Goal: Task Accomplishment & Management: Use online tool/utility

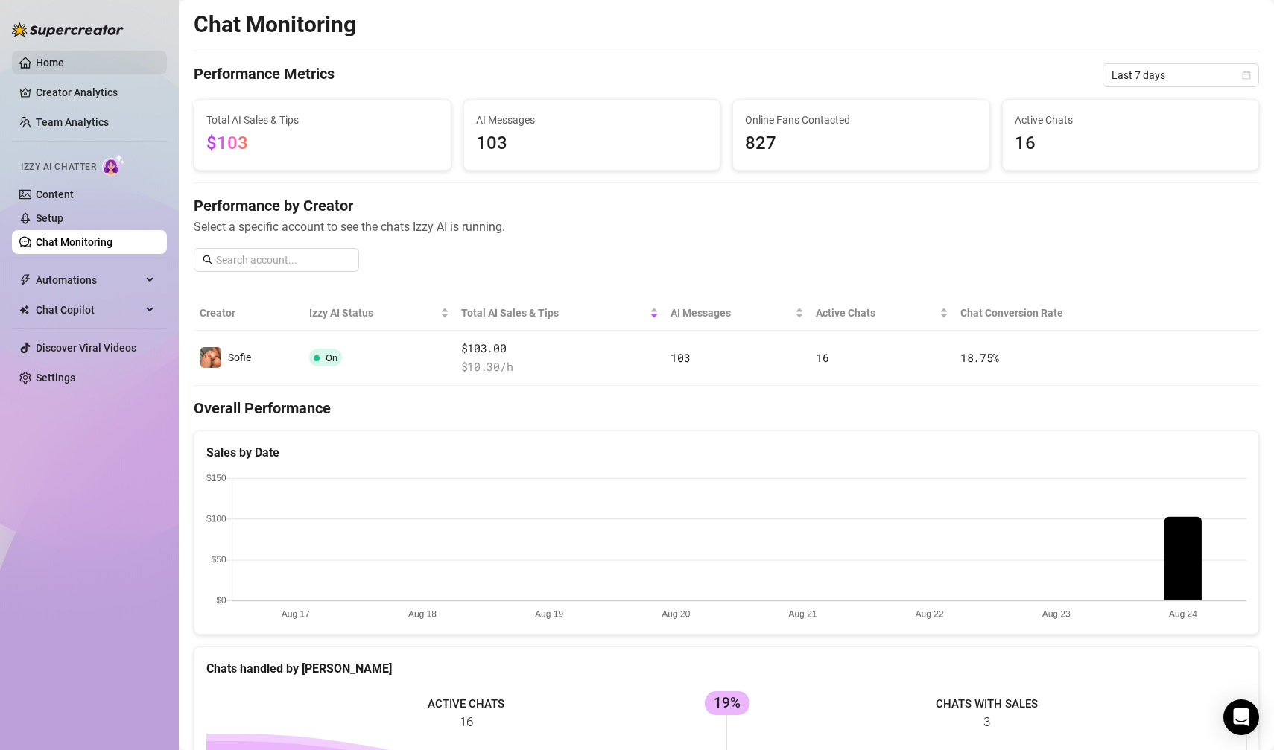
click at [64, 67] on link "Home" at bounding box center [50, 63] width 28 height 12
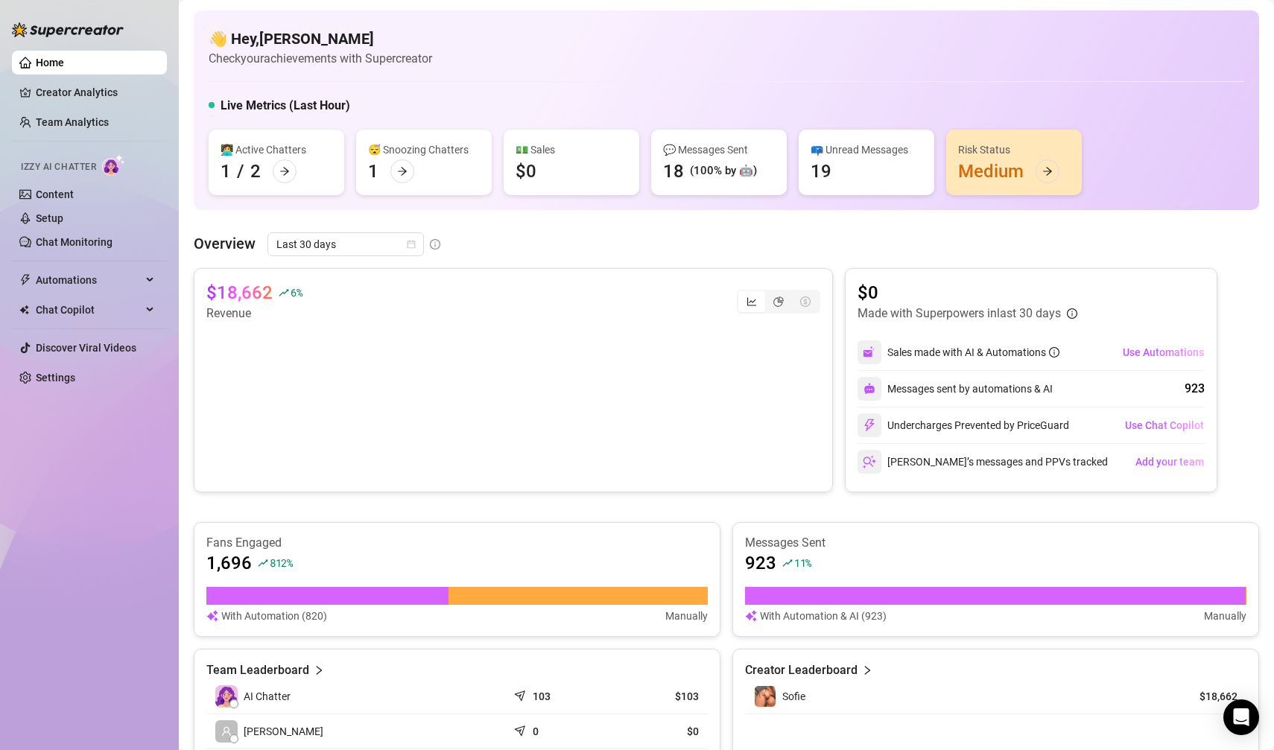
click at [1019, 162] on div "Risk Status Medium" at bounding box center [1014, 163] width 136 height 66
click at [1047, 176] on icon "arrow-right" at bounding box center [1047, 171] width 10 height 10
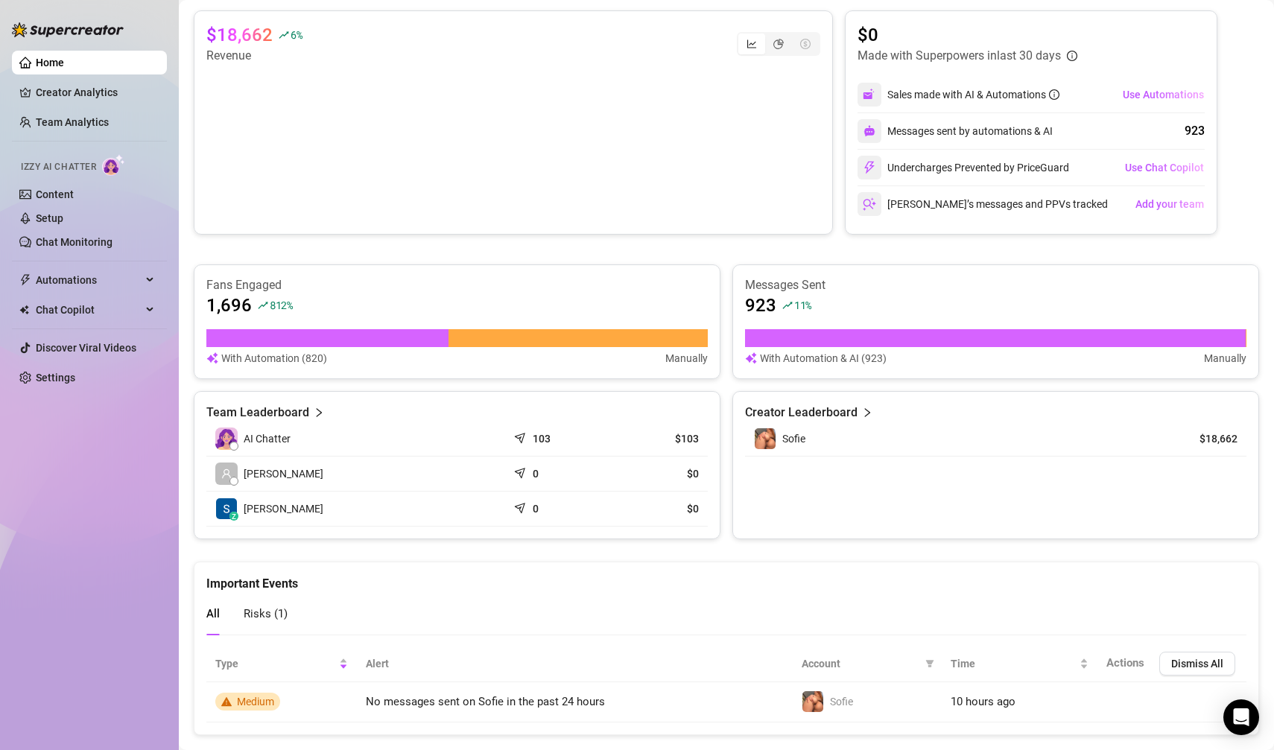
scroll to position [282, 0]
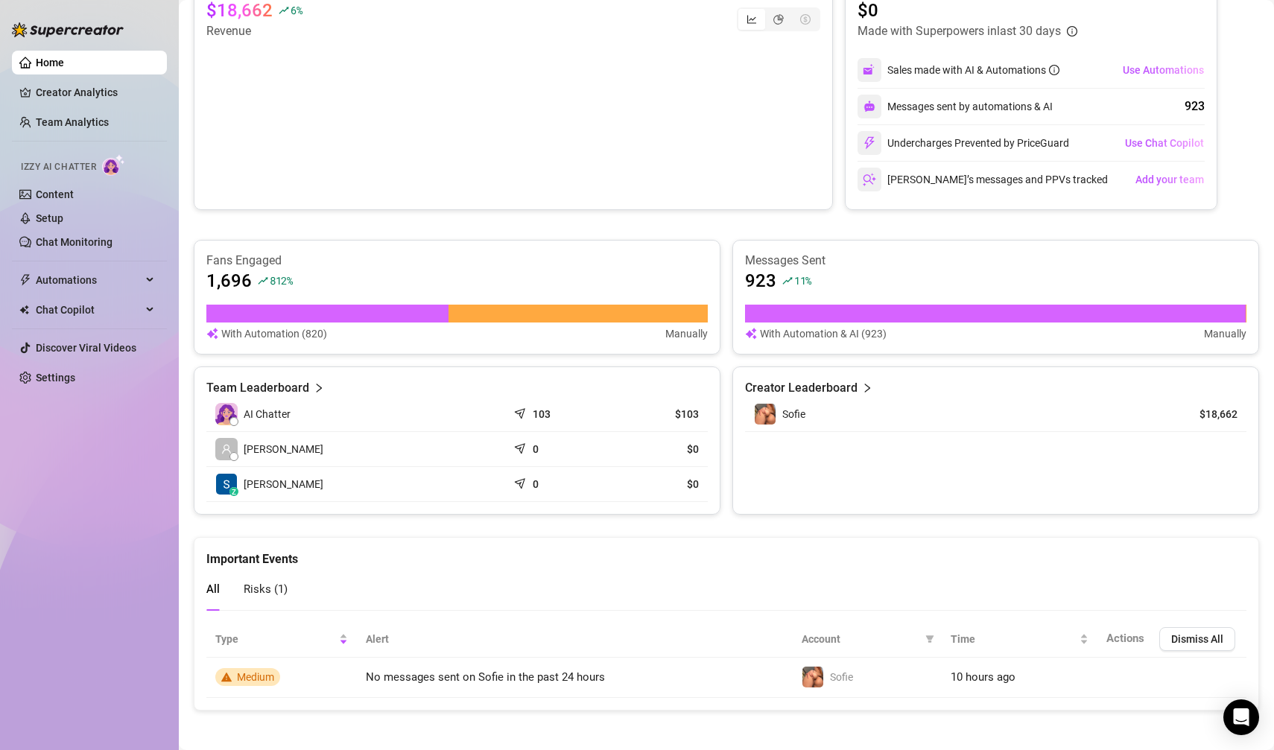
click at [282, 584] on span "Risks ( 1 )" at bounding box center [266, 588] width 44 height 13
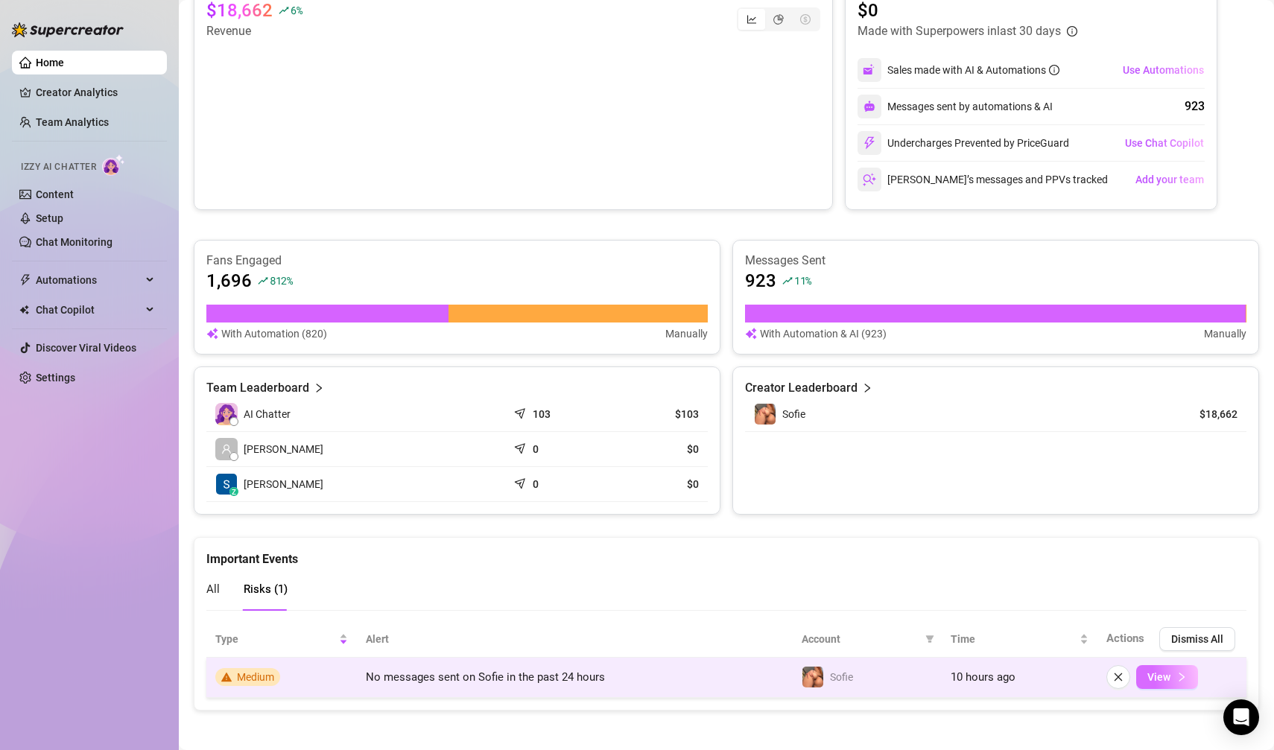
click at [1169, 679] on button "View" at bounding box center [1167, 677] width 62 height 24
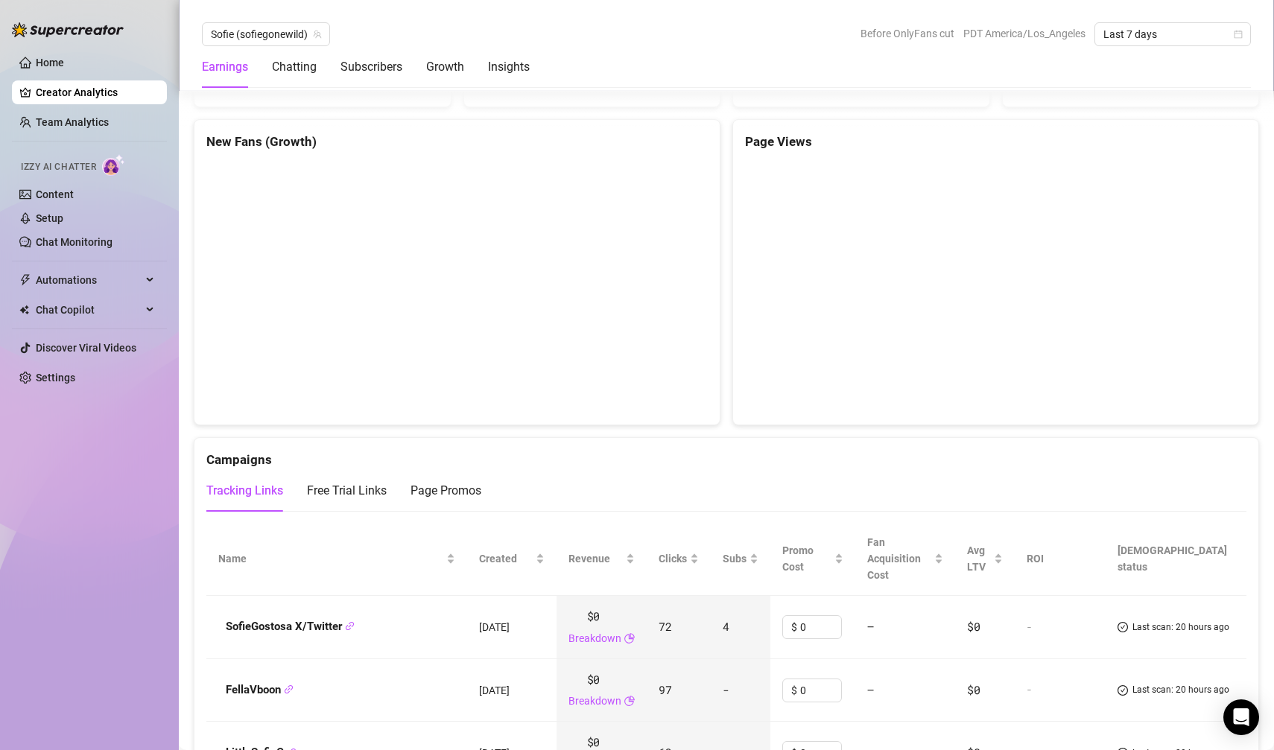
scroll to position [1397, 0]
click at [508, 66] on div "Insights" at bounding box center [509, 67] width 42 height 18
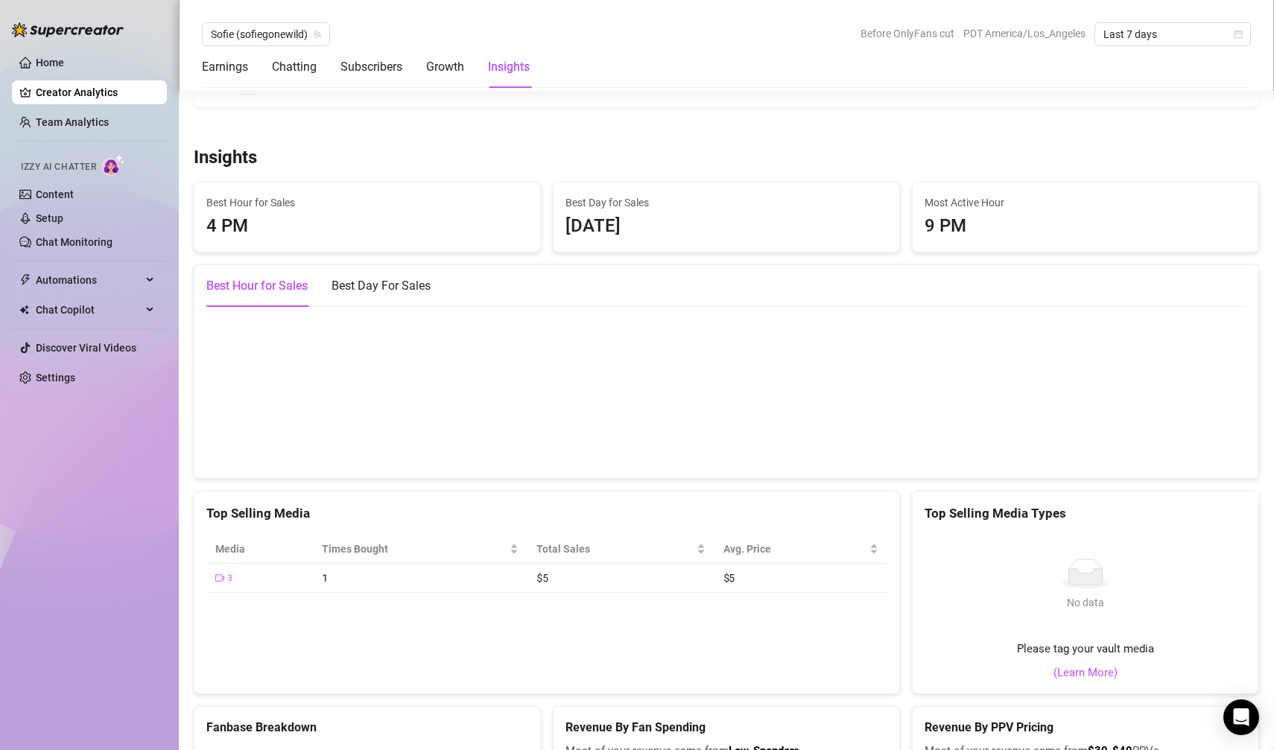
scroll to position [2588, 0]
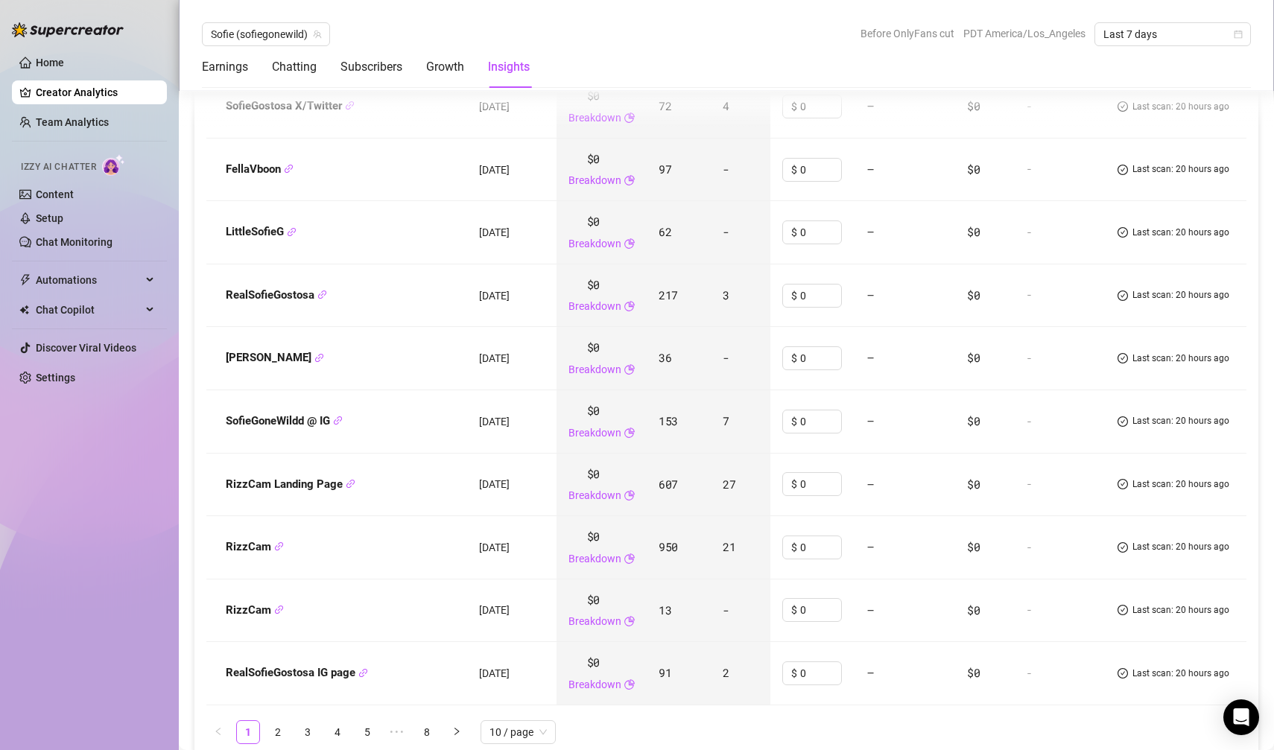
scroll to position [1931, 0]
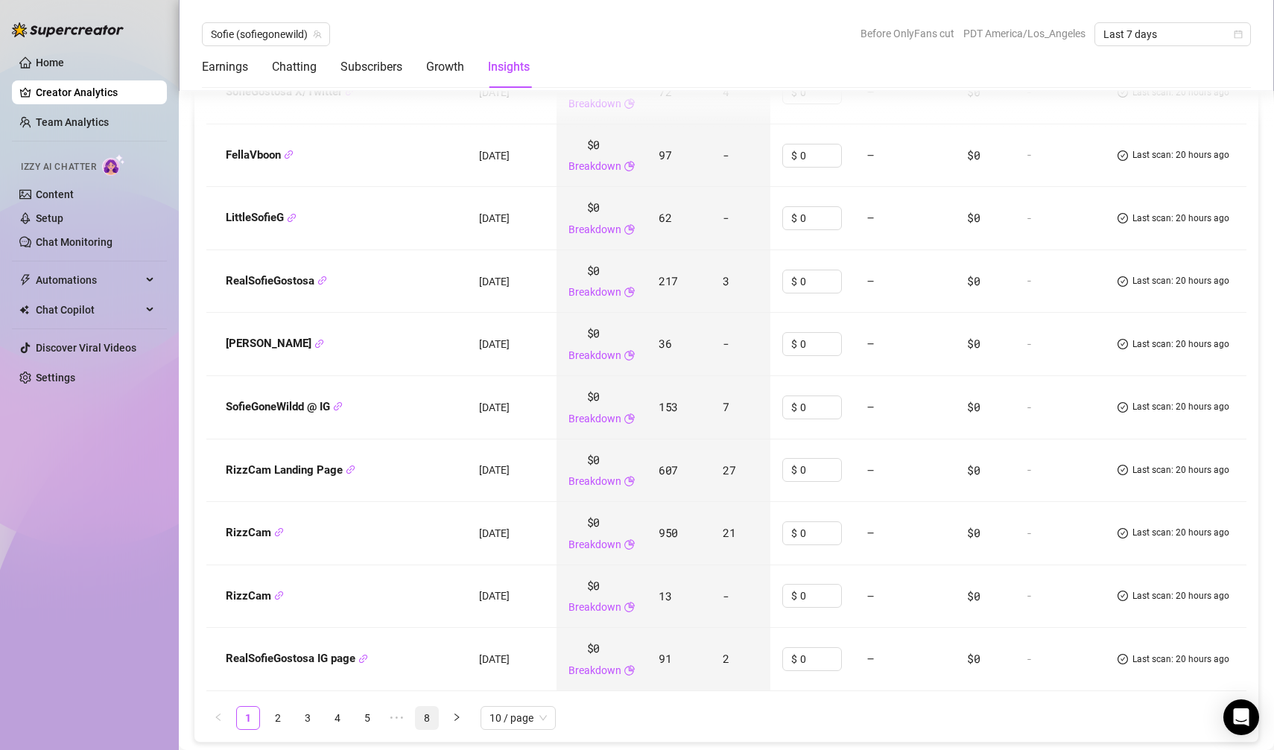
click at [432, 707] on link "8" at bounding box center [427, 718] width 22 height 22
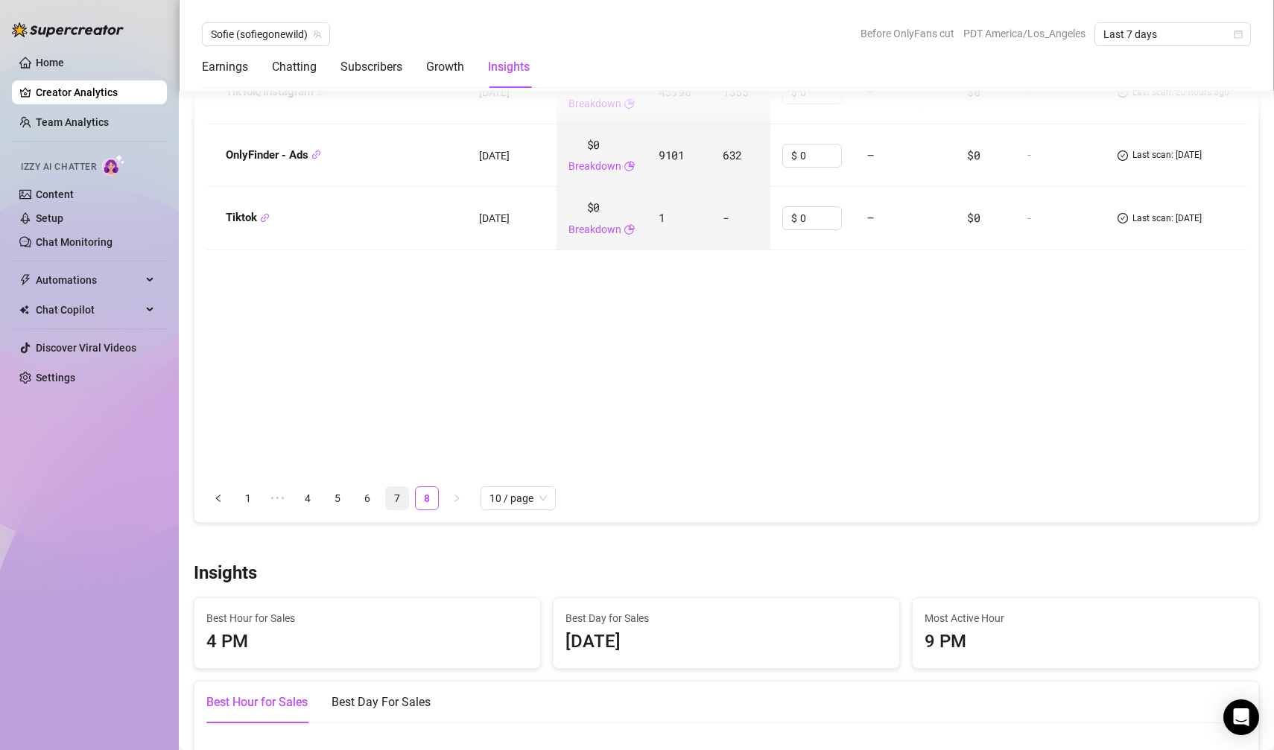
click at [400, 492] on link "7" at bounding box center [397, 498] width 22 height 22
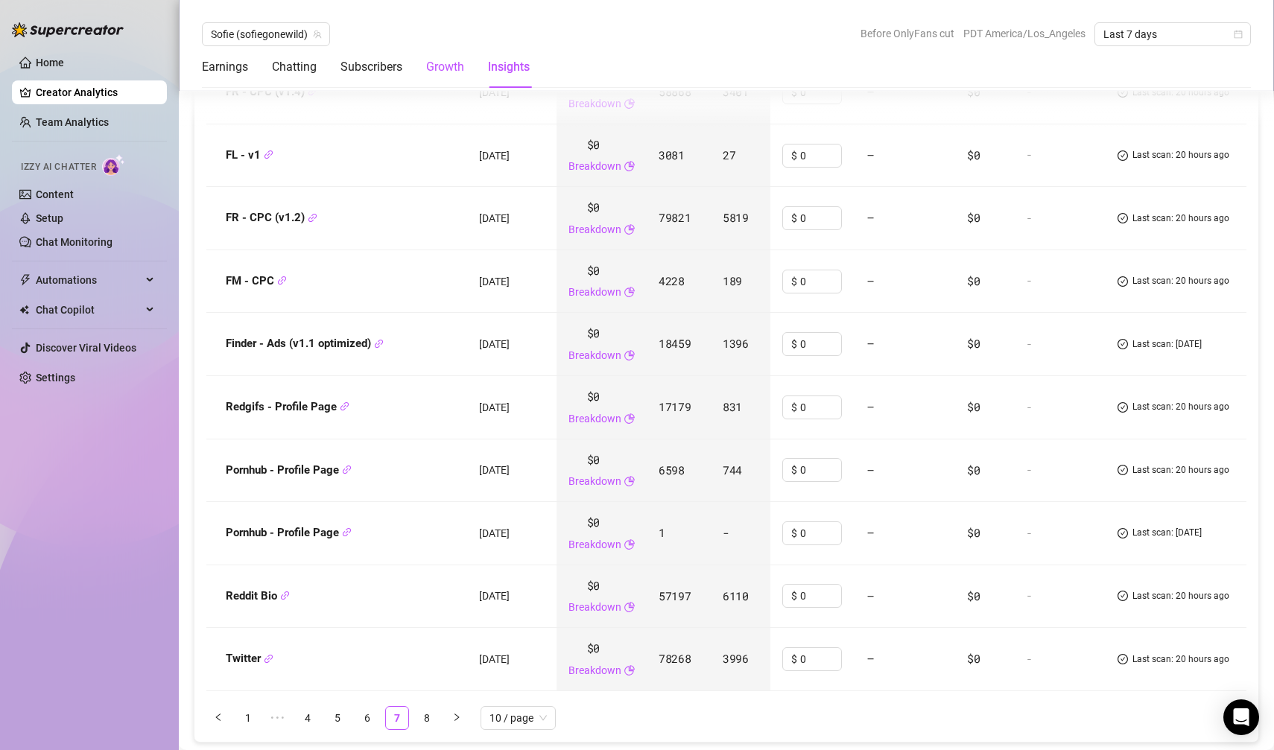
click at [428, 73] on div "Growth" at bounding box center [445, 67] width 38 height 18
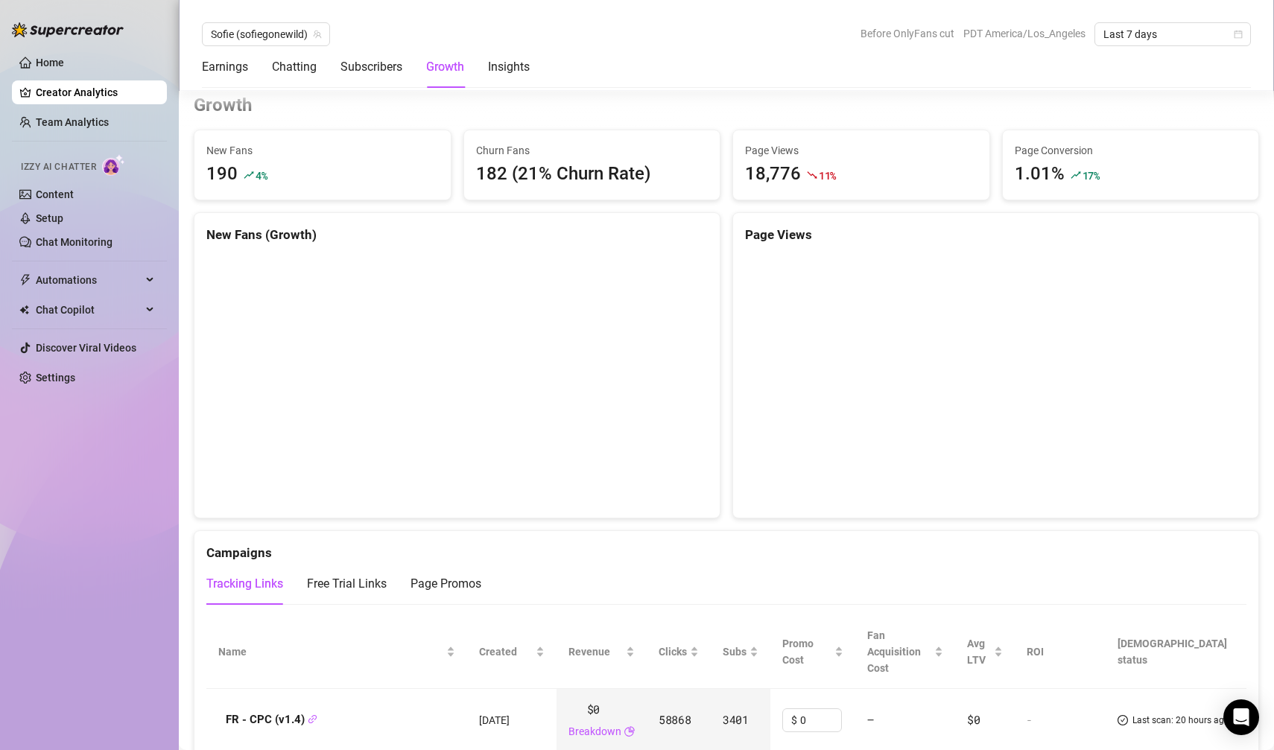
scroll to position [1294, 0]
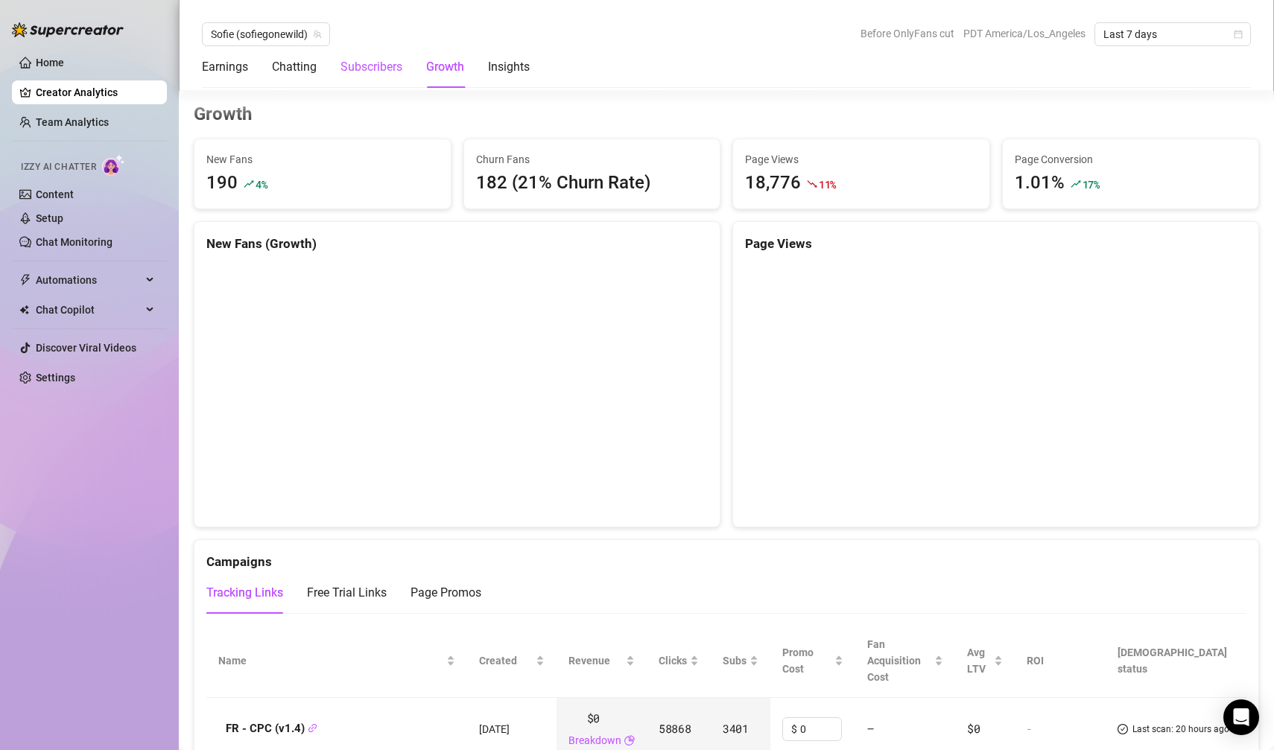
click at [362, 63] on div "Subscribers" at bounding box center [371, 67] width 62 height 18
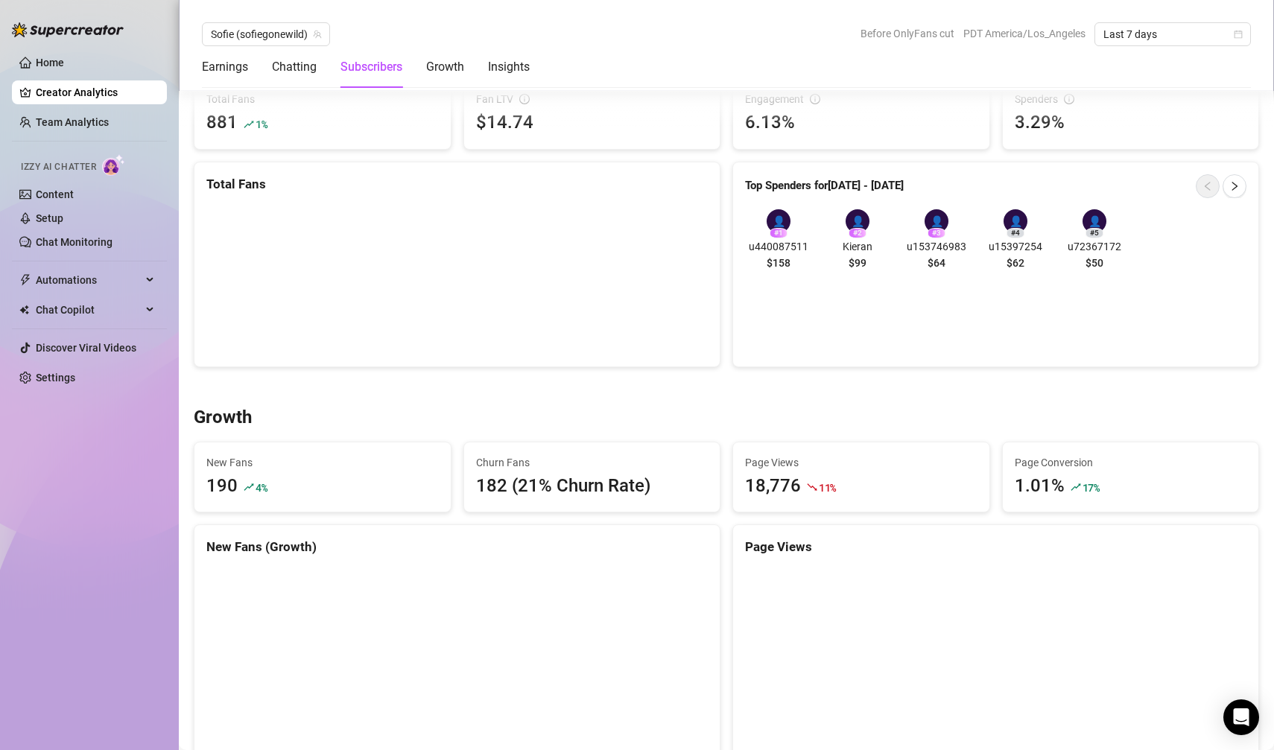
scroll to position [932, 0]
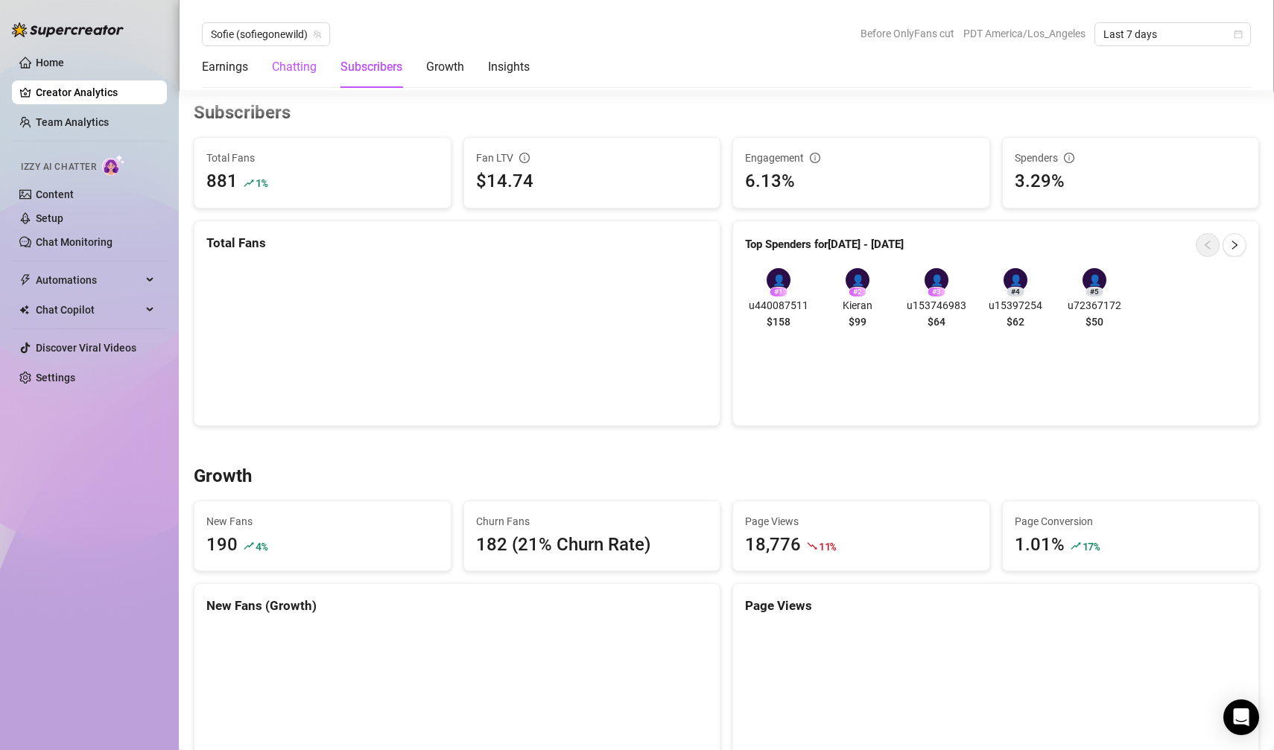
click at [284, 71] on div "Chatting" at bounding box center [294, 67] width 45 height 18
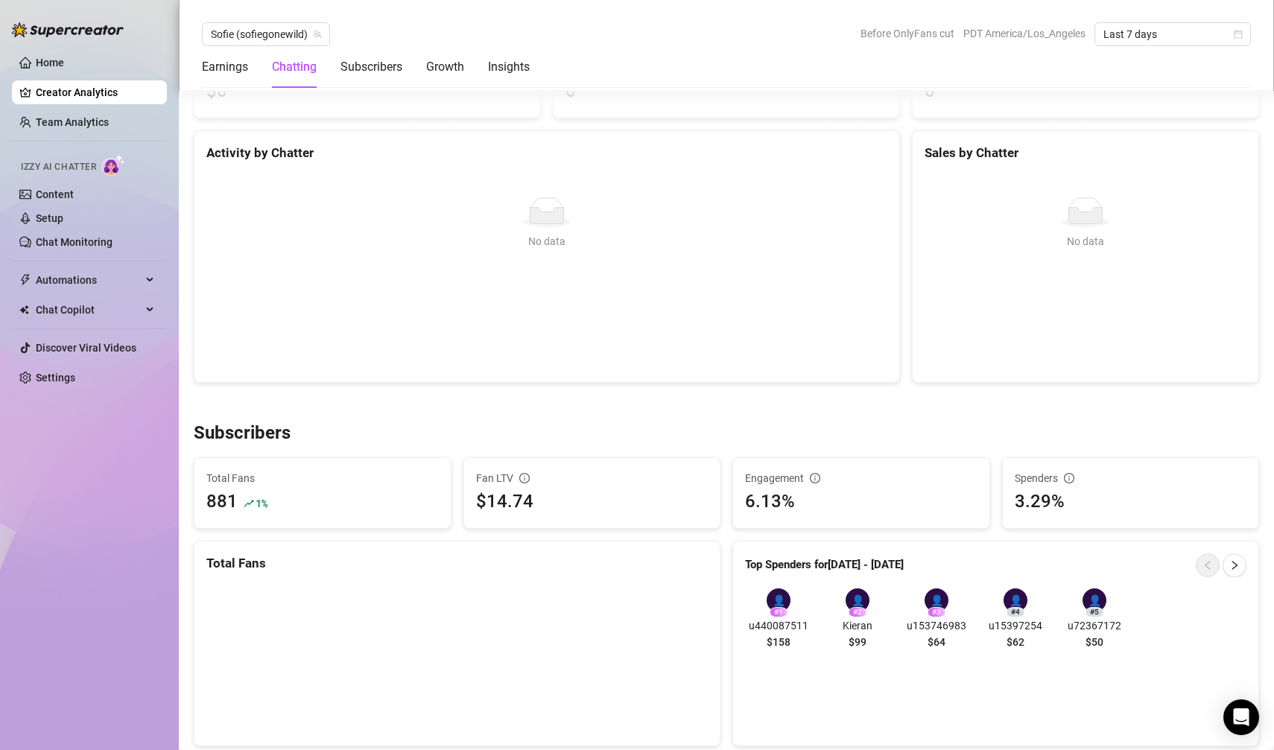
scroll to position [523, 0]
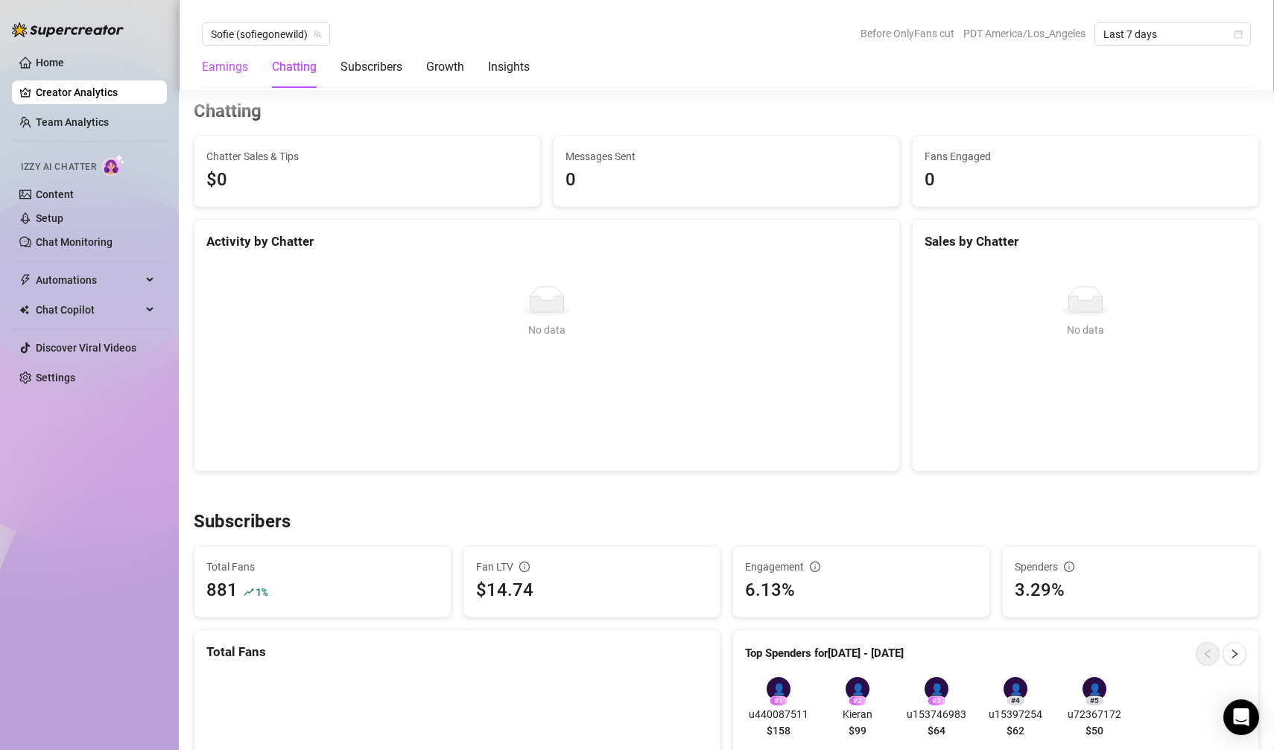
click at [226, 64] on div "Earnings" at bounding box center [225, 67] width 46 height 18
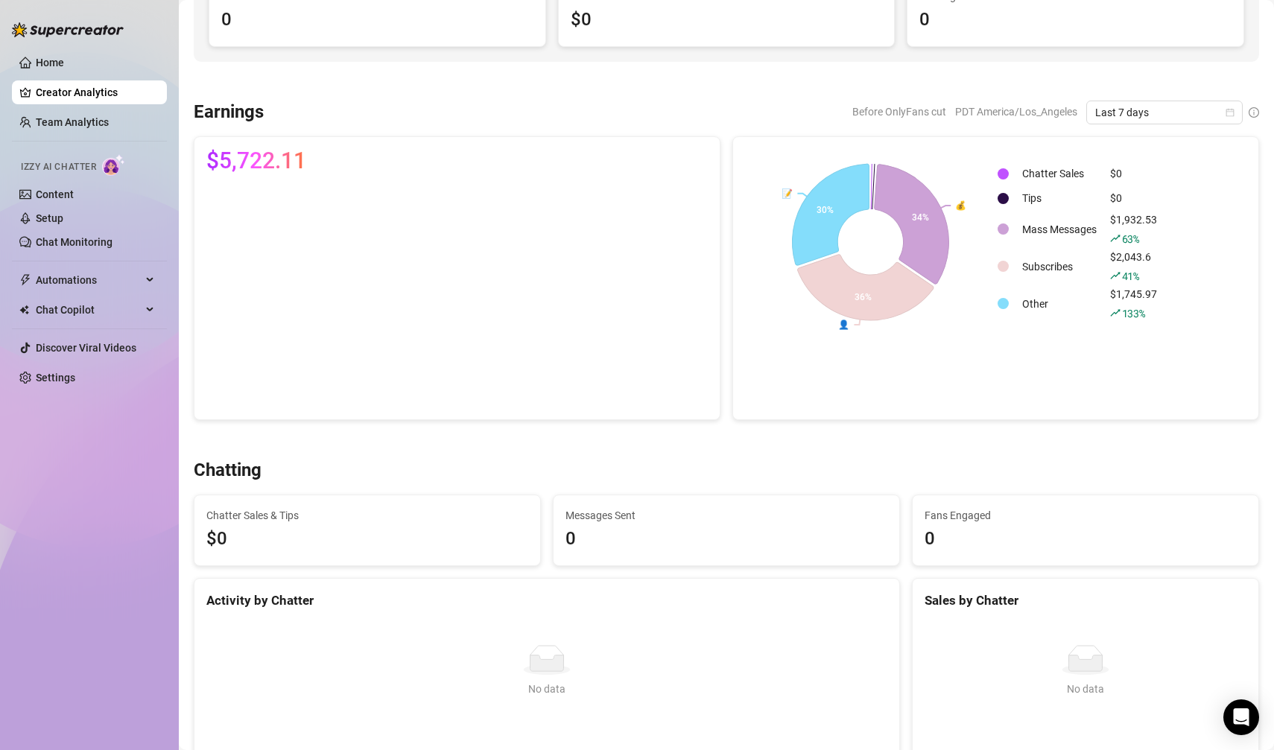
scroll to position [0, 0]
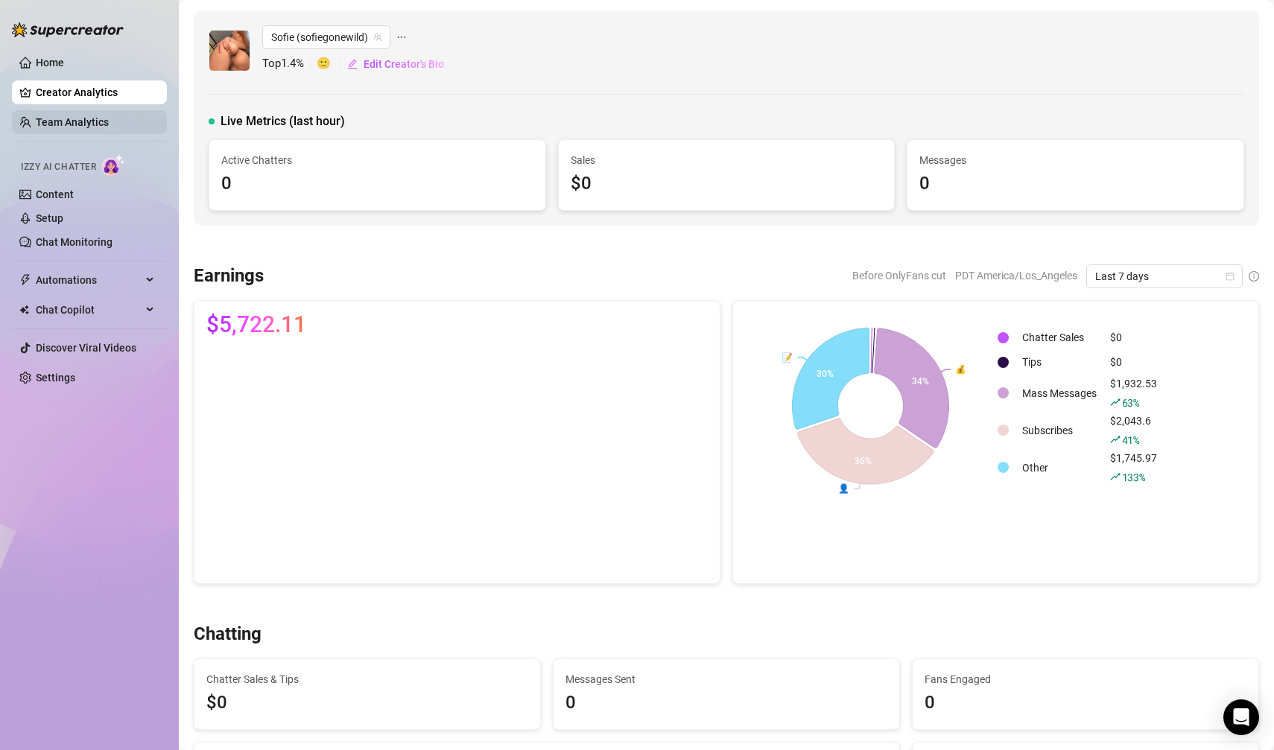
click at [109, 116] on link "Team Analytics" at bounding box center [72, 122] width 73 height 12
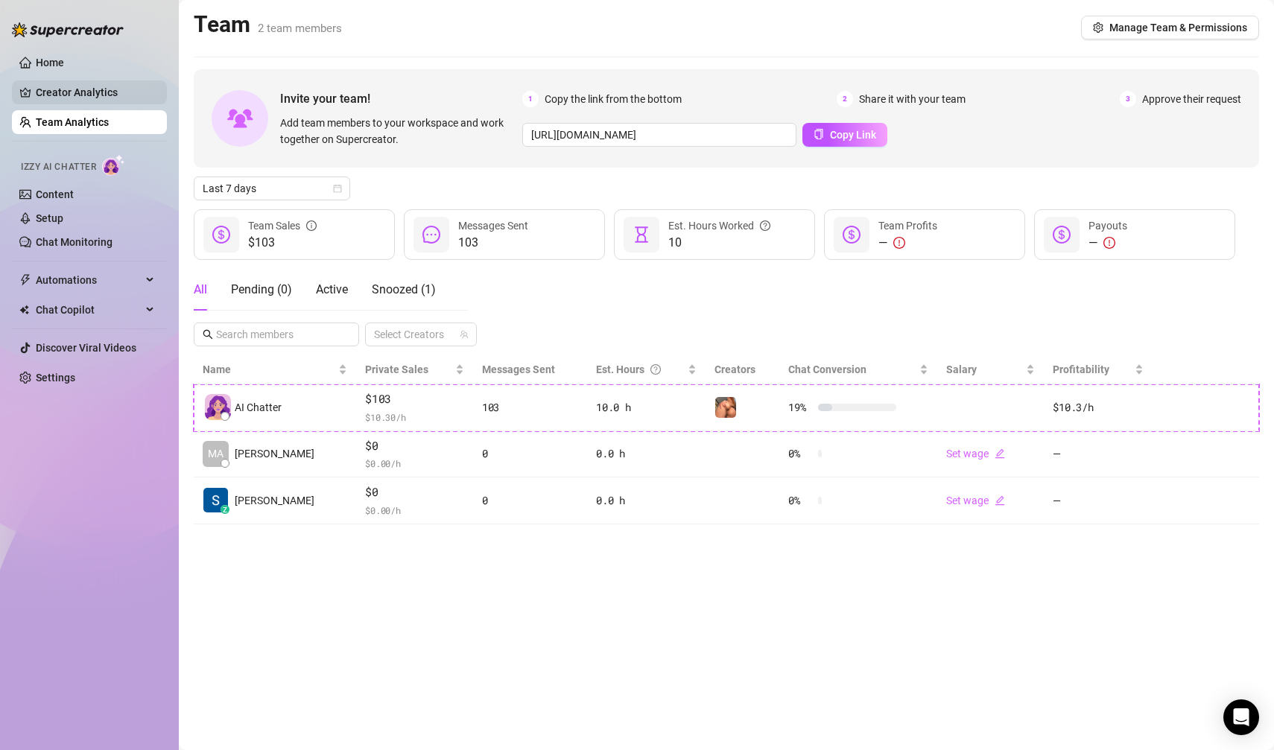
click at [103, 98] on link "Creator Analytics" at bounding box center [95, 92] width 119 height 24
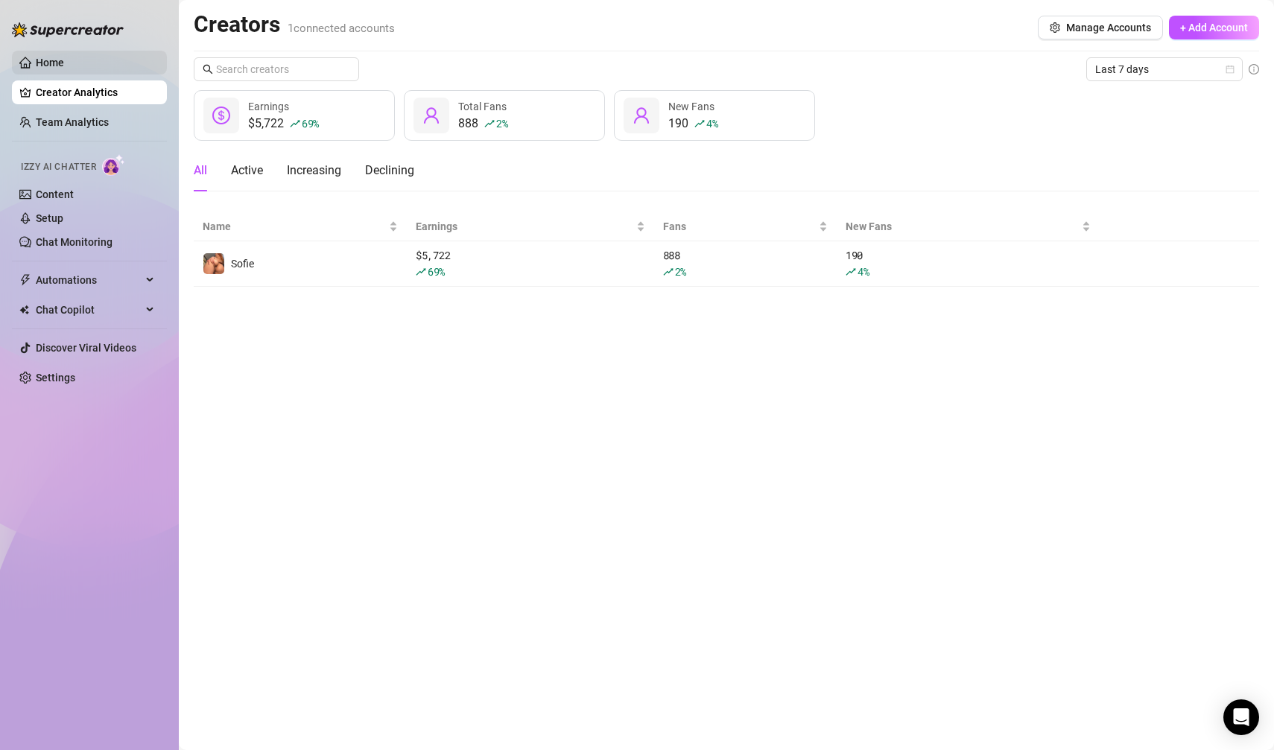
click at [64, 69] on link "Home" at bounding box center [50, 63] width 28 height 12
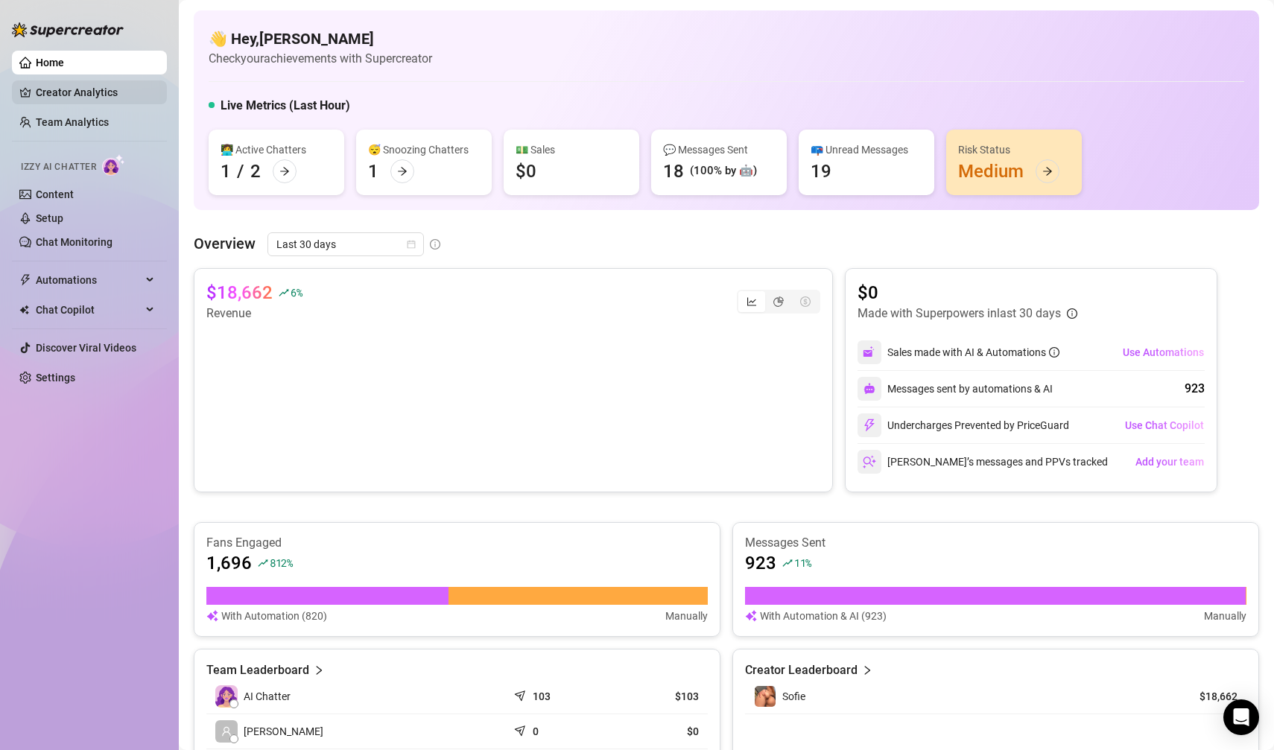
click at [90, 90] on link "Creator Analytics" at bounding box center [95, 92] width 119 height 24
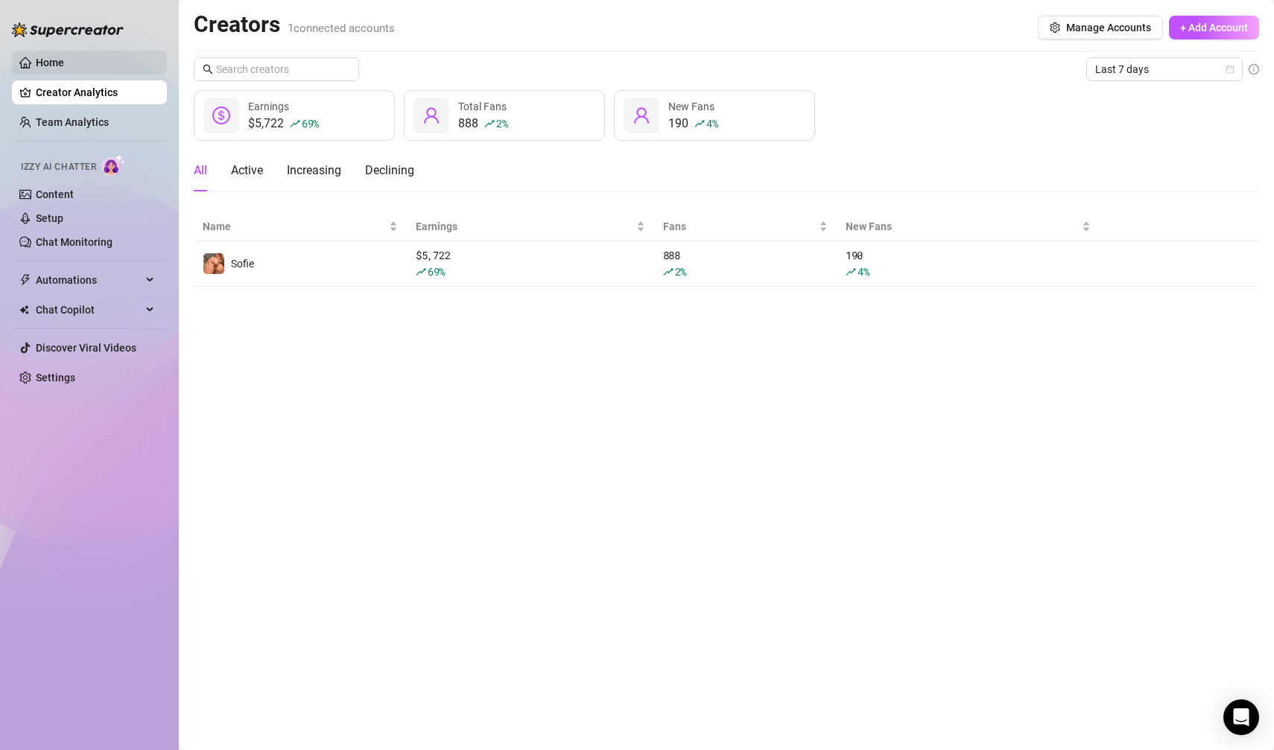
click at [64, 64] on link "Home" at bounding box center [50, 63] width 28 height 12
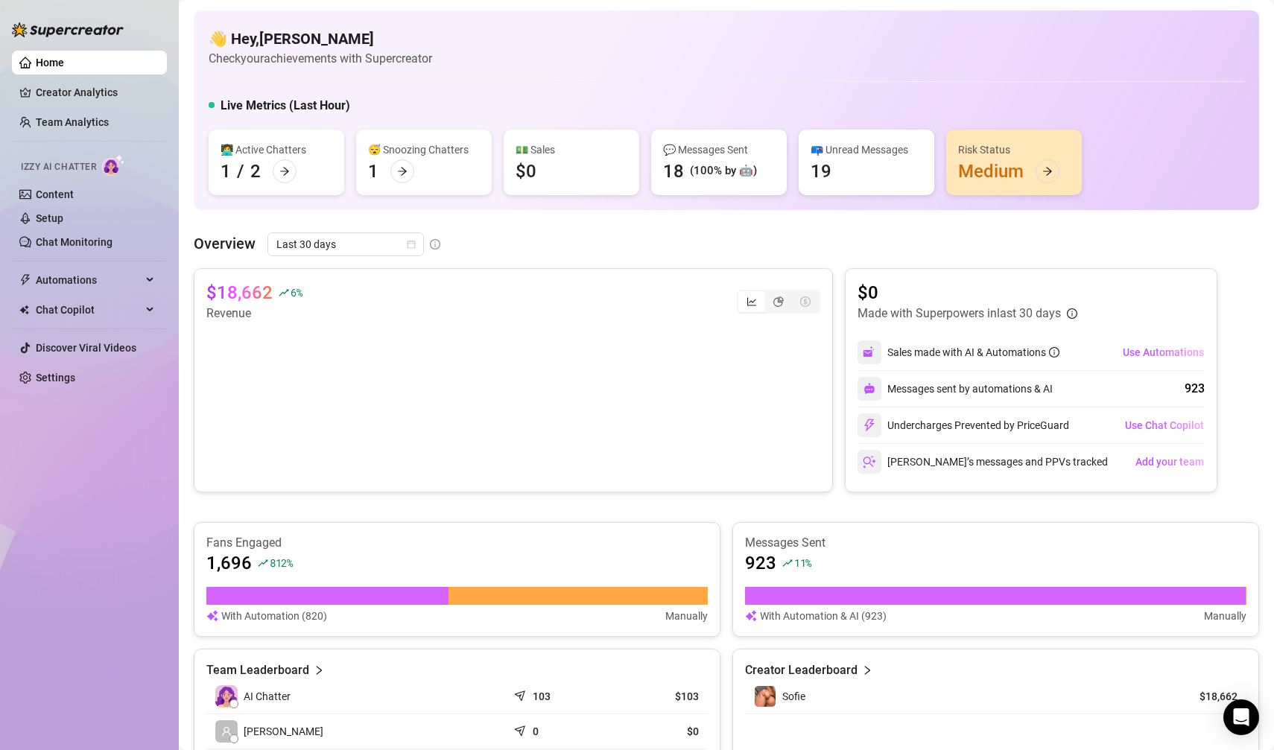
click at [64, 64] on link "Home" at bounding box center [50, 63] width 28 height 12
click at [72, 236] on link "Chat Monitoring" at bounding box center [74, 242] width 77 height 12
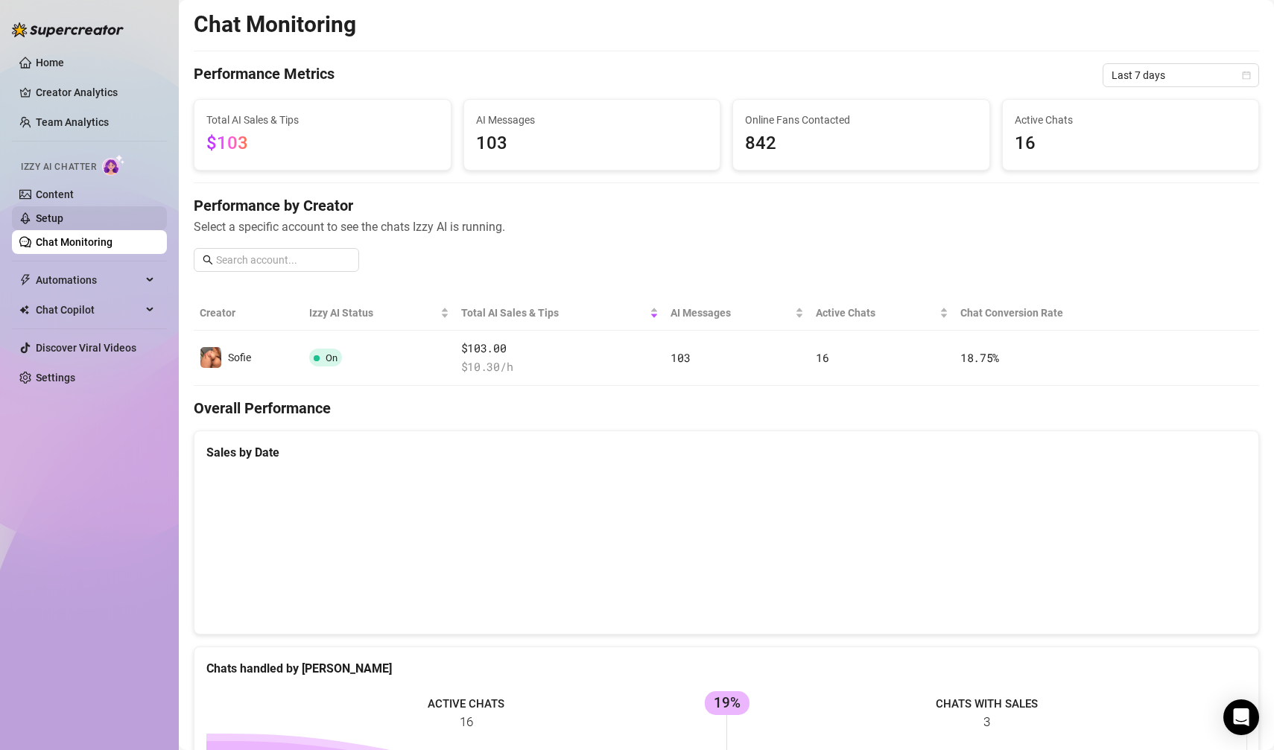
click at [63, 221] on link "Setup" at bounding box center [50, 218] width 28 height 12
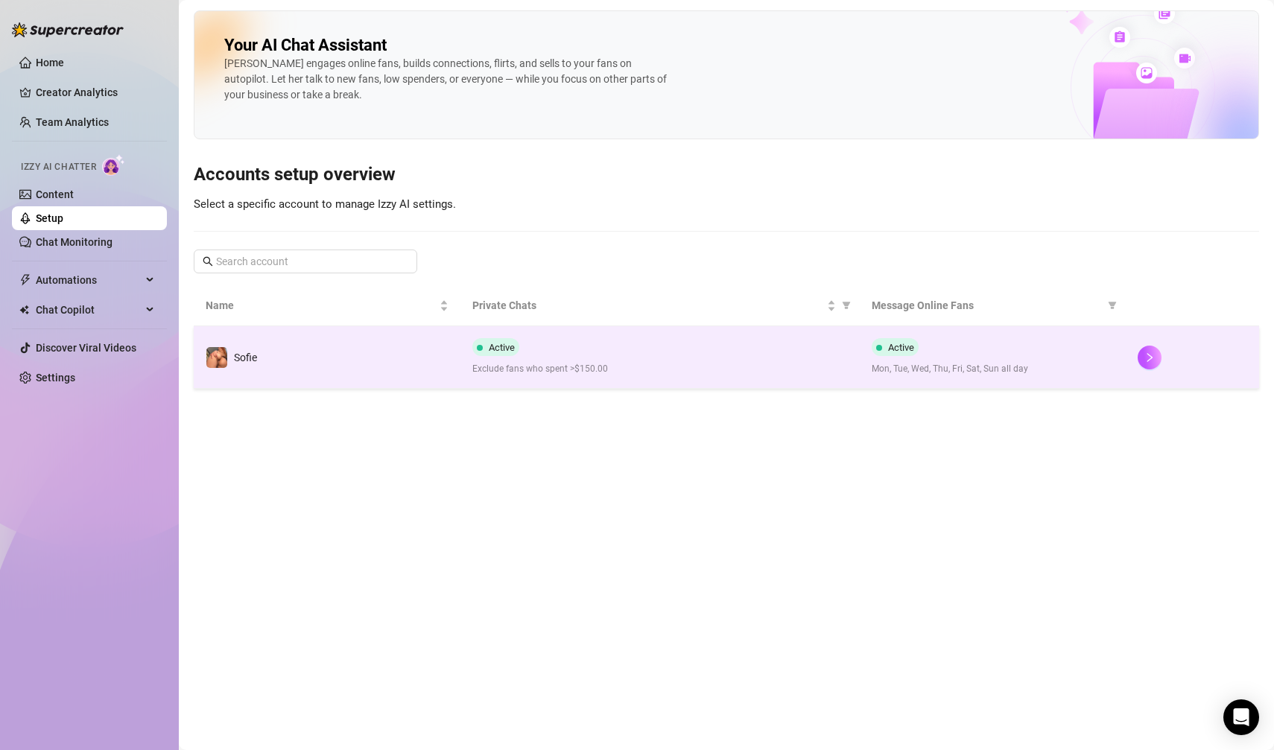
click at [298, 358] on td "Sofie" at bounding box center [327, 357] width 267 height 63
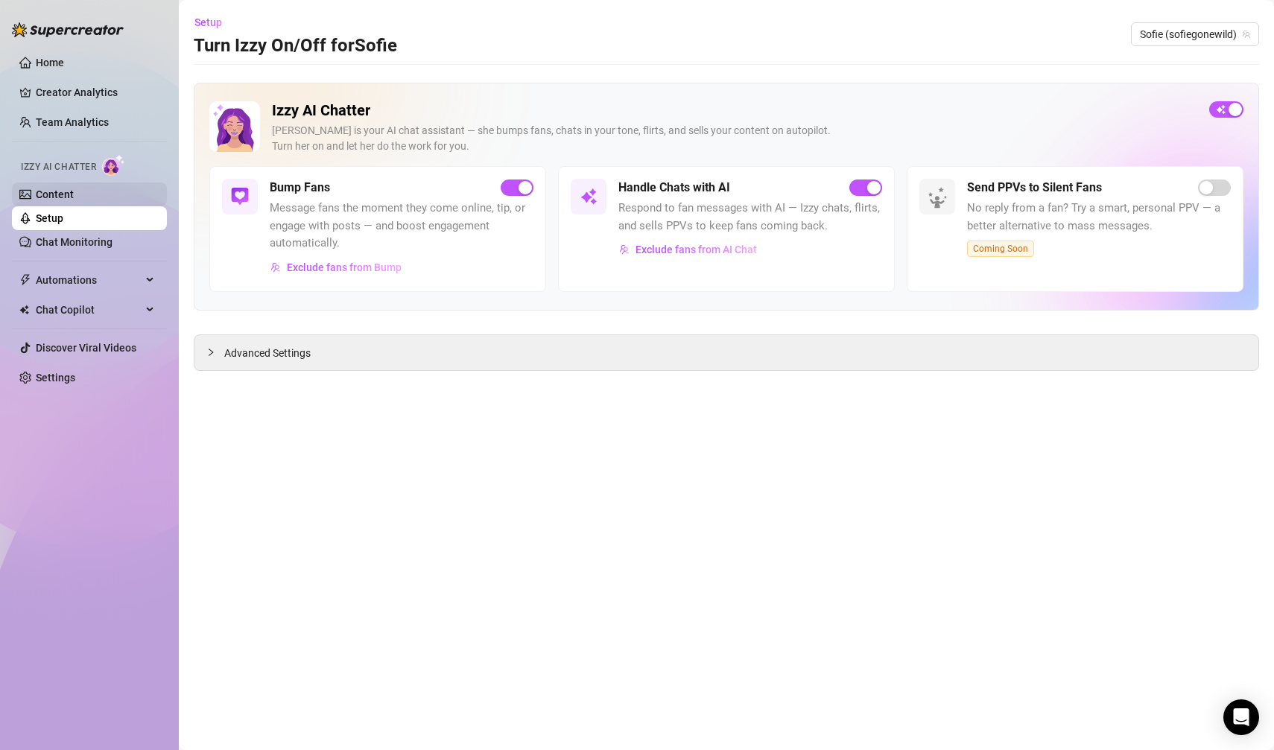
click at [74, 194] on link "Content" at bounding box center [55, 194] width 38 height 12
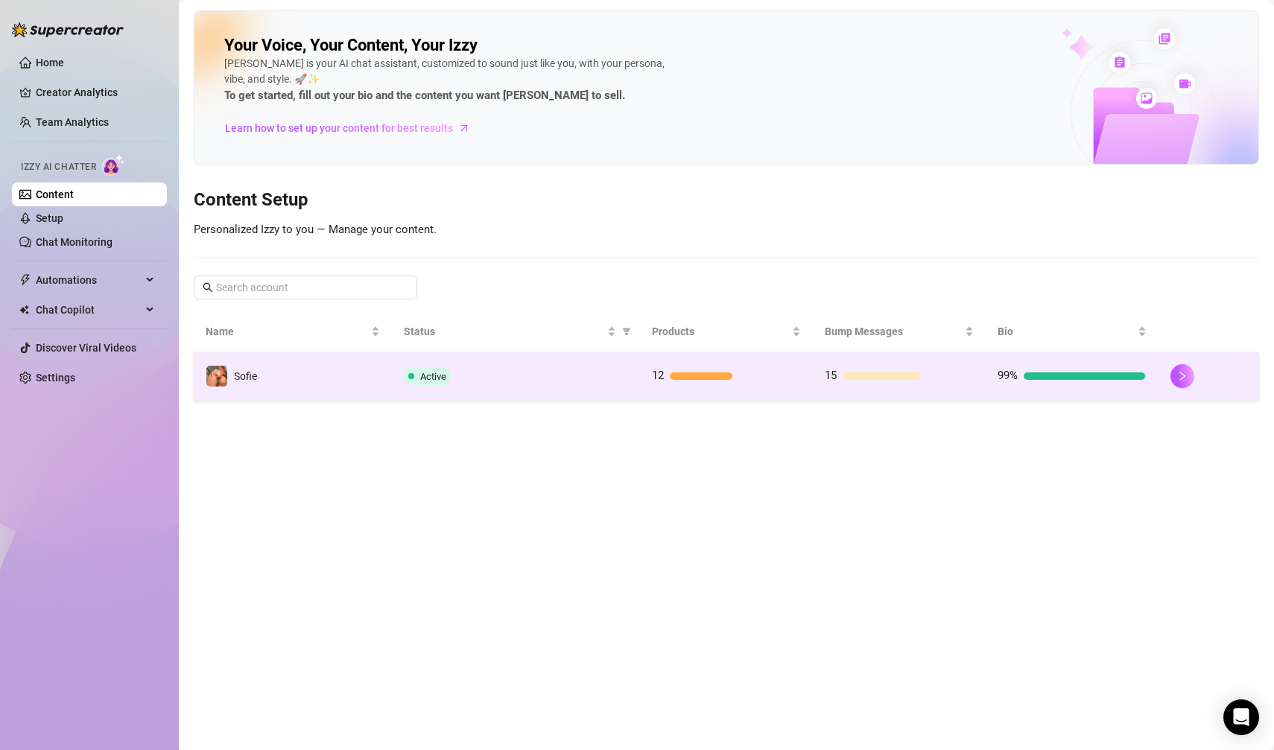
click at [431, 383] on span "Active" at bounding box center [427, 376] width 47 height 18
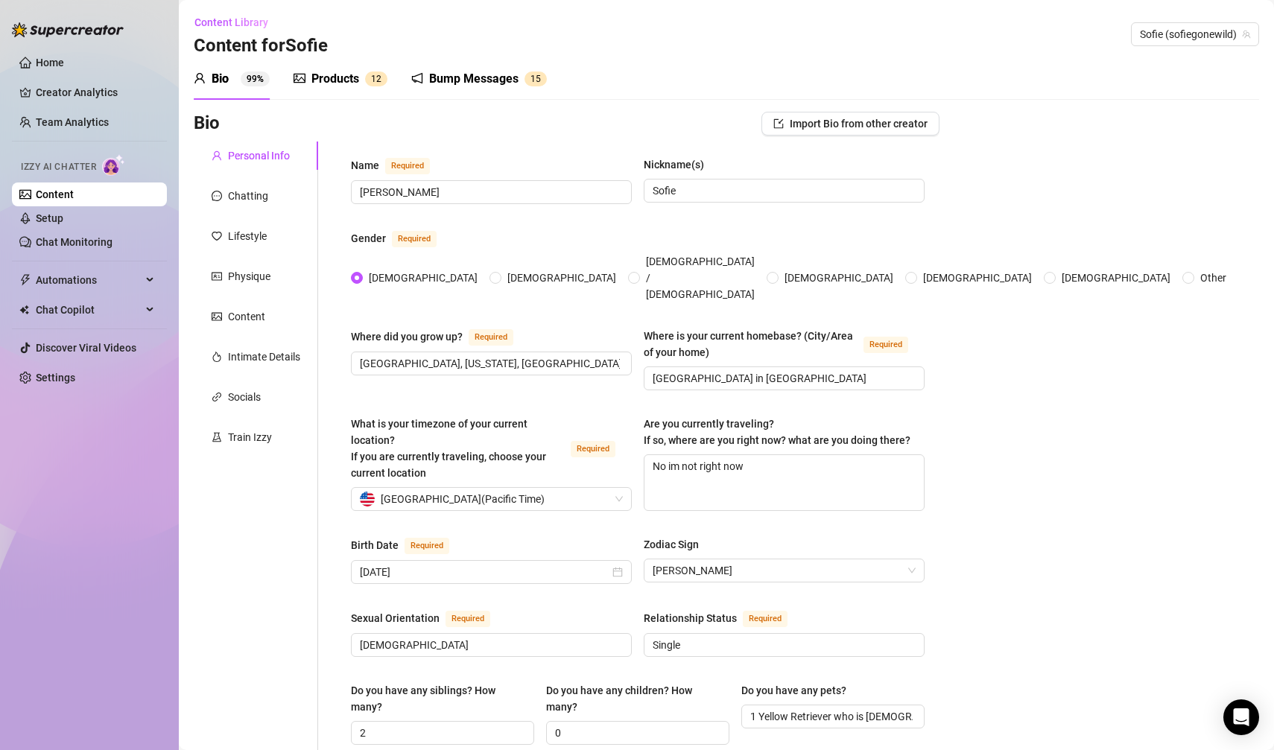
click at [362, 87] on div "Products 1 2" at bounding box center [340, 79] width 94 height 18
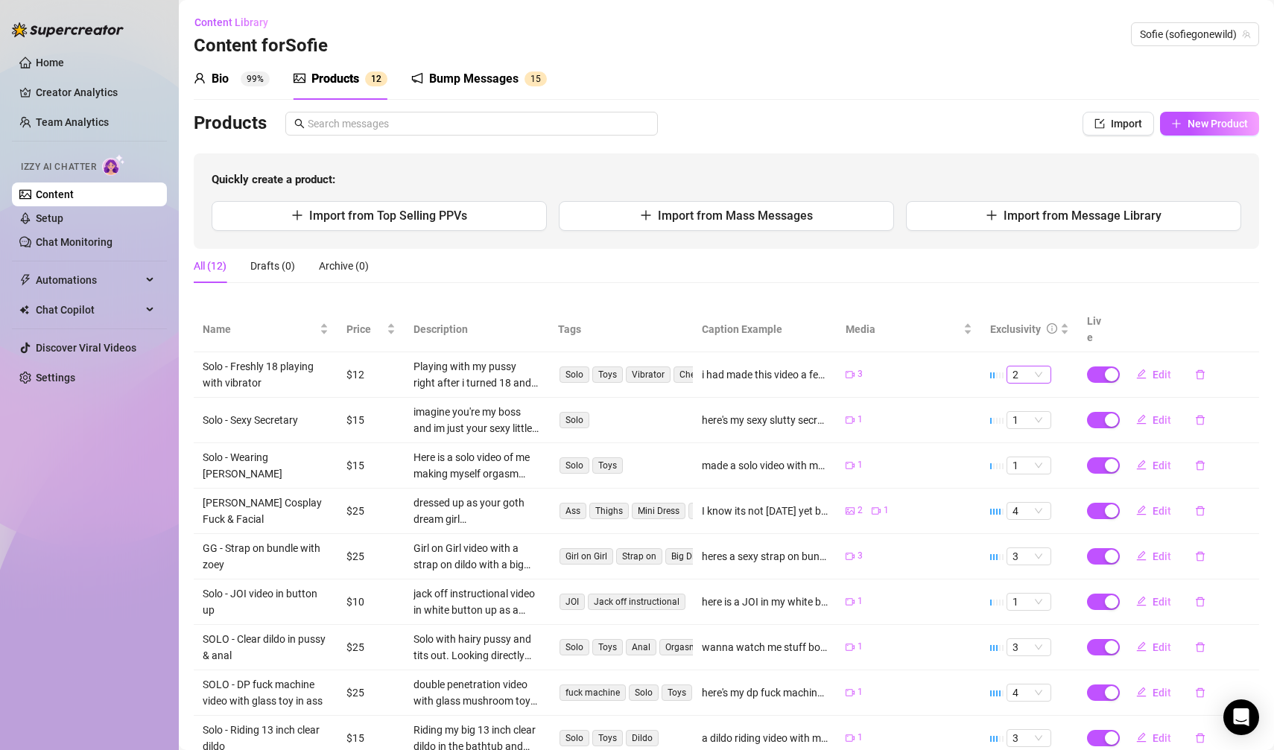
click at [1026, 366] on span "2" at bounding box center [1028, 374] width 33 height 16
click at [1020, 378] on div "1" at bounding box center [1028, 384] width 21 height 16
click at [1142, 369] on icon "edit" at bounding box center [1141, 374] width 10 height 10
type textarea "i had made this video a few months after i turned 18 😜 using my vibrator and pl…"
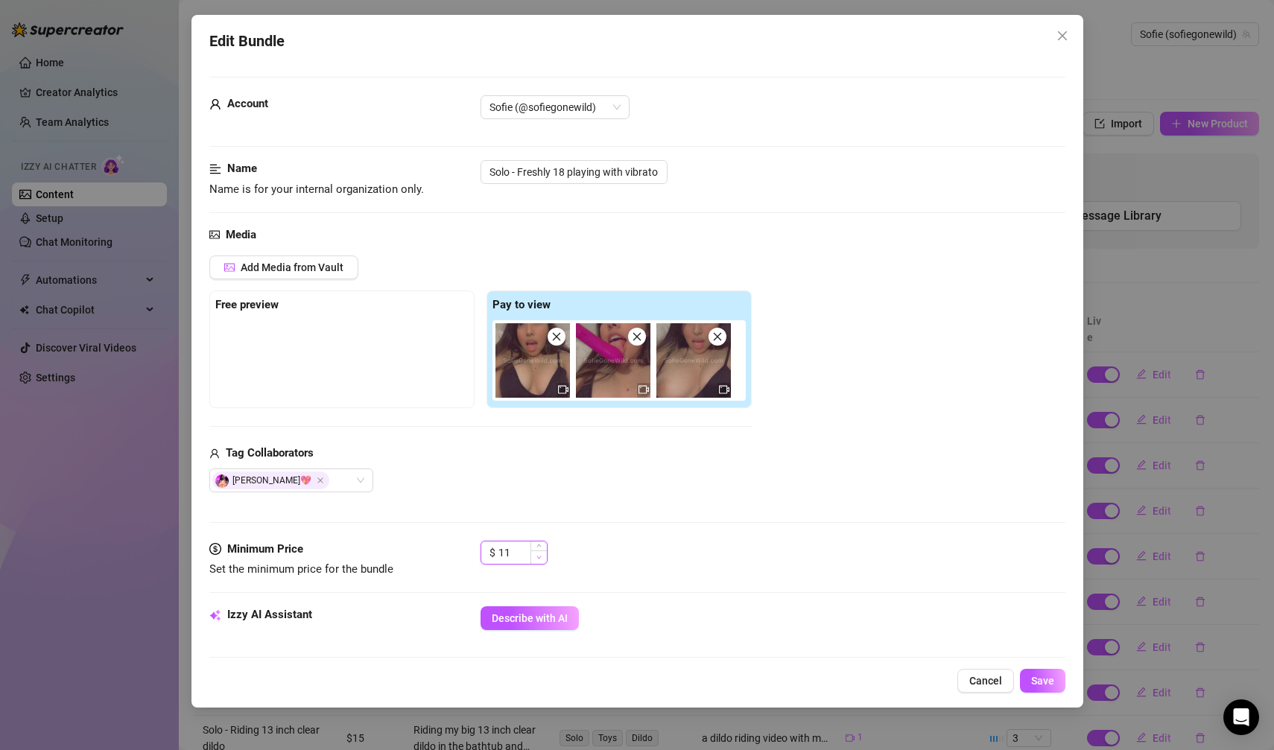
click at [536, 555] on icon "down" at bounding box center [538, 557] width 5 height 5
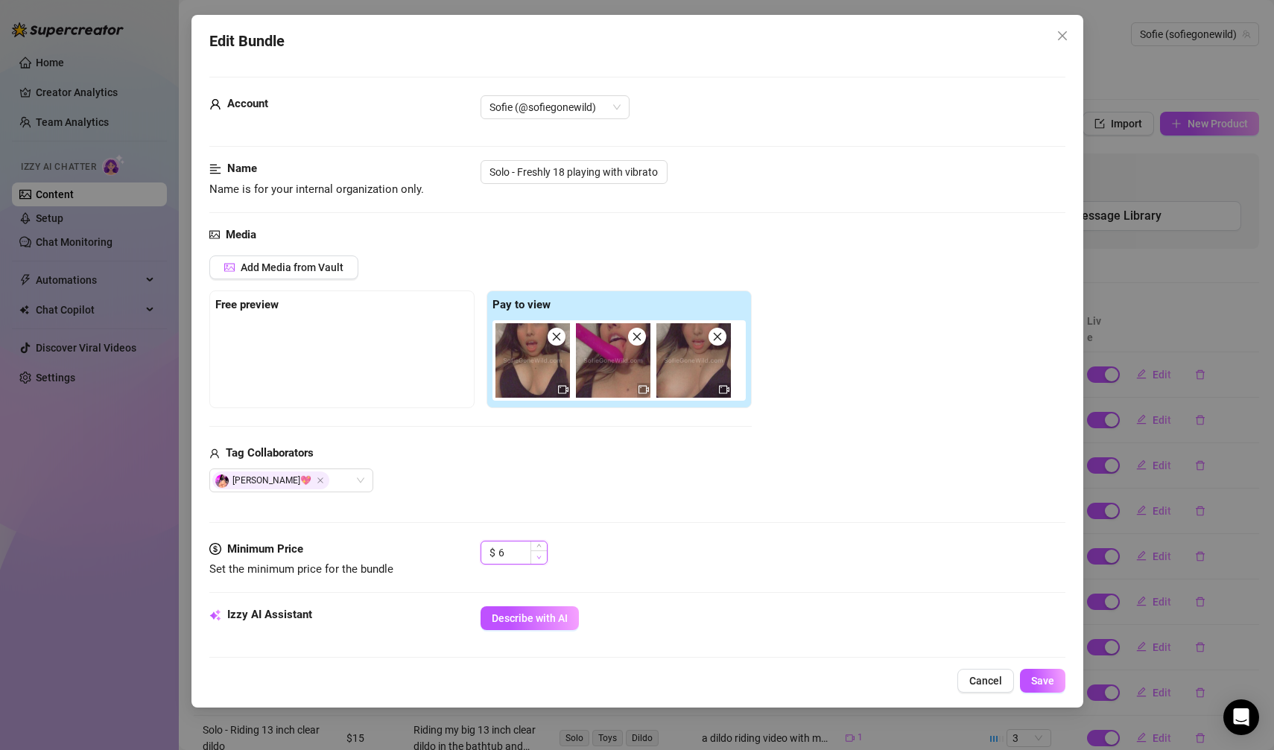
click at [536, 555] on icon "down" at bounding box center [538, 557] width 5 height 5
type input "5"
click at [536, 555] on icon "down" at bounding box center [538, 557] width 5 height 5
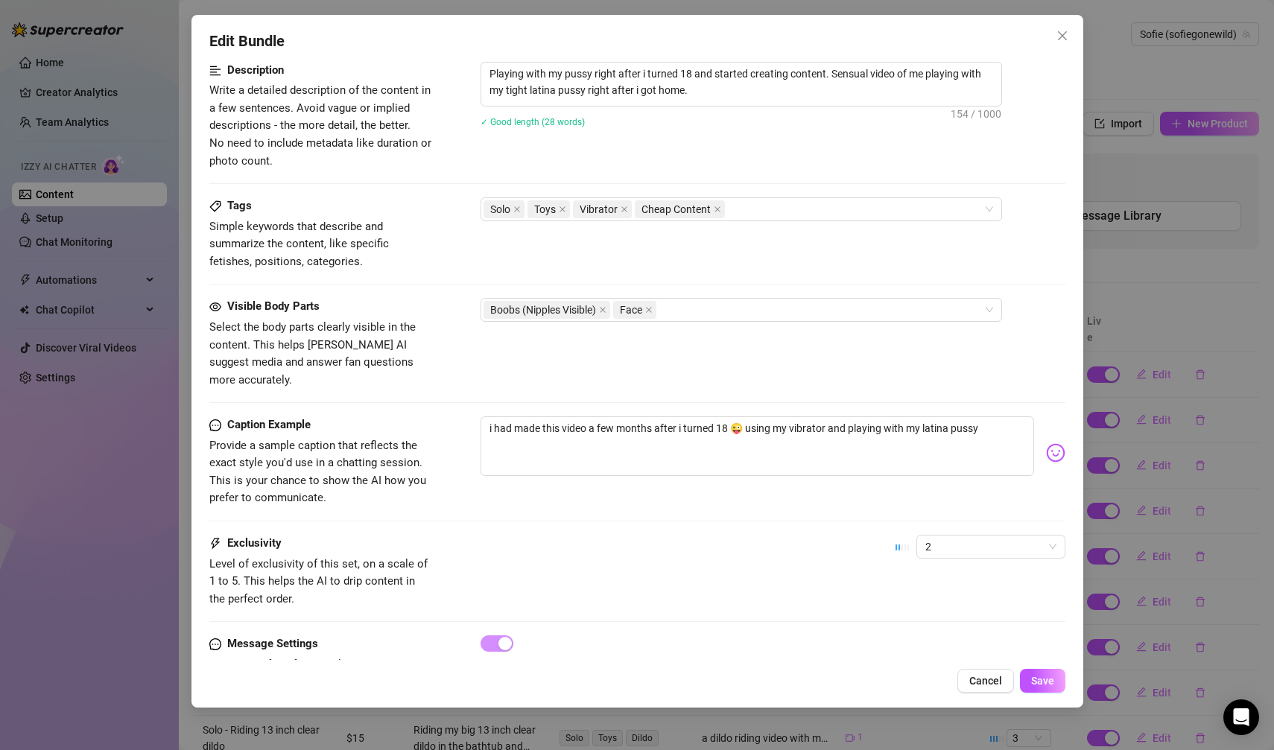
scroll to position [646, 0]
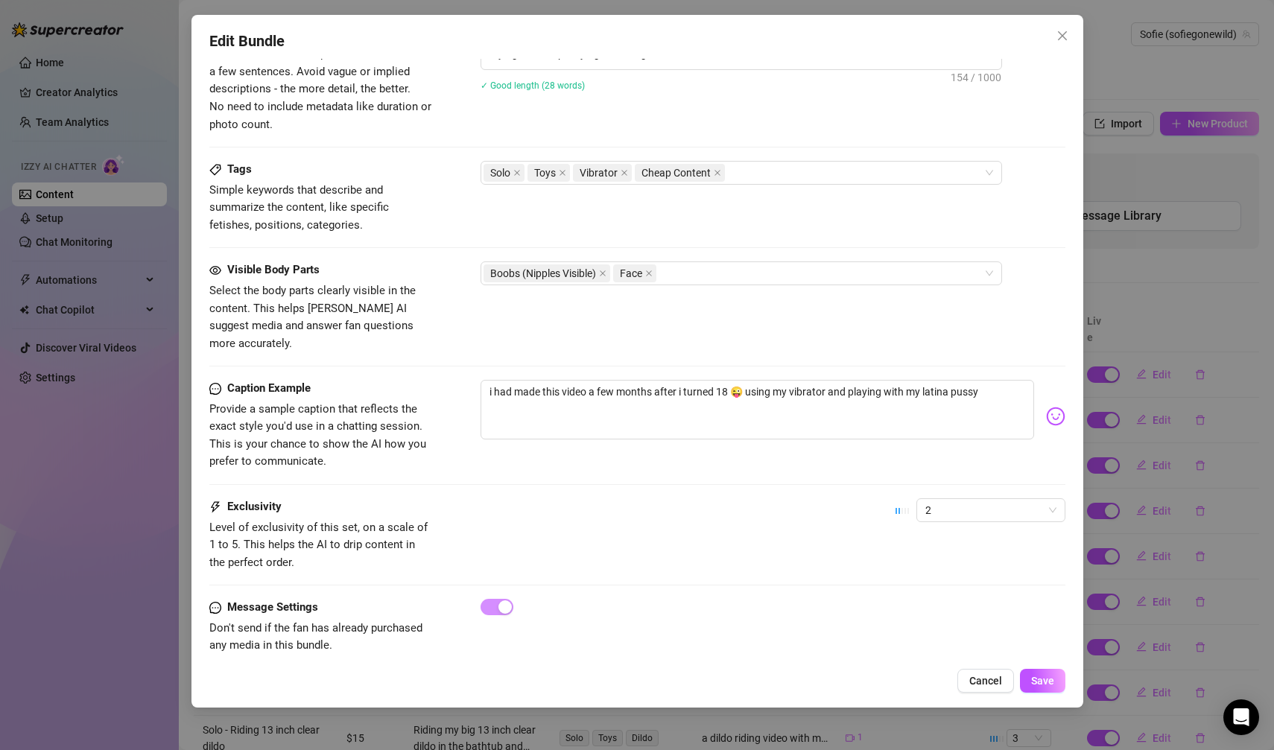
click at [973, 474] on div "Caption Example Provide a sample caption that reflects the exact style you'd us…" at bounding box center [637, 439] width 856 height 118
click at [966, 499] on span "2" at bounding box center [990, 510] width 131 height 22
click at [962, 519] on div "1 - Least Exclusive" at bounding box center [990, 518] width 125 height 16
click at [1045, 681] on span "Save" at bounding box center [1042, 681] width 23 height 12
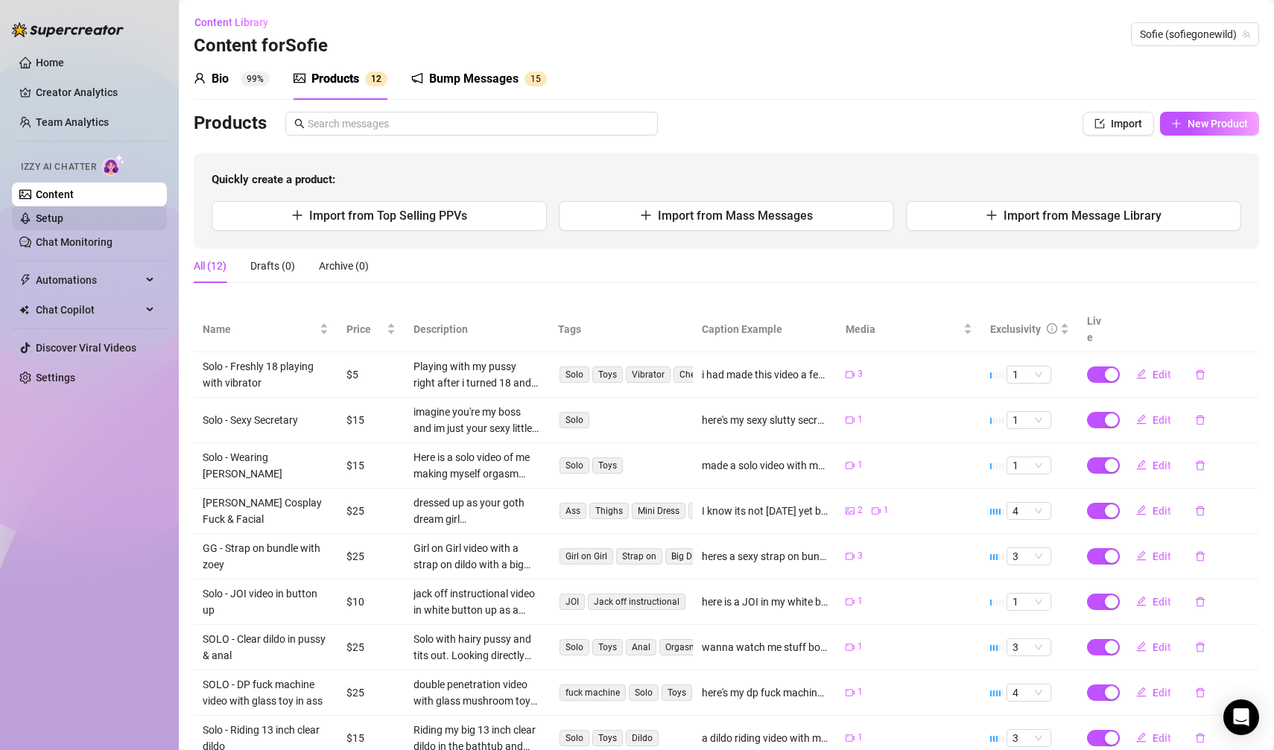
click at [63, 220] on link "Setup" at bounding box center [50, 218] width 28 height 12
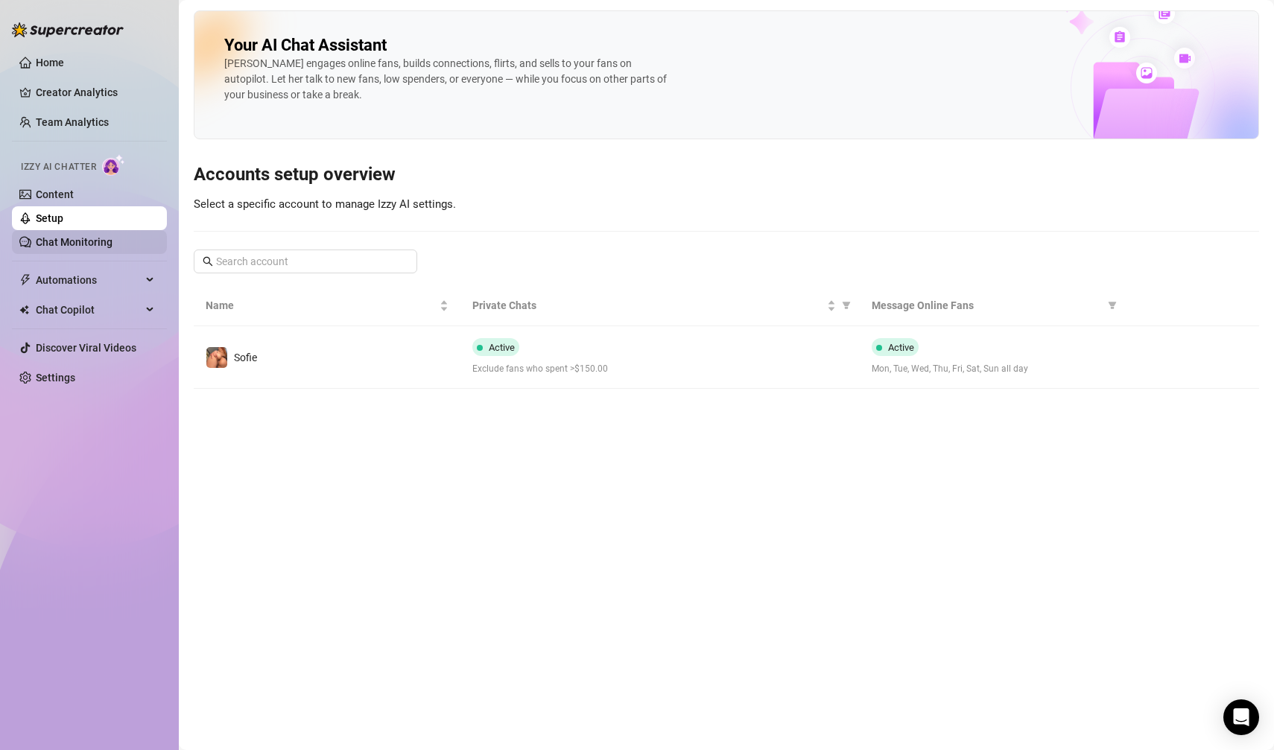
click at [86, 242] on link "Chat Monitoring" at bounding box center [74, 242] width 77 height 12
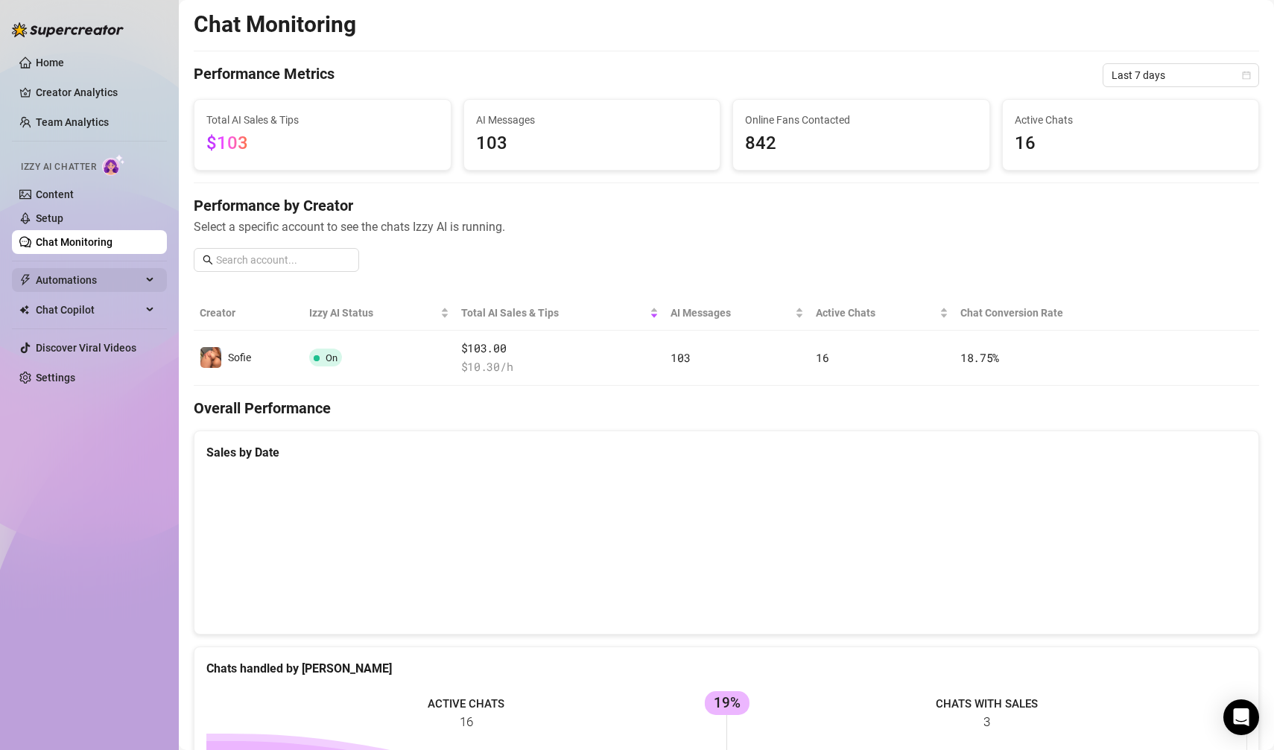
click at [53, 279] on span "Automations" at bounding box center [89, 280] width 106 height 24
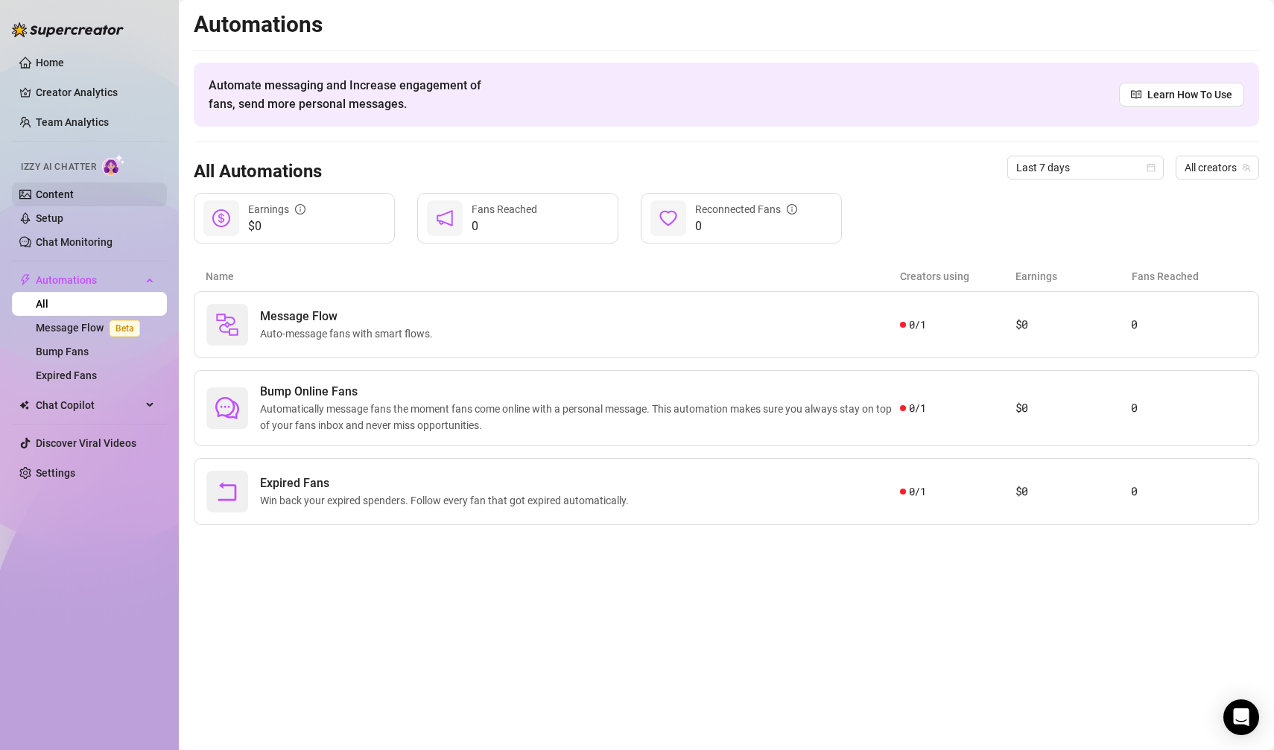
click at [74, 188] on link "Content" at bounding box center [55, 194] width 38 height 12
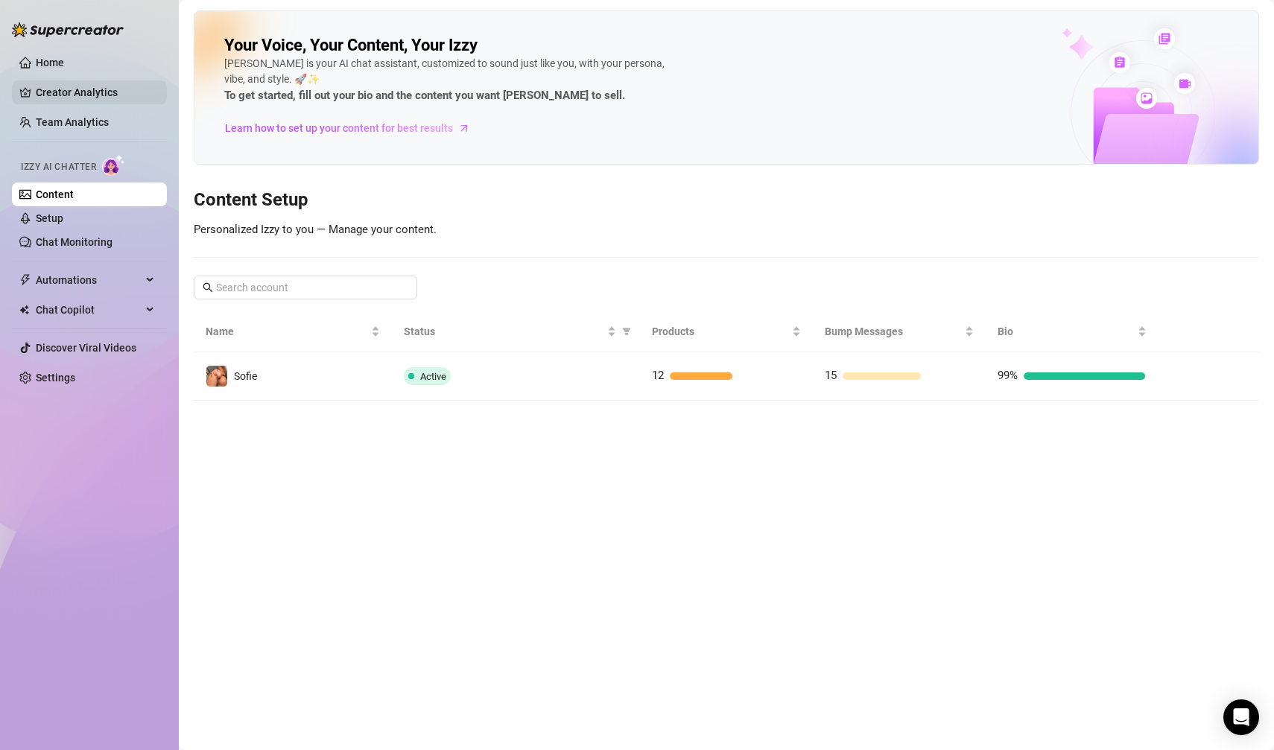
click at [98, 100] on link "Creator Analytics" at bounding box center [95, 92] width 119 height 24
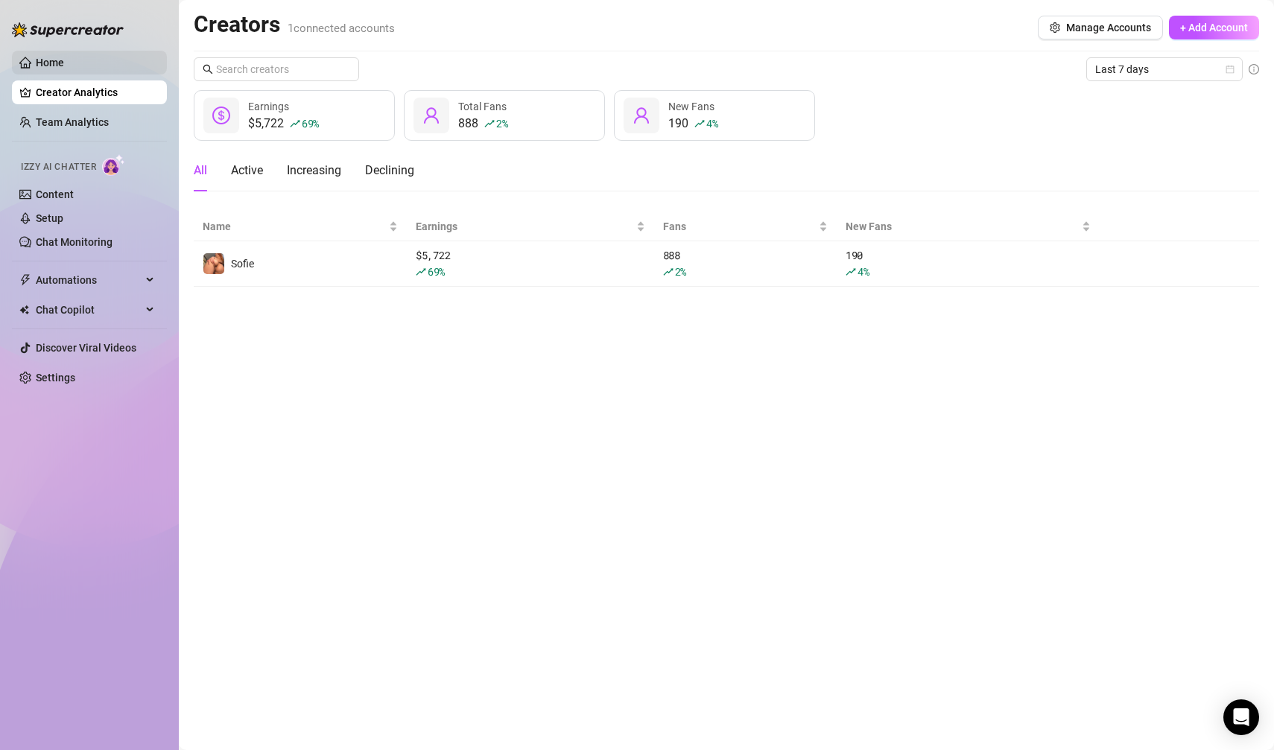
click at [64, 69] on link "Home" at bounding box center [50, 63] width 28 height 12
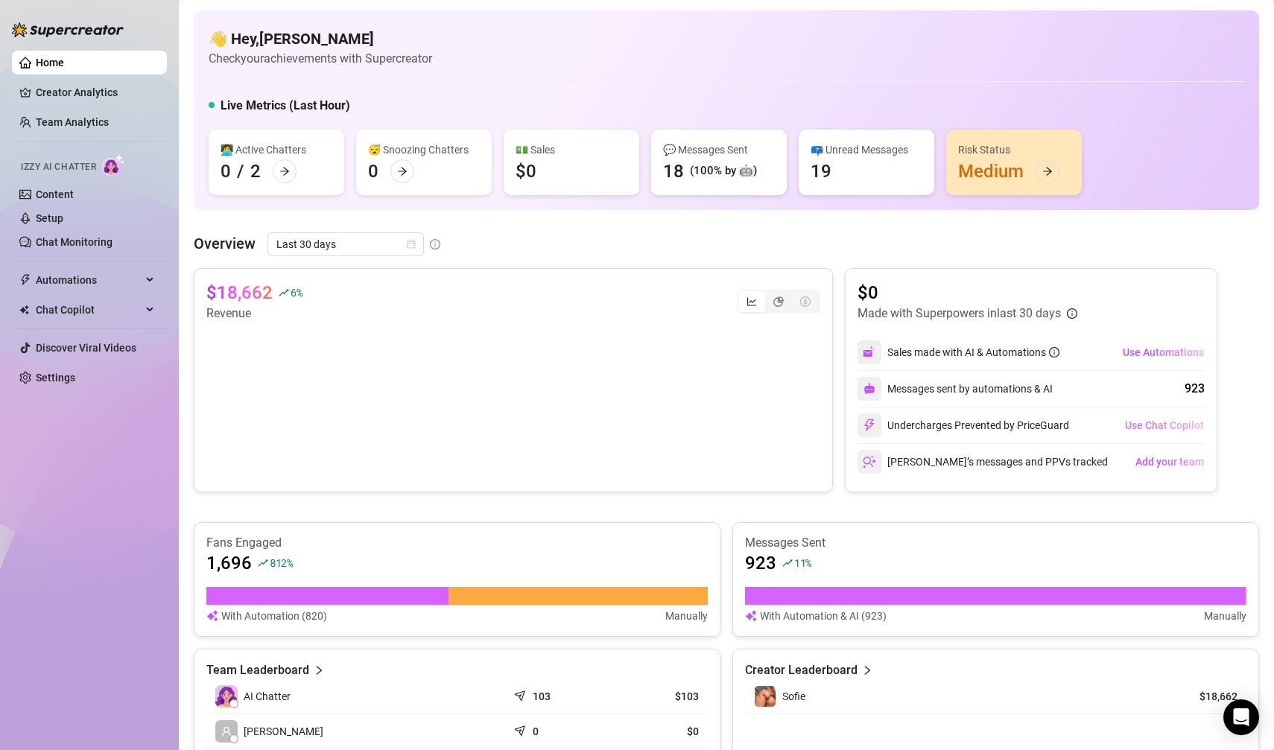
click at [1142, 428] on span "Use Chat Copilot" at bounding box center [1164, 425] width 79 height 12
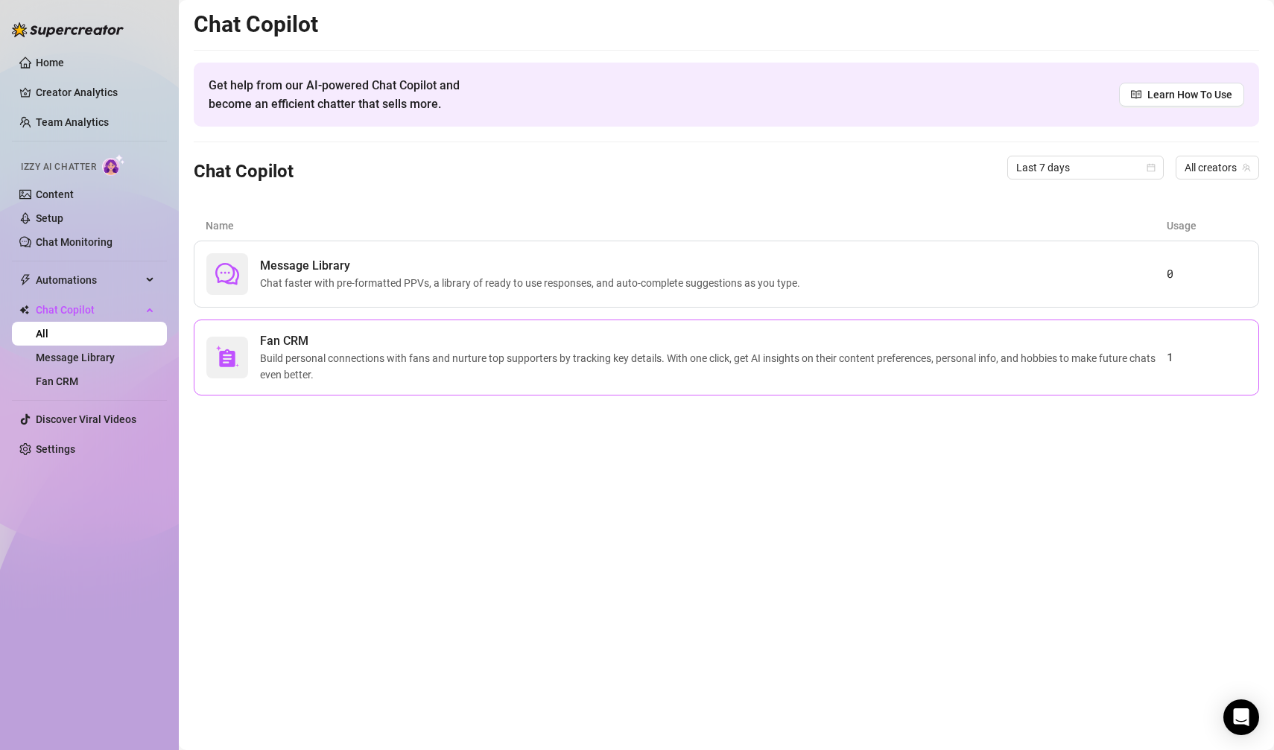
click at [665, 371] on span "Build personal connections with fans and nurture top supporters by tracking key…" at bounding box center [713, 366] width 906 height 33
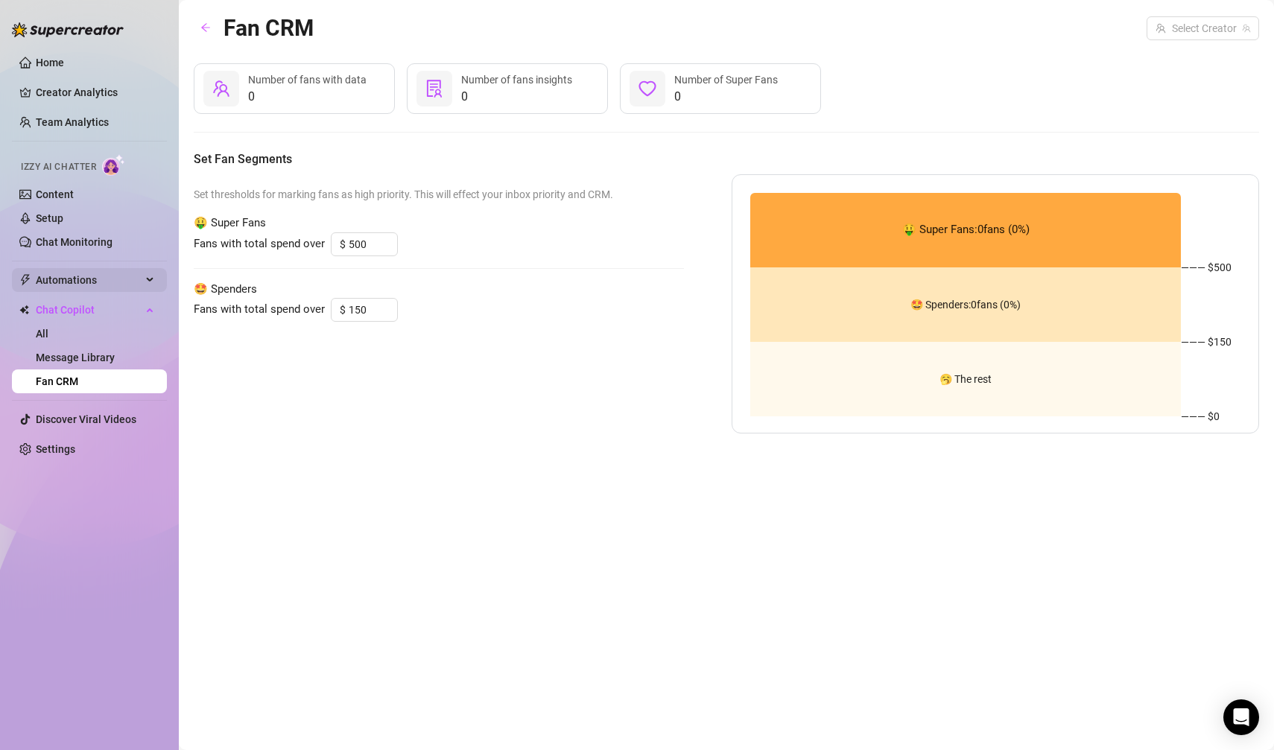
click at [123, 282] on span "Automations" at bounding box center [89, 280] width 106 height 24
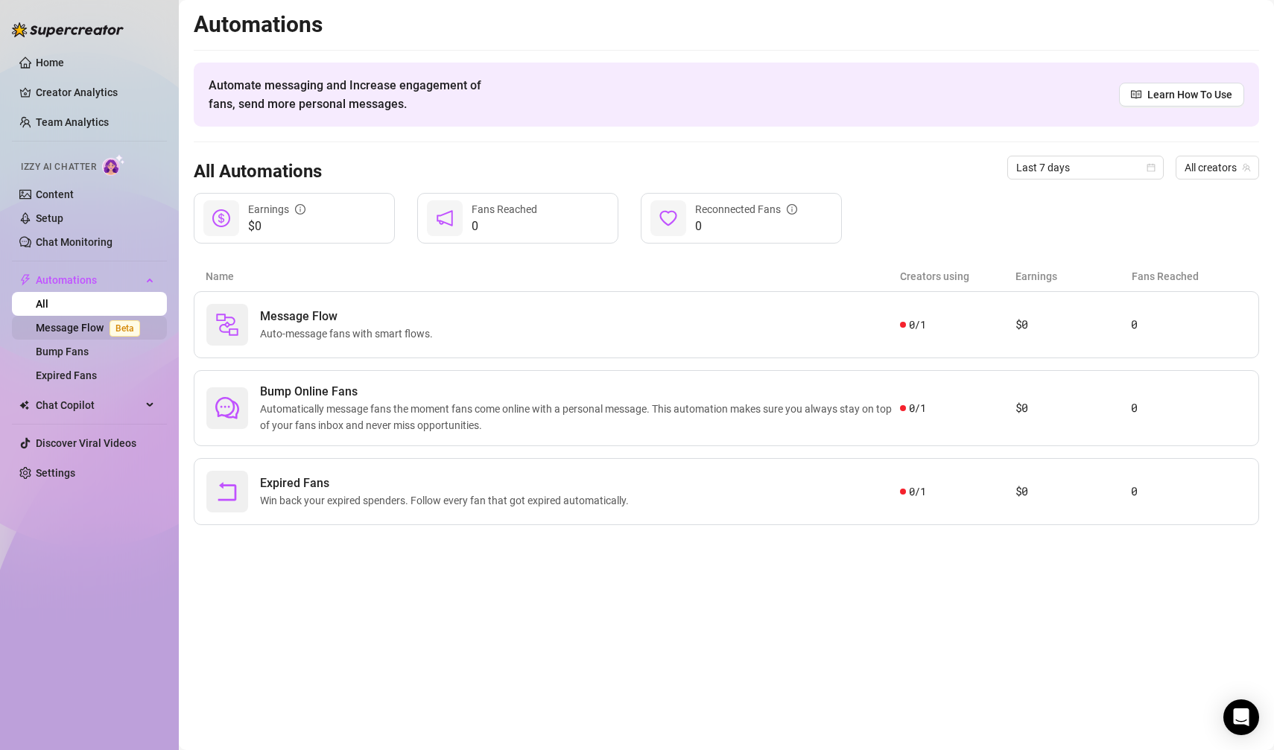
click at [95, 322] on link "Message Flow Beta" at bounding box center [91, 328] width 110 height 12
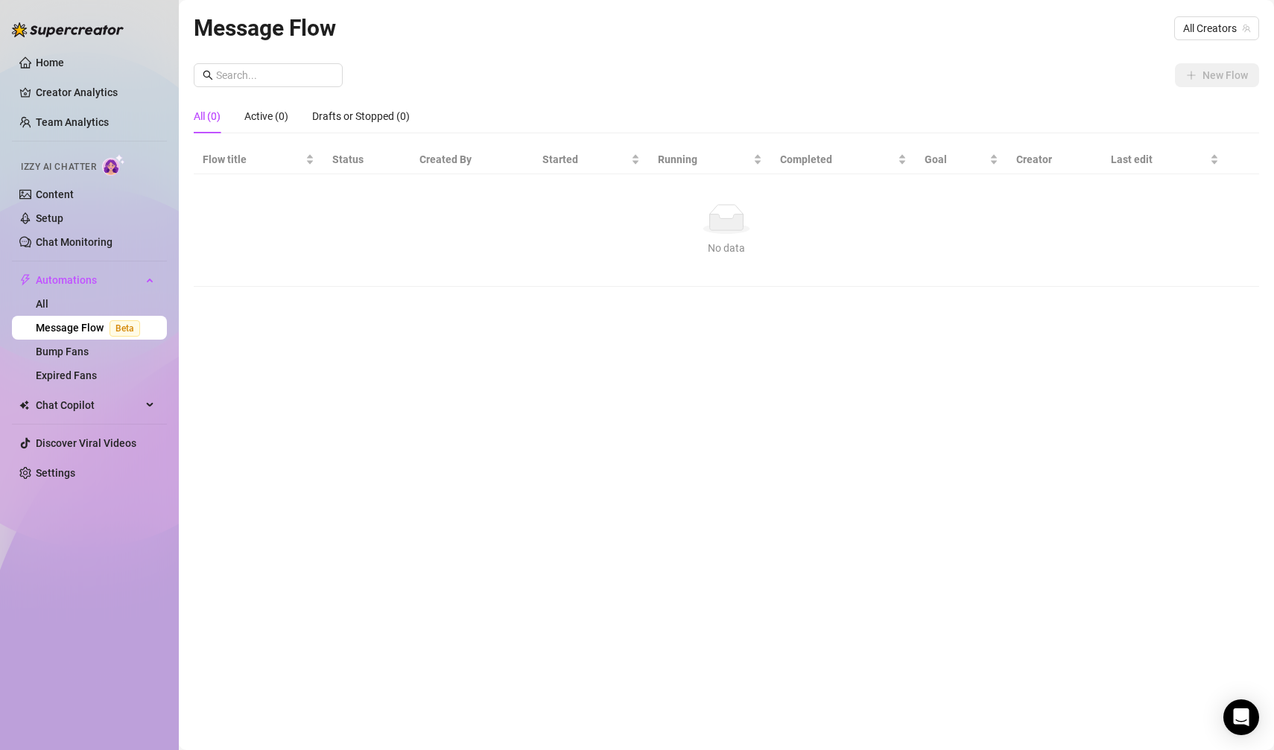
click at [499, 275] on td "No data No data" at bounding box center [726, 230] width 1065 height 112
click at [1229, 24] on span "All Creators" at bounding box center [1216, 28] width 67 height 22
click at [1207, 75] on span "( sofiegonewild )" at bounding box center [1211, 82] width 72 height 16
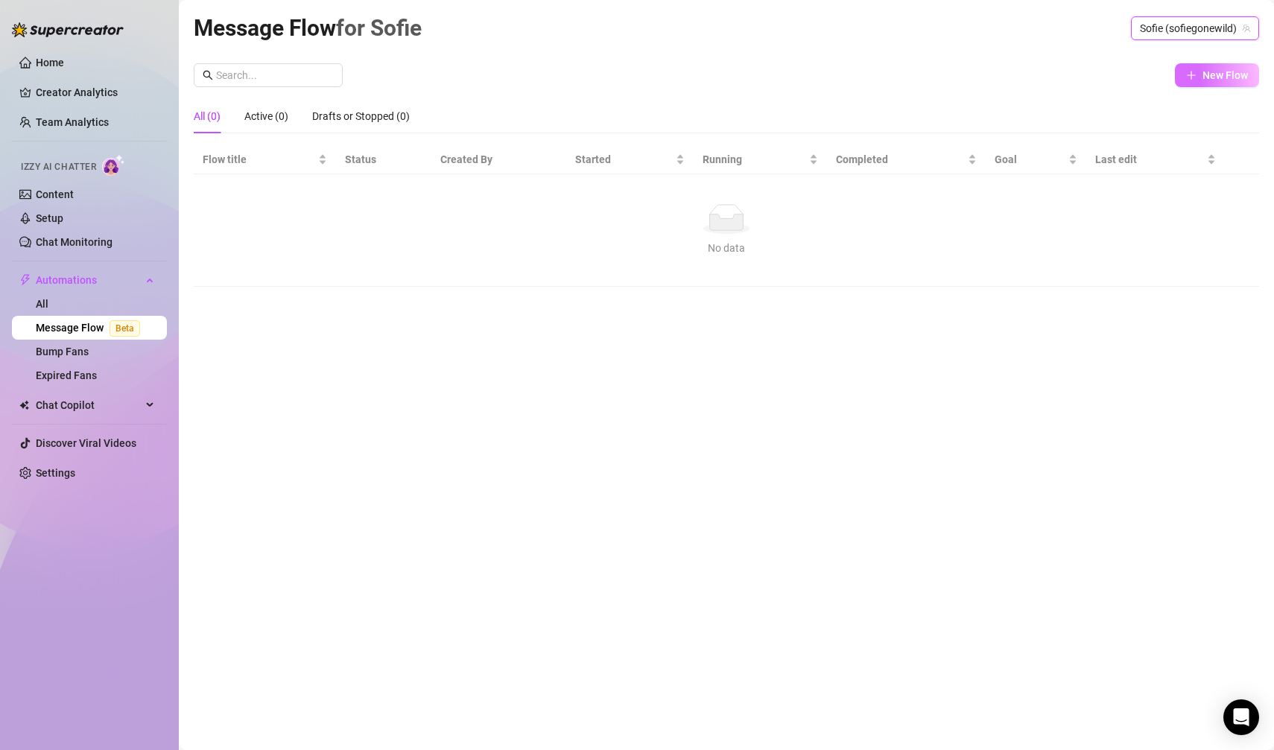
click at [1209, 71] on span "New Flow" at bounding box center [1224, 75] width 45 height 12
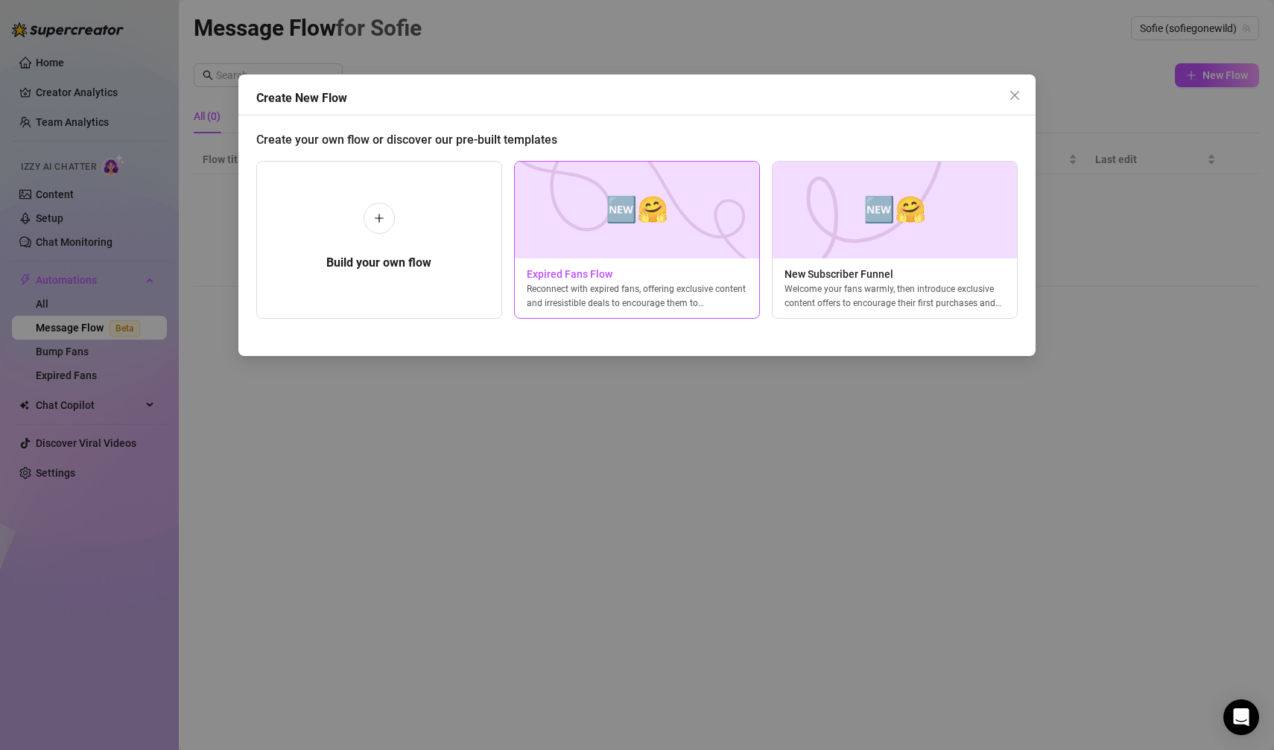
click at [647, 257] on img at bounding box center [637, 210] width 246 height 97
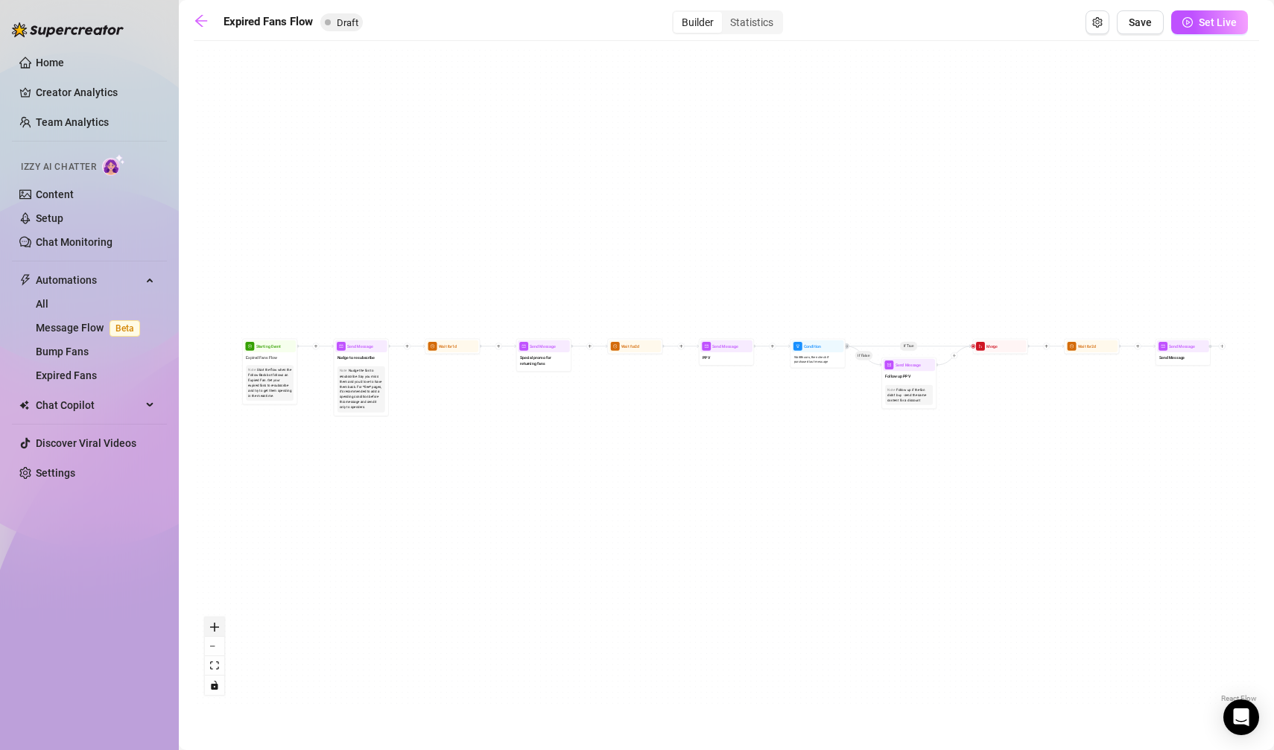
click at [217, 629] on icon "zoom in" at bounding box center [214, 627] width 9 height 9
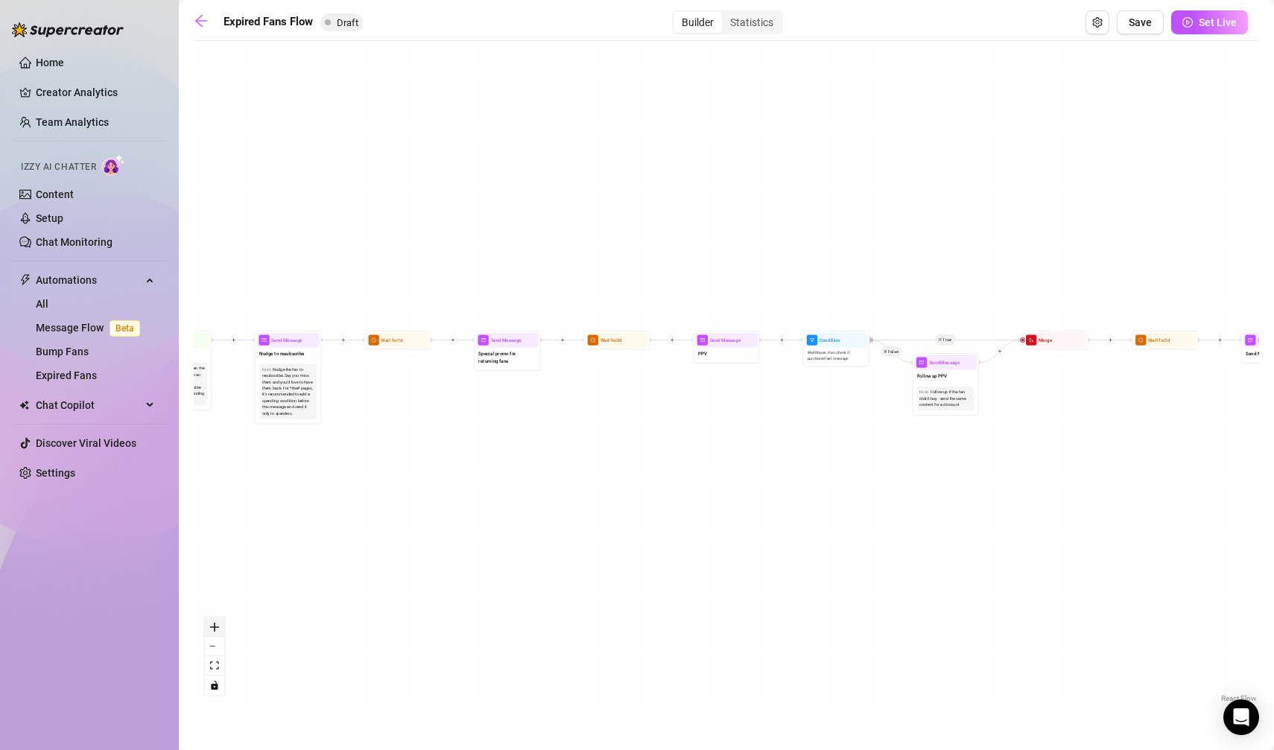
click at [217, 629] on icon "zoom in" at bounding box center [214, 627] width 9 height 9
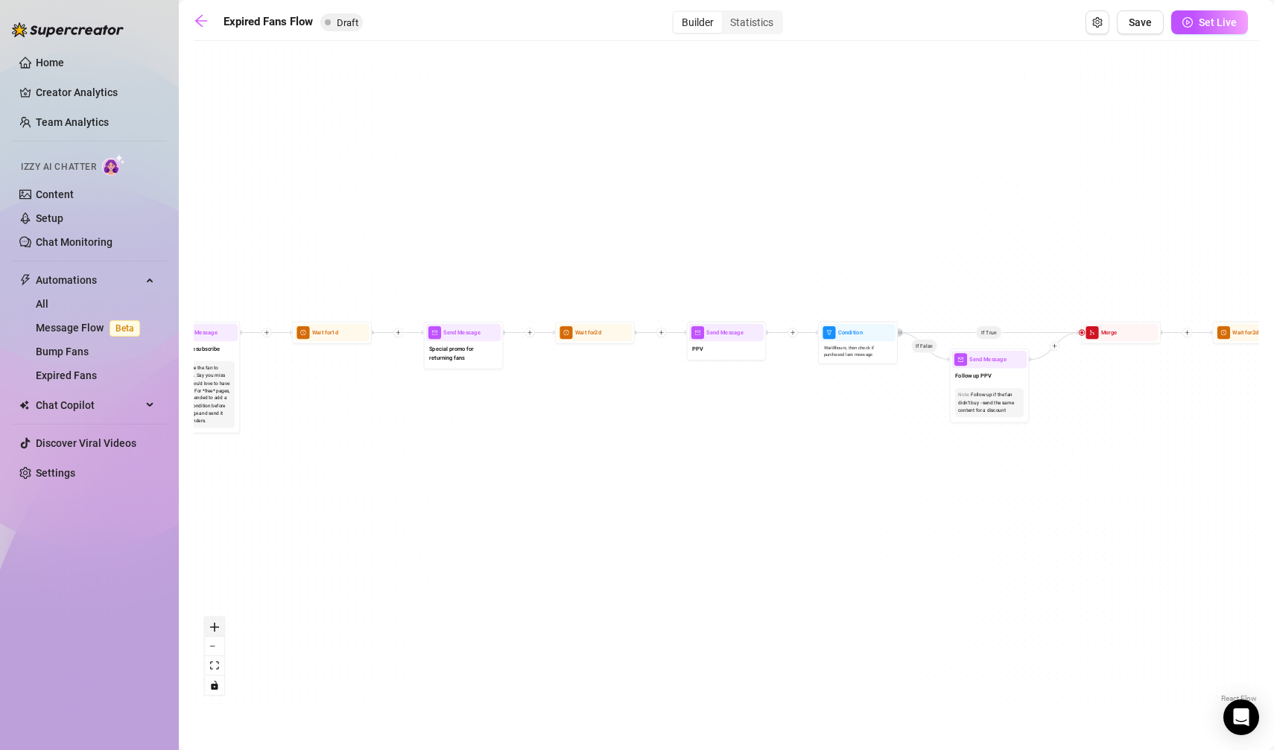
click at [217, 629] on icon "zoom in" at bounding box center [214, 627] width 9 height 9
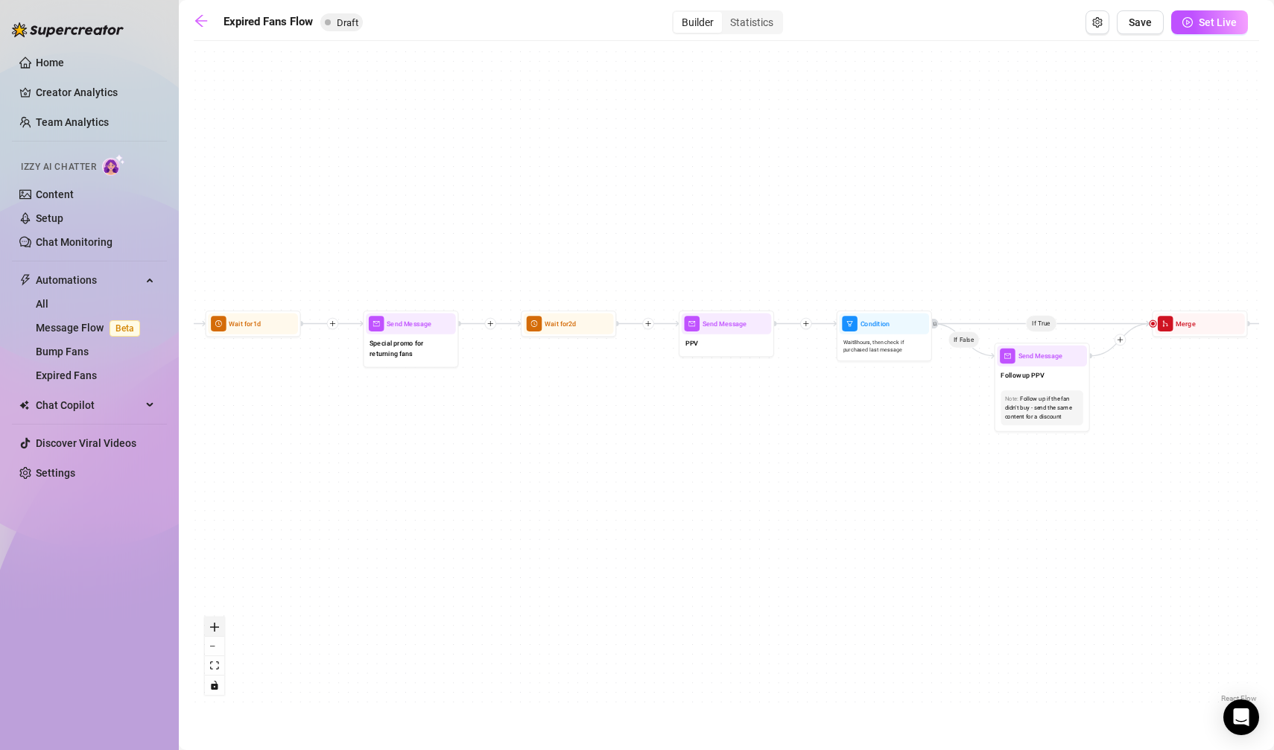
click at [217, 629] on icon "zoom in" at bounding box center [214, 627] width 9 height 9
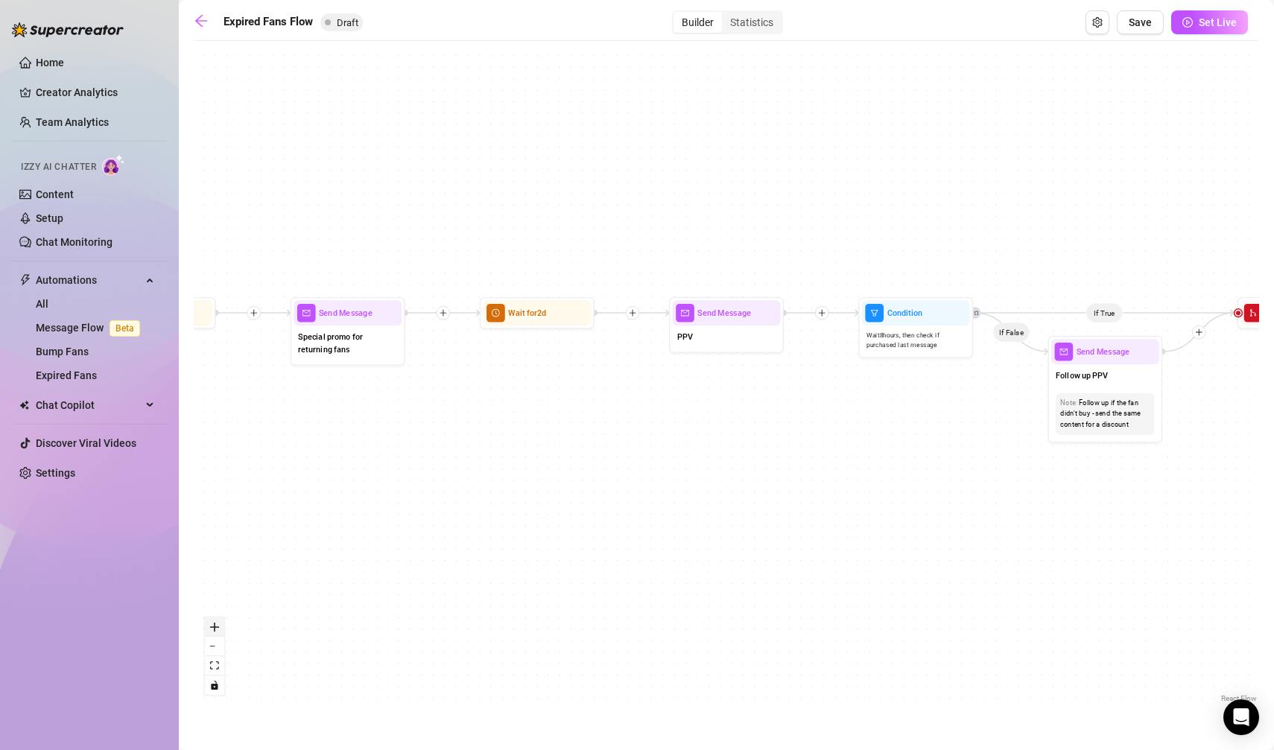
click at [217, 629] on icon "zoom in" at bounding box center [214, 627] width 9 height 9
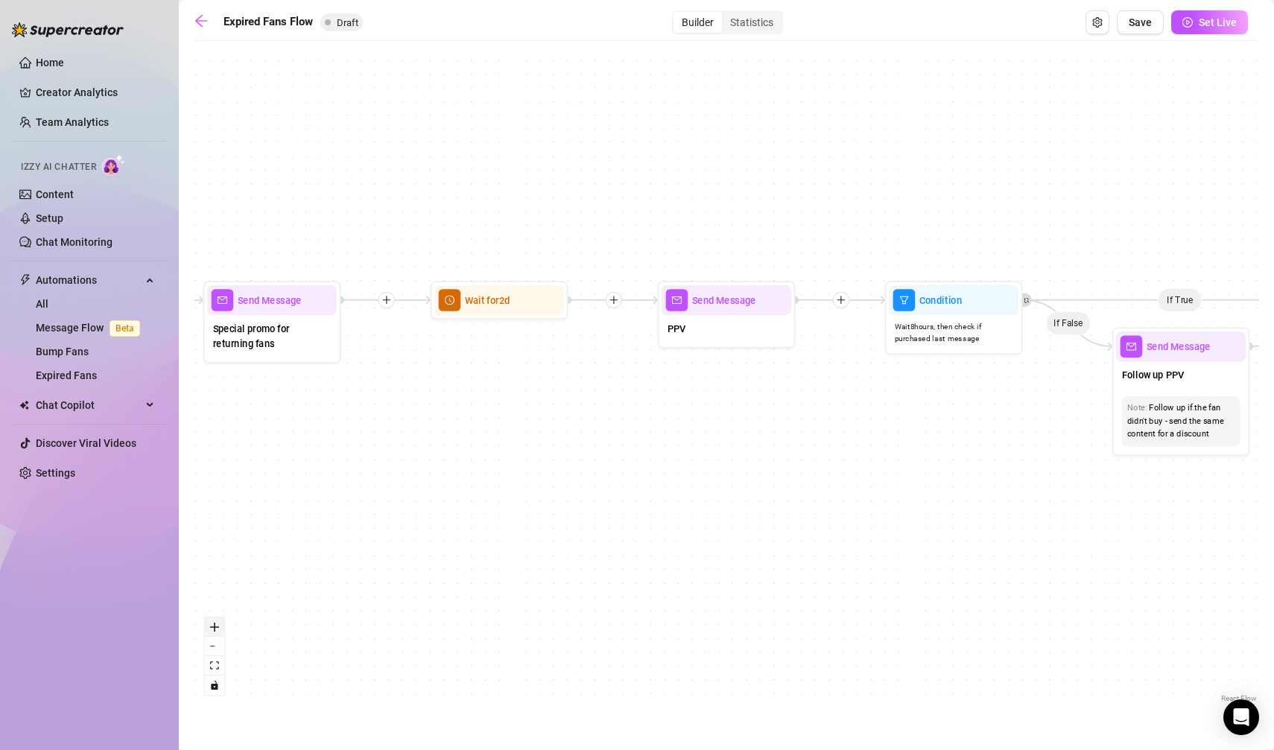
click at [217, 629] on icon "zoom in" at bounding box center [214, 627] width 9 height 9
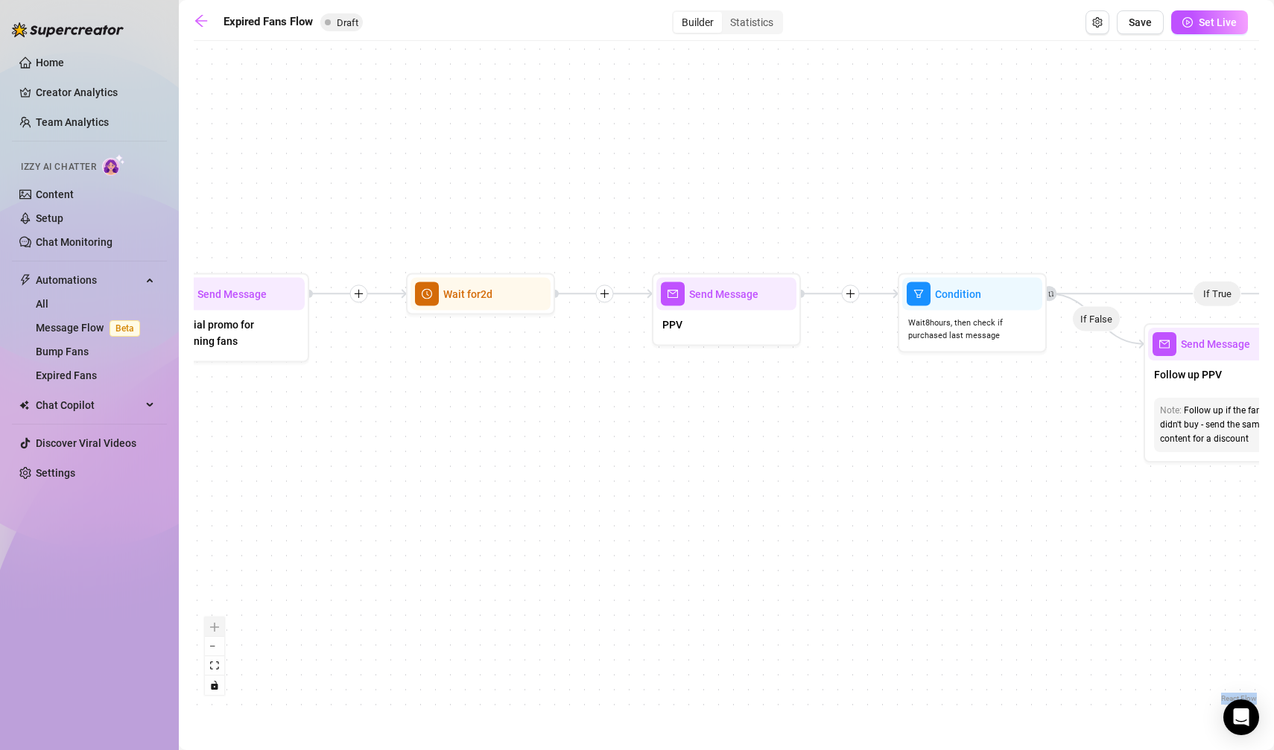
click at [217, 629] on div "React Flow controls" at bounding box center [214, 655] width 19 height 77
drag, startPoint x: 330, startPoint y: 546, endPoint x: 571, endPoint y: 541, distance: 241.4
click at [571, 542] on div "If True If False Send Message Send Message Wait for 2d Merge Send Message Follo…" at bounding box center [726, 377] width 1065 height 658
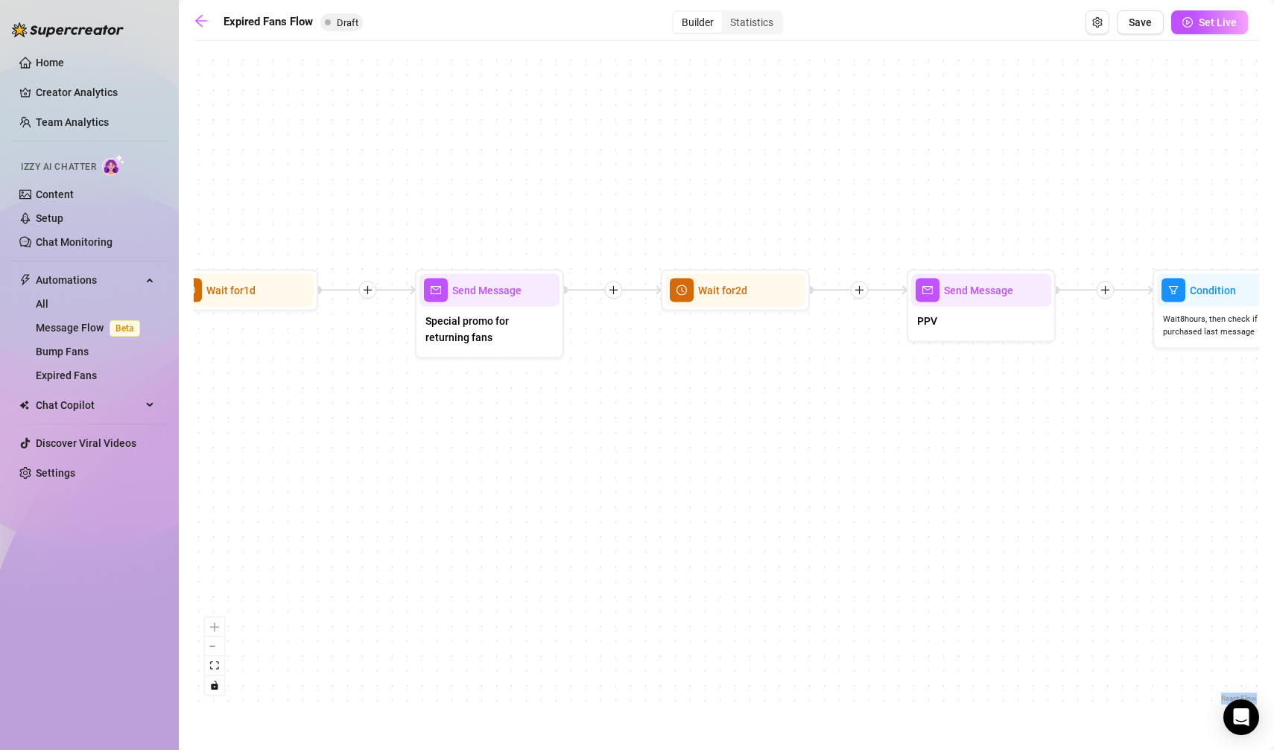
drag, startPoint x: 451, startPoint y: 480, endPoint x: 835, endPoint y: 464, distance: 383.9
click at [831, 466] on div "If True If False Send Message Send Message Wait for 2d Merge Send Message Follo…" at bounding box center [726, 377] width 1065 height 658
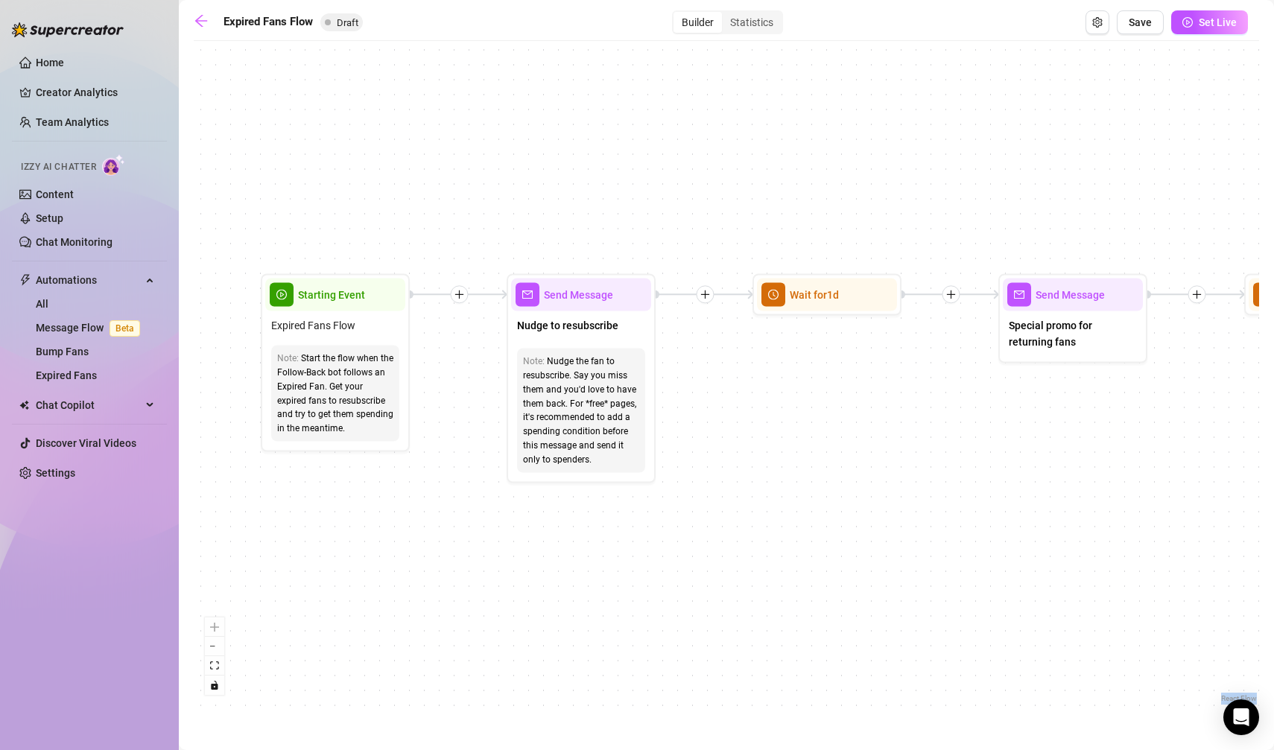
drag, startPoint x: 569, startPoint y: 419, endPoint x: 846, endPoint y: 468, distance: 281.4
click at [846, 468] on div "If True If False Send Message Send Message Wait for 2d Merge Send Message Follo…" at bounding box center [726, 377] width 1065 height 658
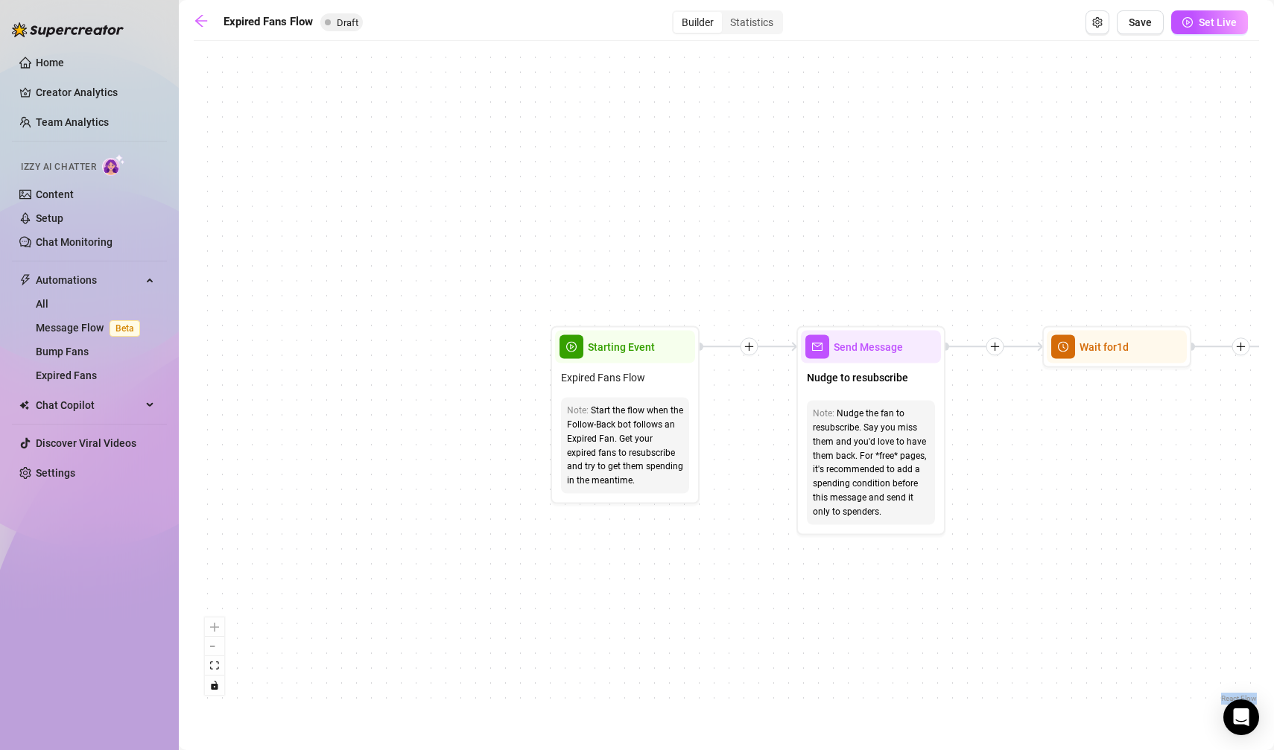
drag, startPoint x: 804, startPoint y: 434, endPoint x: 1033, endPoint y: 453, distance: 230.2
click at [1034, 453] on div "If True If False Send Message Send Message Wait for 2d Merge Send Message Follo…" at bounding box center [726, 377] width 1065 height 658
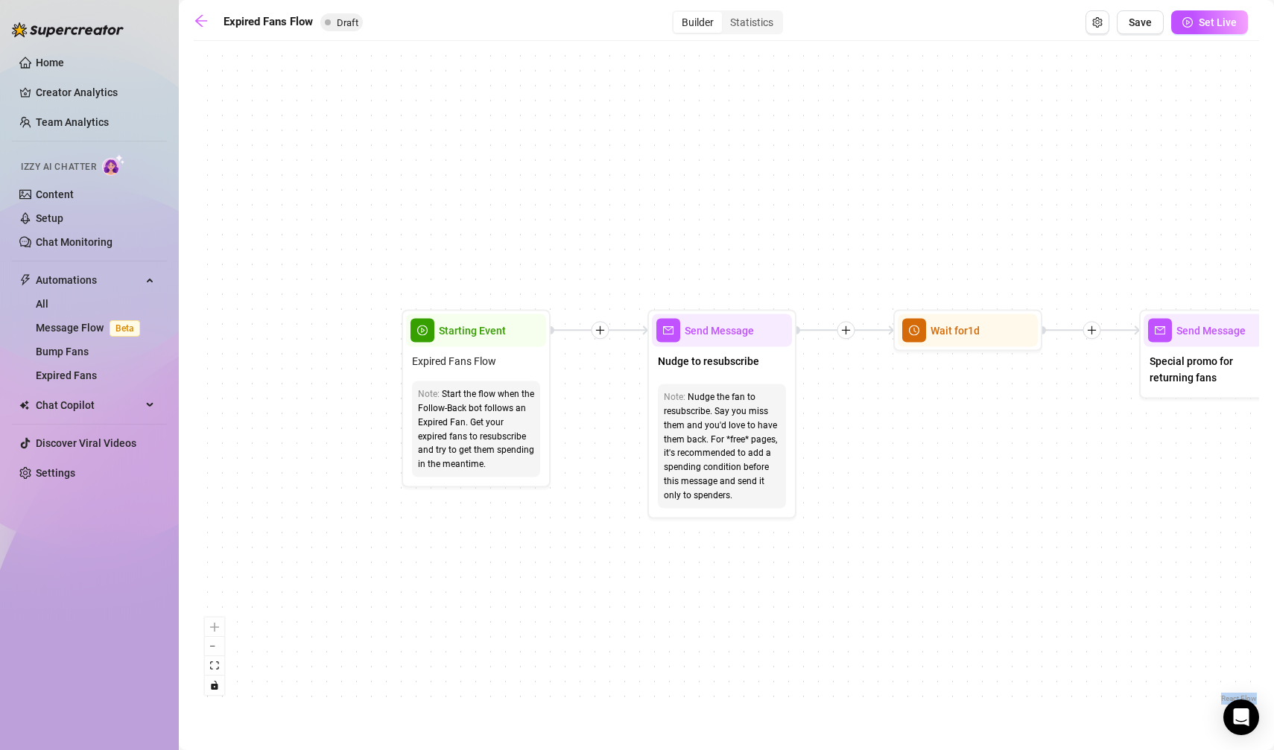
drag, startPoint x: 1033, startPoint y: 453, endPoint x: 883, endPoint y: 438, distance: 150.4
click at [883, 438] on div "If True If False Send Message Send Message Wait for 2d Merge Send Message Follo…" at bounding box center [726, 377] width 1065 height 658
click at [220, 632] on div "React Flow controls" at bounding box center [214, 655] width 19 height 77
click at [214, 628] on div "React Flow controls" at bounding box center [214, 655] width 19 height 77
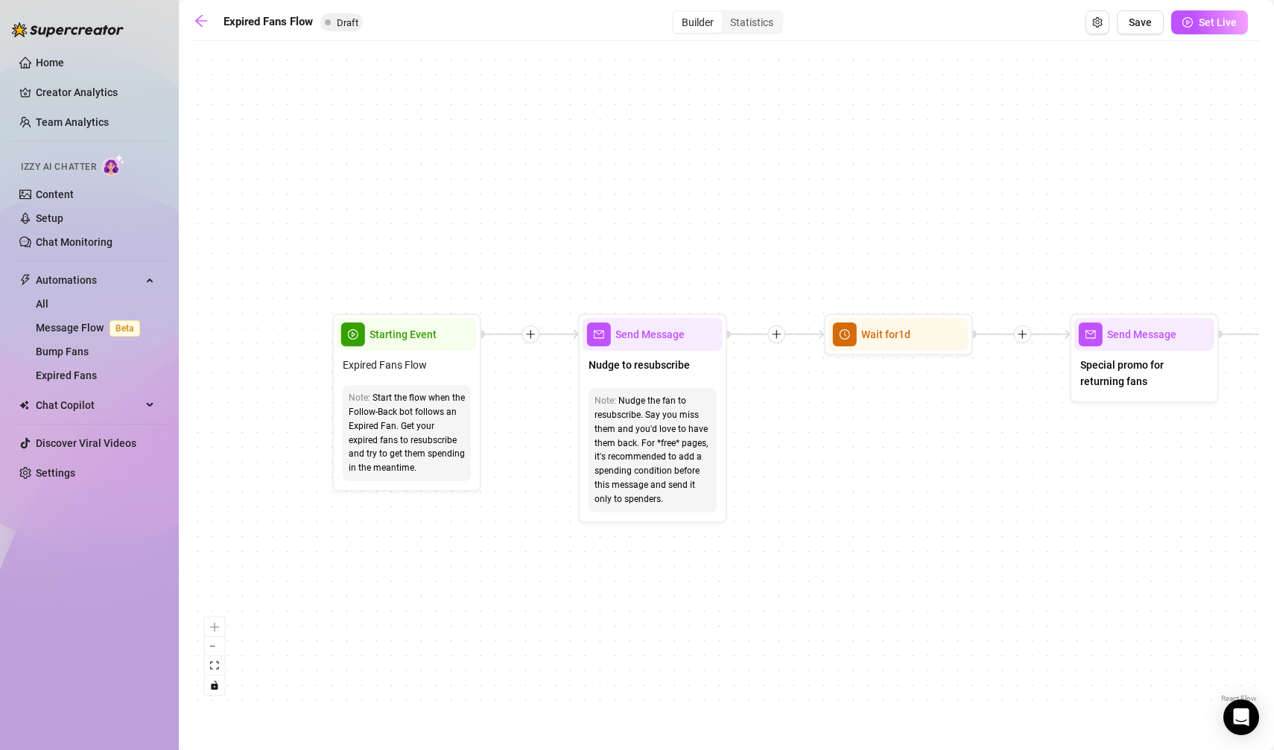
drag, startPoint x: 480, startPoint y: 659, endPoint x: 413, endPoint y: 663, distance: 67.9
click at [413, 664] on div "If True If False Send Message Send Message Wait for 2d Merge Send Message Follo…" at bounding box center [726, 377] width 1065 height 658
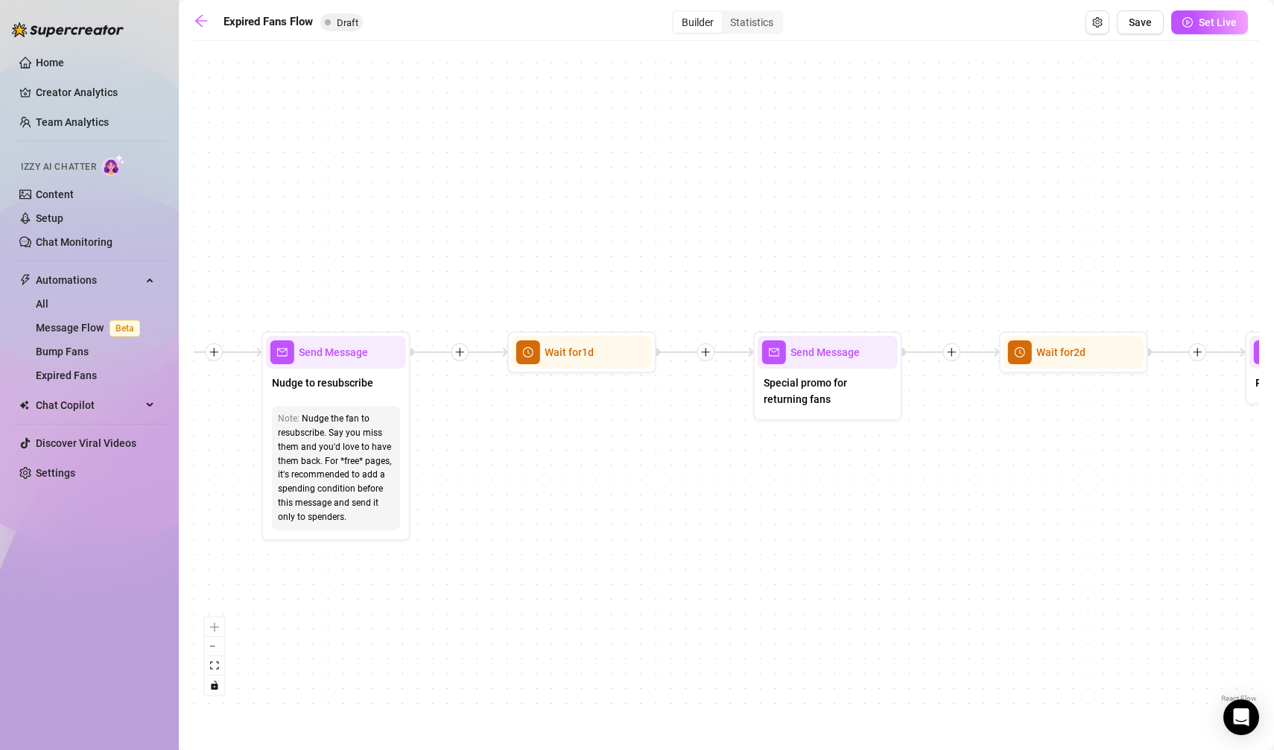
drag, startPoint x: 1100, startPoint y: 422, endPoint x: 773, endPoint y: 442, distance: 327.6
click at [773, 442] on div "If True If False Send Message Send Message Wait for 2d Merge Send Message Follo…" at bounding box center [726, 377] width 1065 height 658
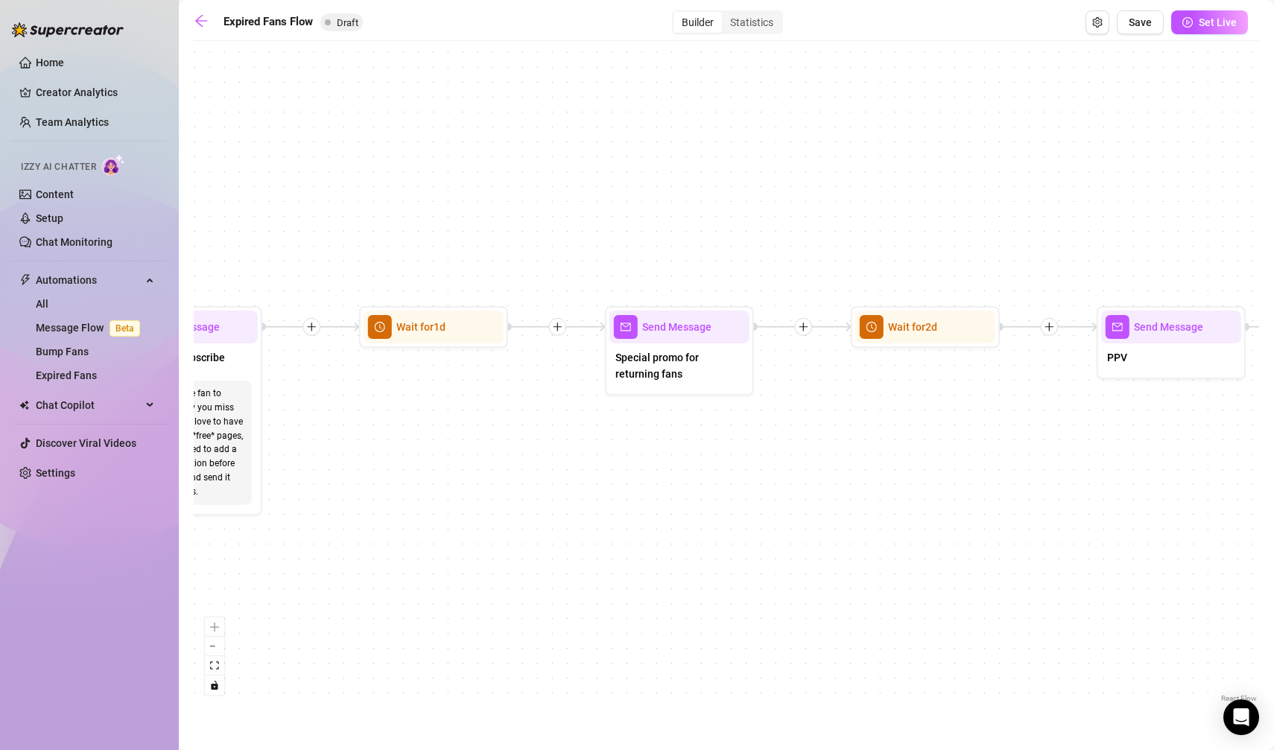
drag, startPoint x: 951, startPoint y: 495, endPoint x: 813, endPoint y: 468, distance: 141.0
click at [813, 468] on div "If True If False Send Message Send Message Wait for 2d Merge Send Message Follo…" at bounding box center [726, 377] width 1065 height 658
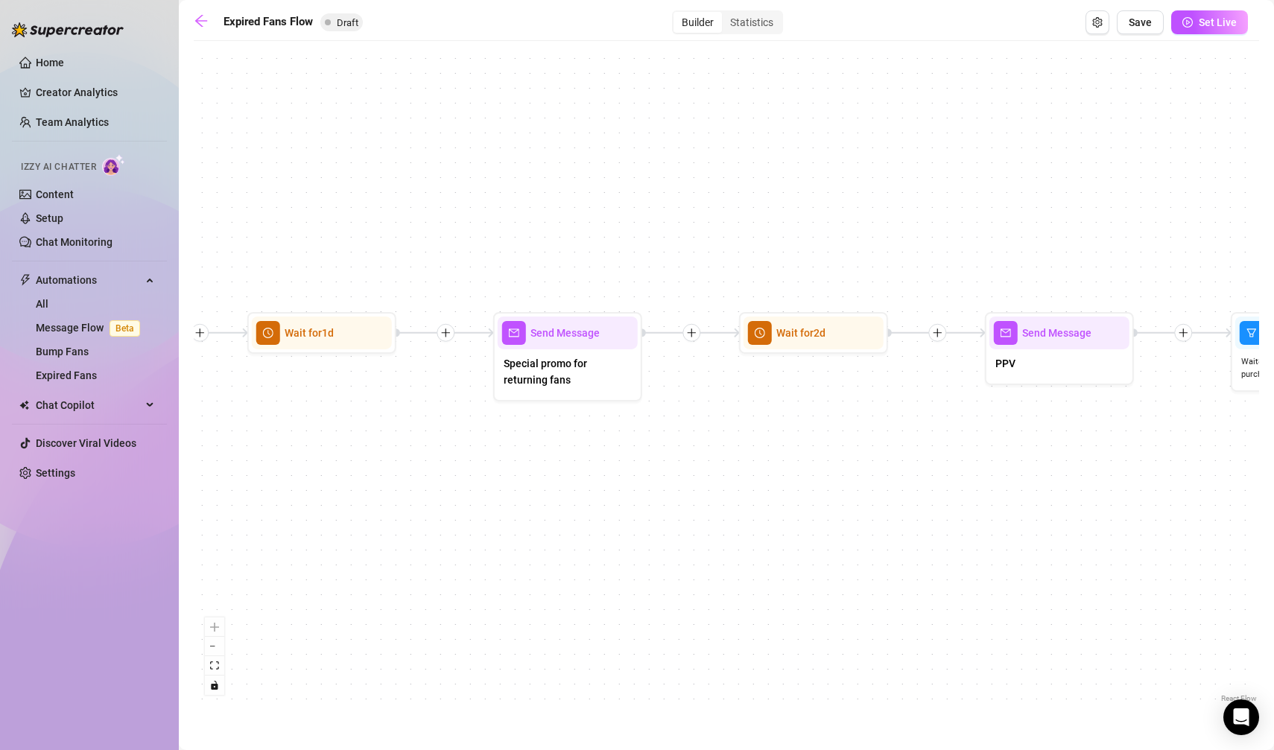
drag, startPoint x: 813, startPoint y: 468, endPoint x: 698, endPoint y: 474, distance: 114.8
click at [698, 474] on div "If True If False Send Message Send Message Wait for 2d Merge Send Message Follo…" at bounding box center [726, 377] width 1065 height 658
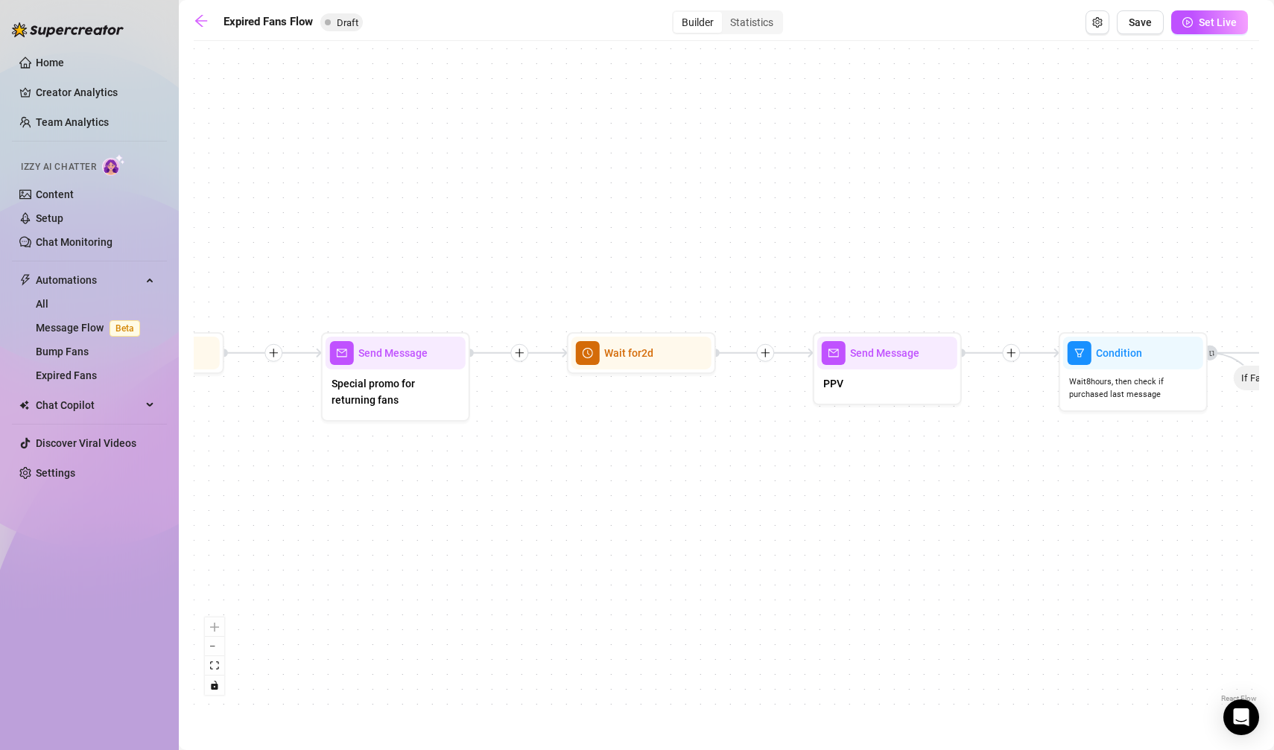
drag, startPoint x: 873, startPoint y: 492, endPoint x: 703, endPoint y: 512, distance: 171.0
click at [703, 512] on div "If True If False Send Message Send Message Wait for 2d Merge Send Message Follo…" at bounding box center [726, 377] width 1065 height 658
click at [360, 407] on span "Special promo for returning fans" at bounding box center [395, 391] width 128 height 33
type textarea "Special promo for returning fans"
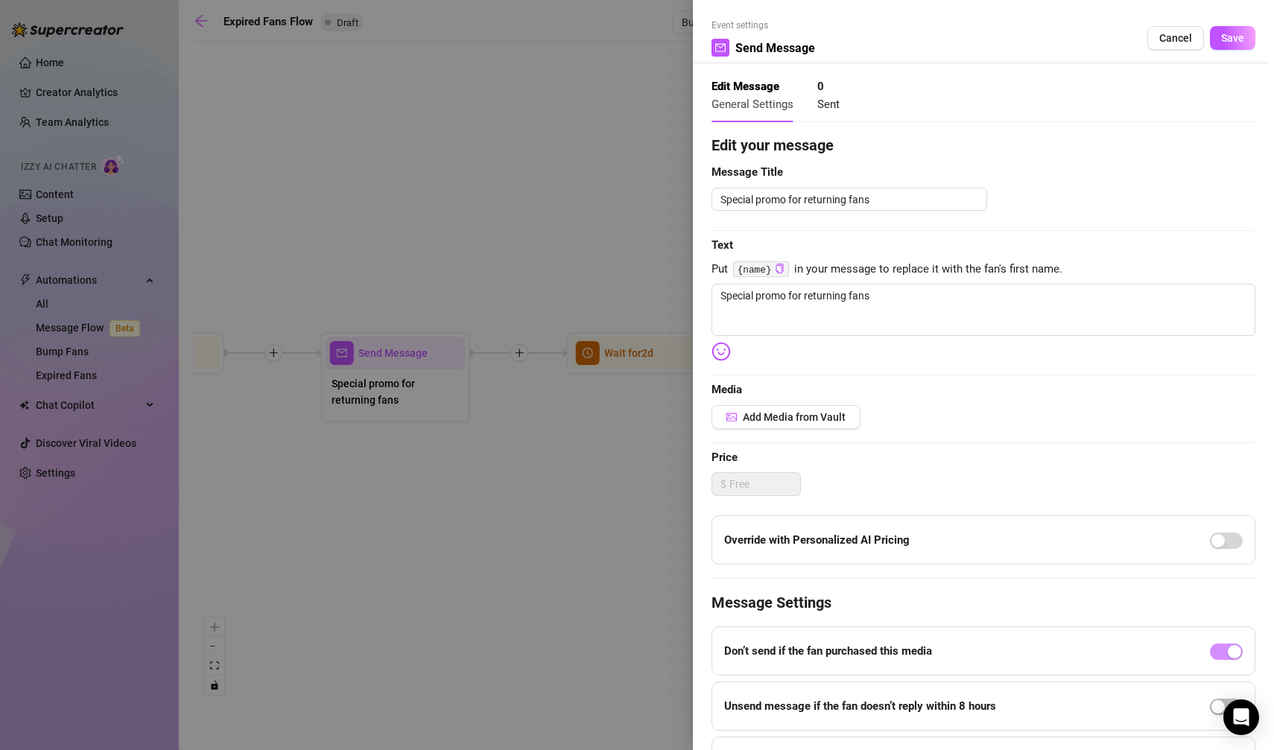
click at [489, 456] on div at bounding box center [637, 375] width 1274 height 750
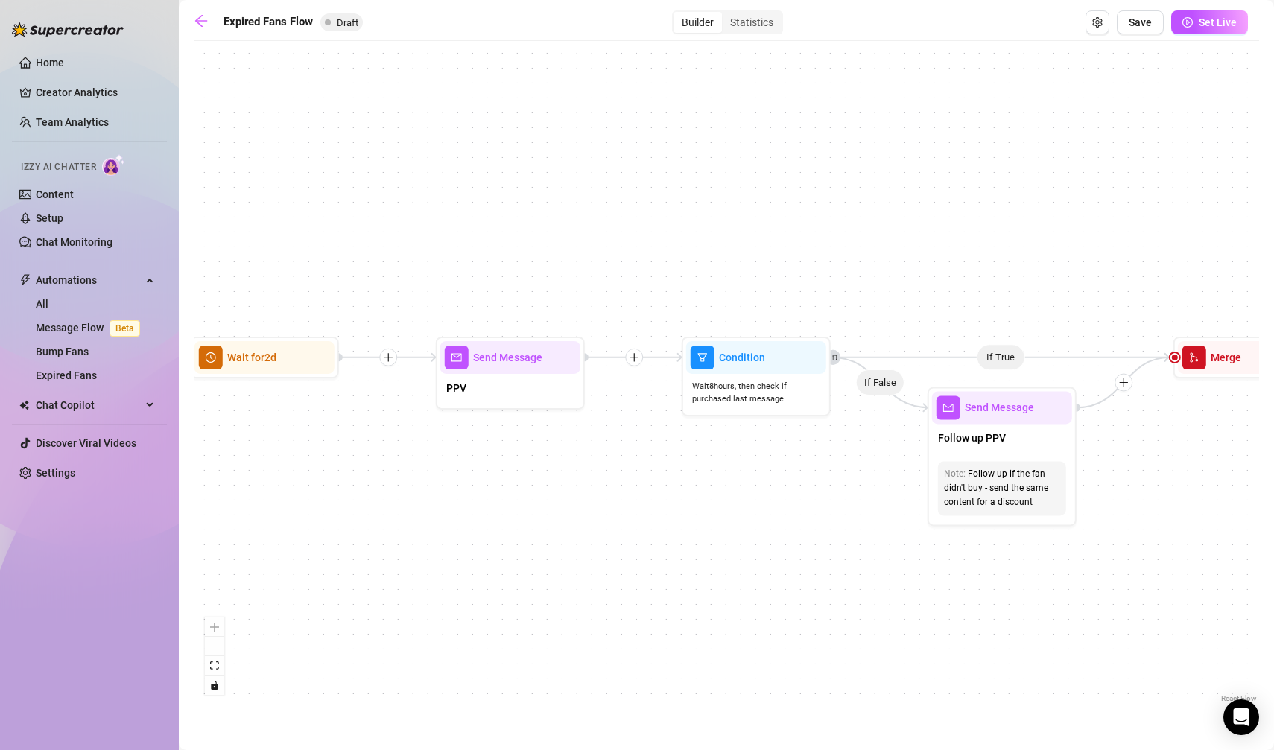
drag, startPoint x: 903, startPoint y: 507, endPoint x: 518, endPoint y: 514, distance: 385.9
click at [517, 514] on div "If True If False Send Message Send Message Wait for 2d Merge Send Message Follo…" at bounding box center [726, 377] width 1065 height 658
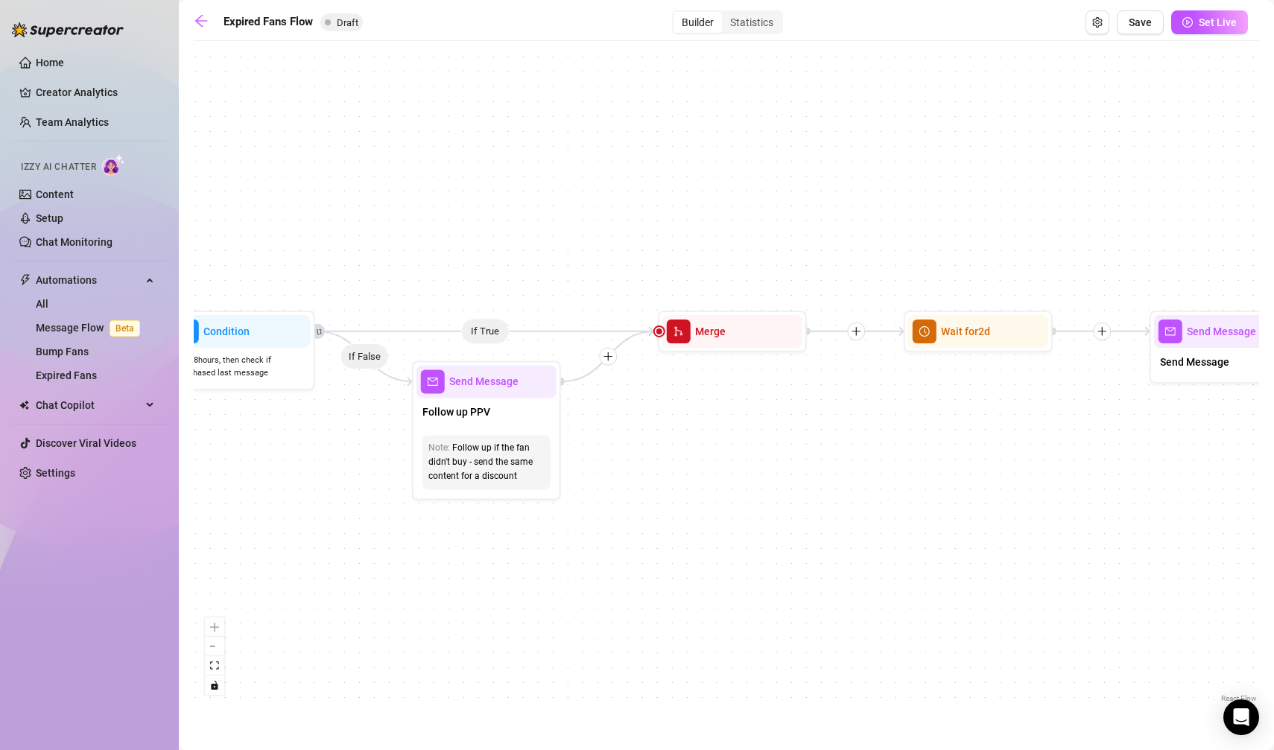
drag, startPoint x: 892, startPoint y: 542, endPoint x: 386, endPoint y: 514, distance: 506.5
click at [386, 514] on div "If True If False Send Message Send Message Wait for 2d Merge Send Message Follo…" at bounding box center [726, 377] width 1065 height 658
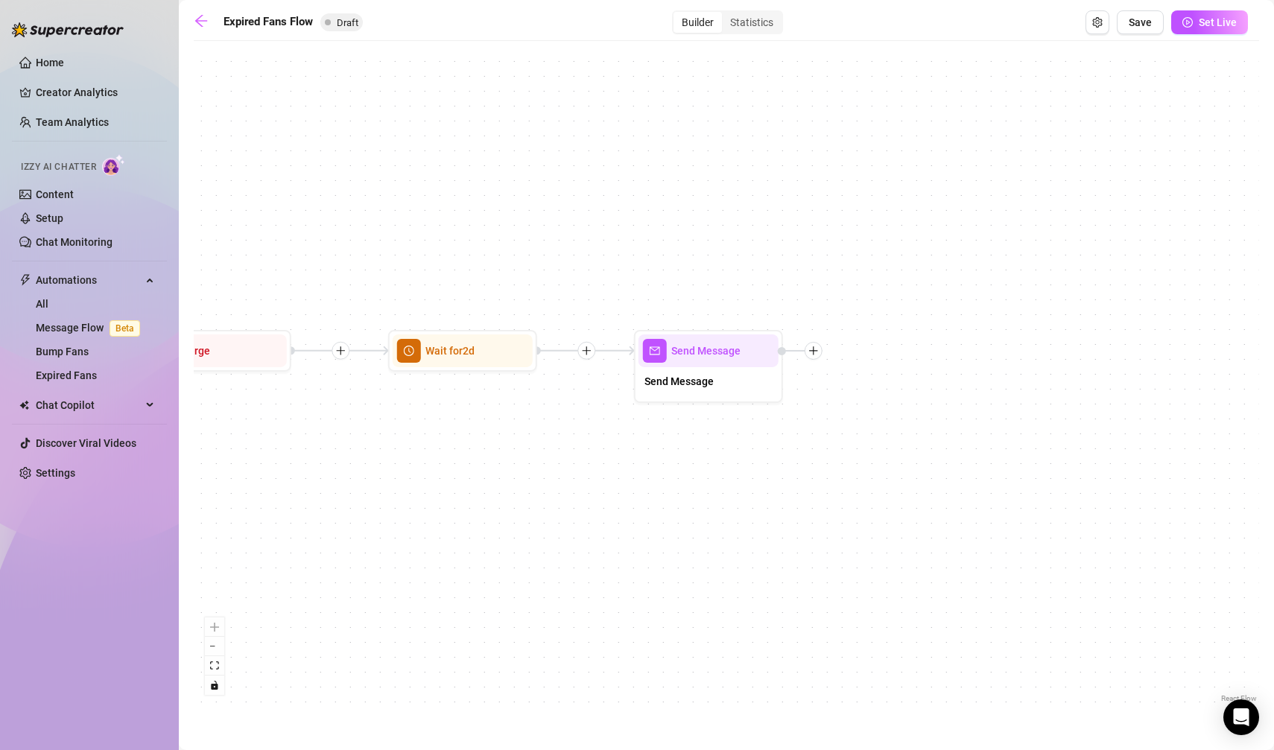
drag, startPoint x: 880, startPoint y: 559, endPoint x: 365, endPoint y: 579, distance: 515.1
click at [364, 579] on div "If True If False Send Message Send Message Wait for 2d Merge Send Message Follo…" at bounding box center [726, 377] width 1065 height 658
drag, startPoint x: 582, startPoint y: 586, endPoint x: 467, endPoint y: 584, distance: 115.5
click at [468, 584] on div "If True If False Send Message Send Message Wait for 2d Merge Send Message Follo…" at bounding box center [726, 377] width 1065 height 658
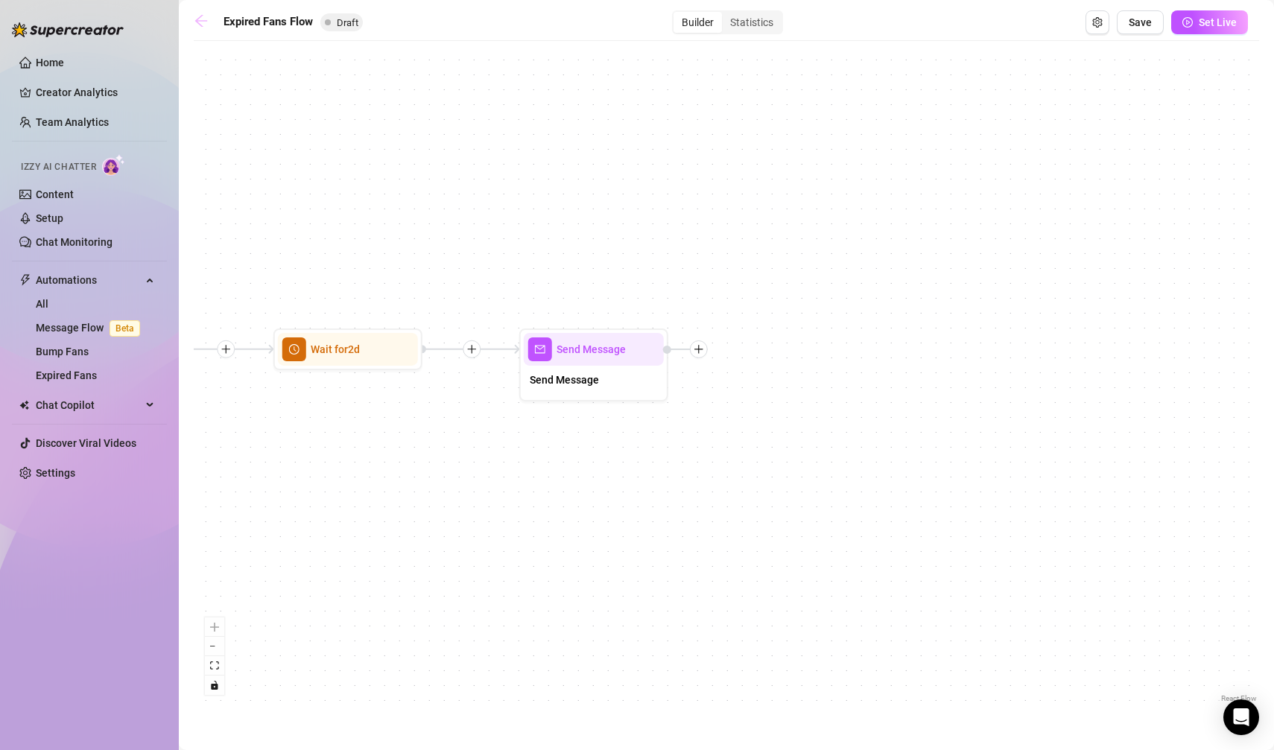
click at [194, 22] on icon "arrow-left" at bounding box center [201, 20] width 15 height 15
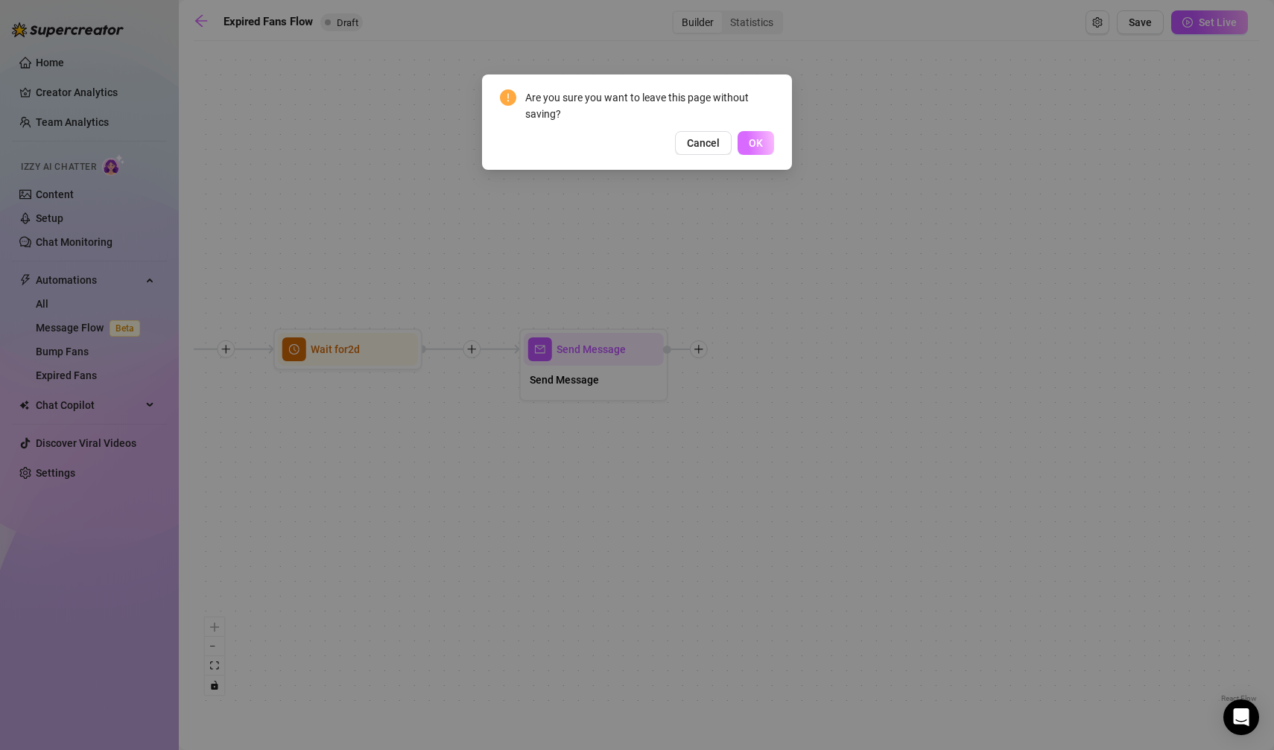
click at [771, 133] on button "OK" at bounding box center [755, 143] width 36 height 24
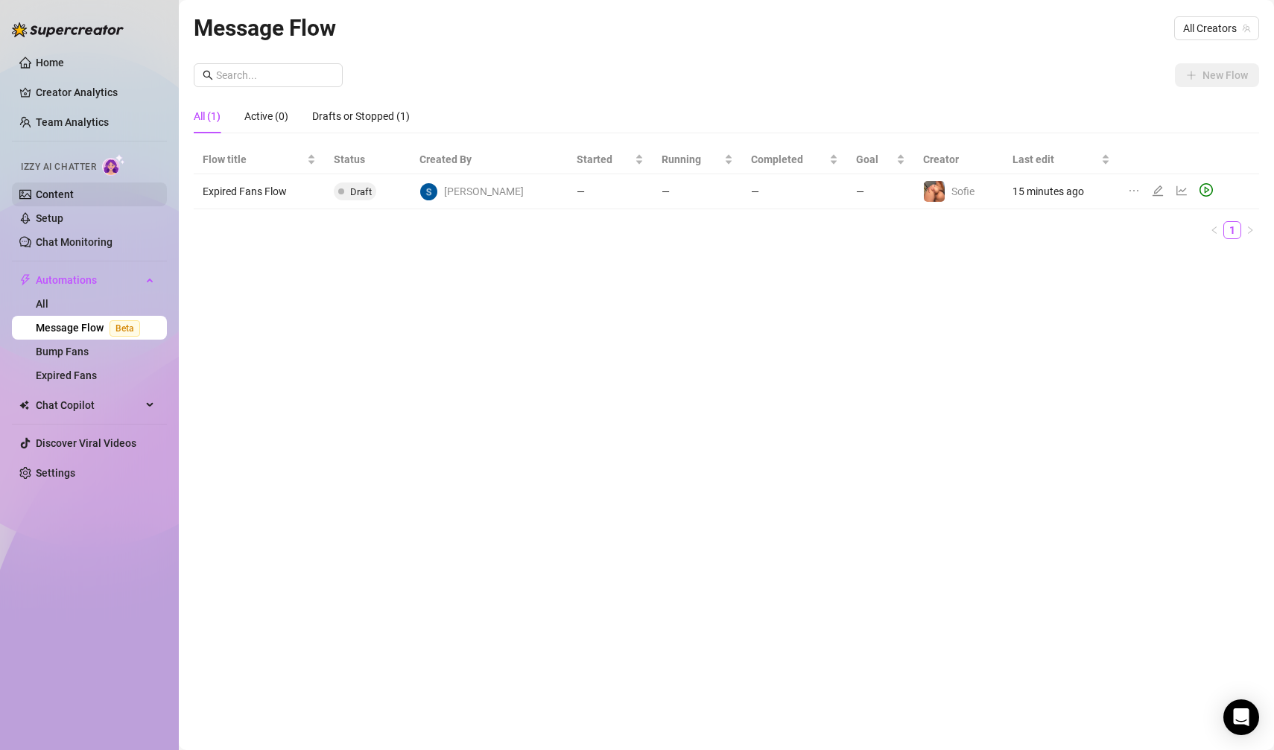
click at [39, 200] on link "Content" at bounding box center [55, 194] width 38 height 12
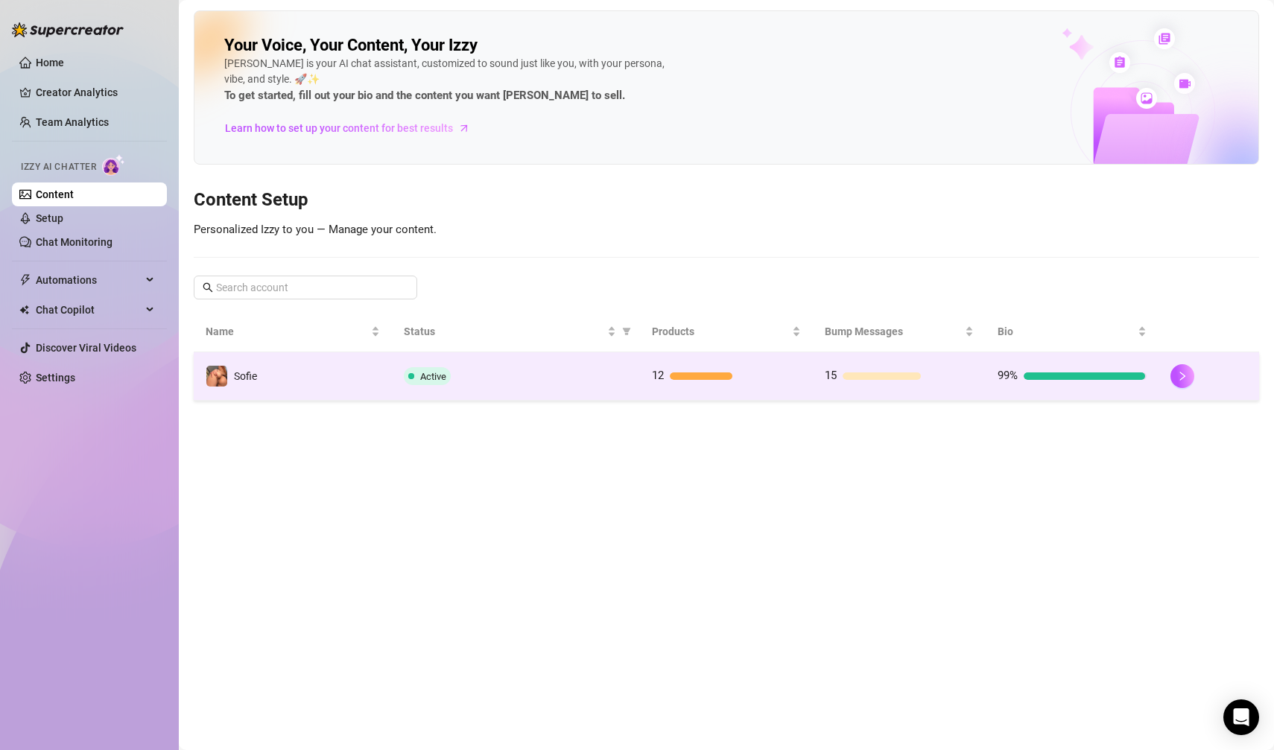
click at [545, 382] on div "Active" at bounding box center [516, 376] width 224 height 18
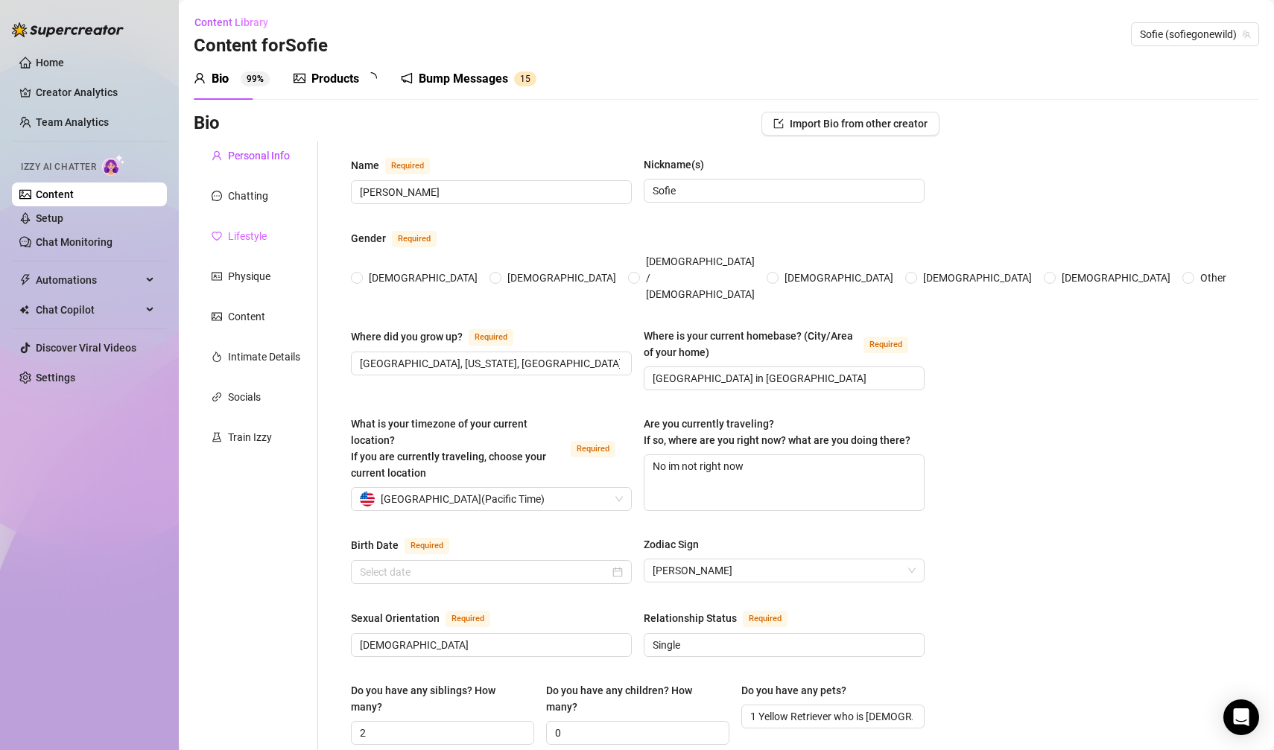
radio input "true"
type input "[DATE]"
click at [63, 221] on link "Setup" at bounding box center [50, 218] width 28 height 12
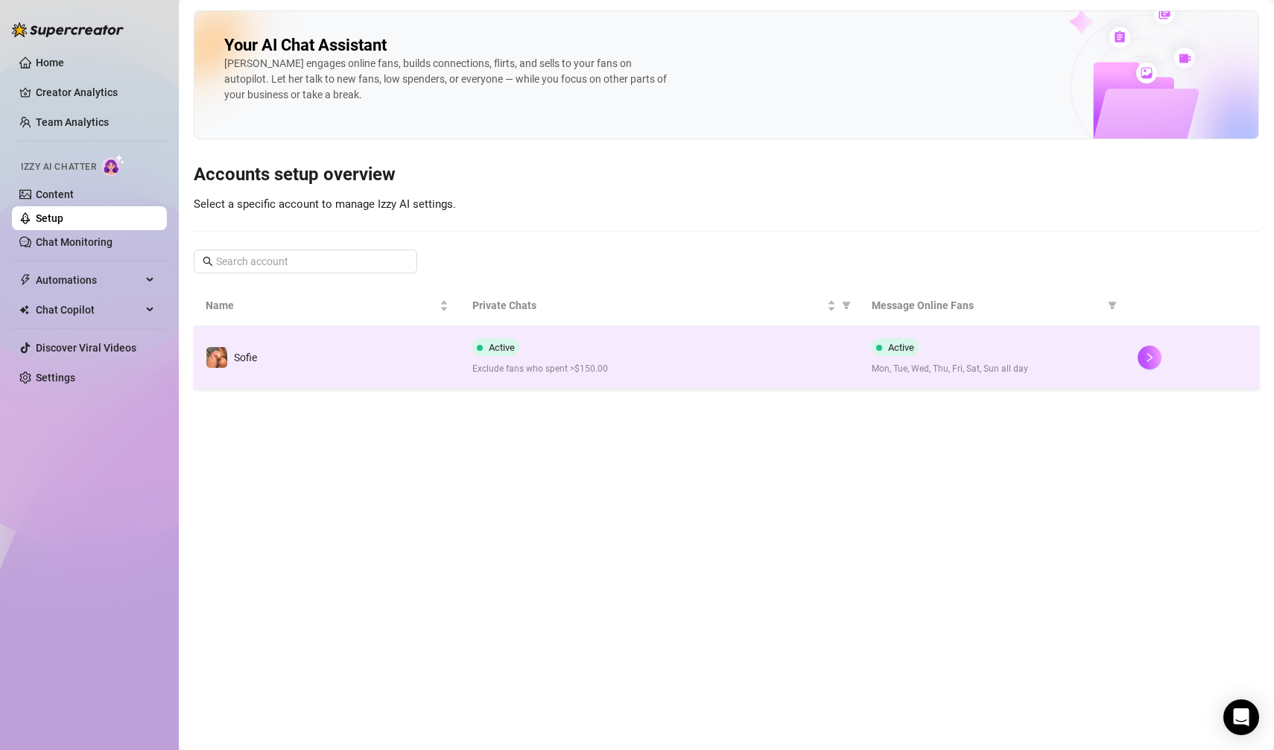
click at [398, 366] on td "Sofie" at bounding box center [327, 357] width 267 height 63
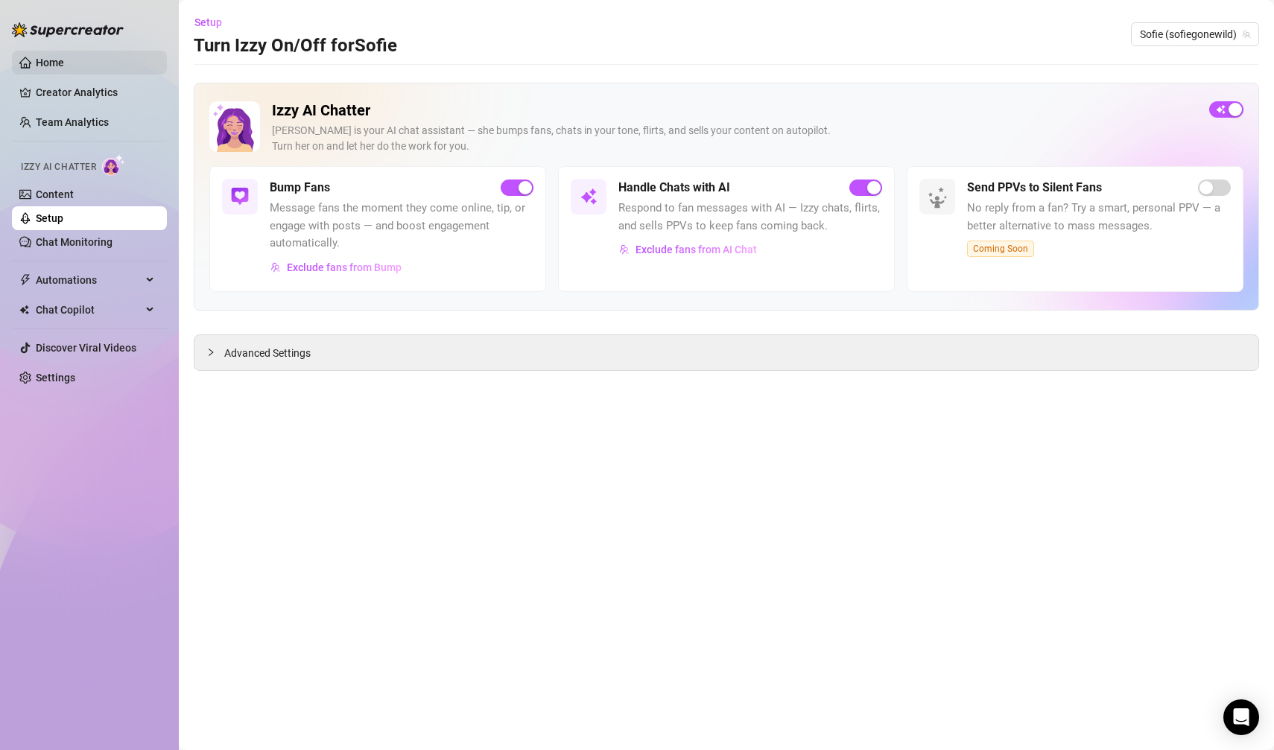
click at [36, 68] on link "Home" at bounding box center [50, 63] width 28 height 12
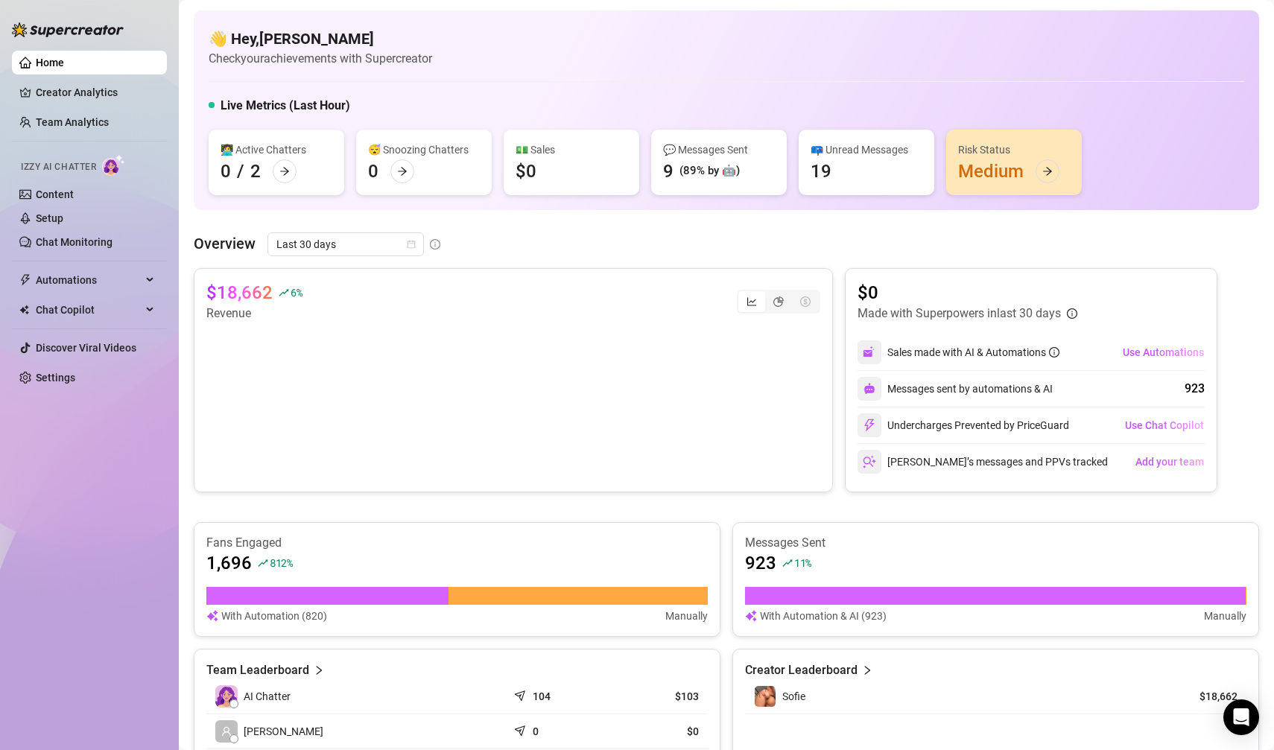
click at [733, 172] on div "(89% by 🤖)" at bounding box center [709, 171] width 60 height 18
click at [730, 172] on div "(89% by 🤖)" at bounding box center [709, 171] width 60 height 18
click at [112, 241] on link "Chat Monitoring" at bounding box center [74, 242] width 77 height 12
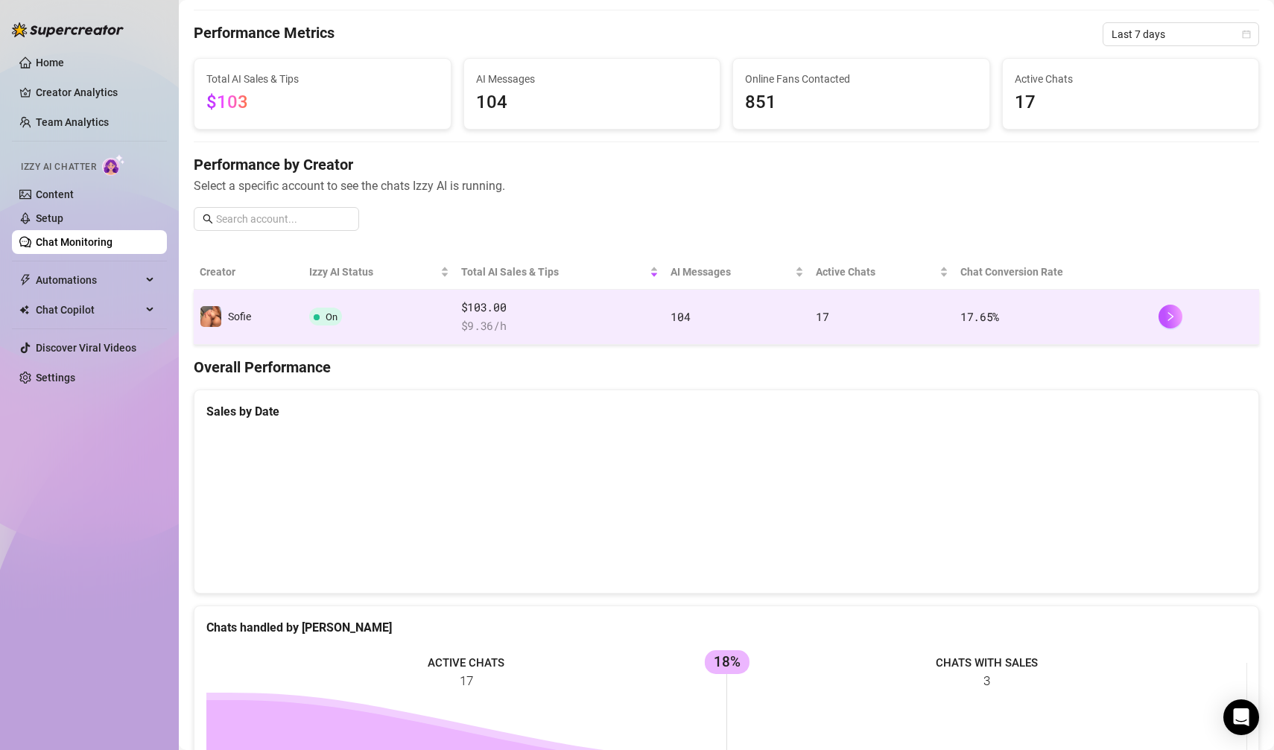
scroll to position [47, 0]
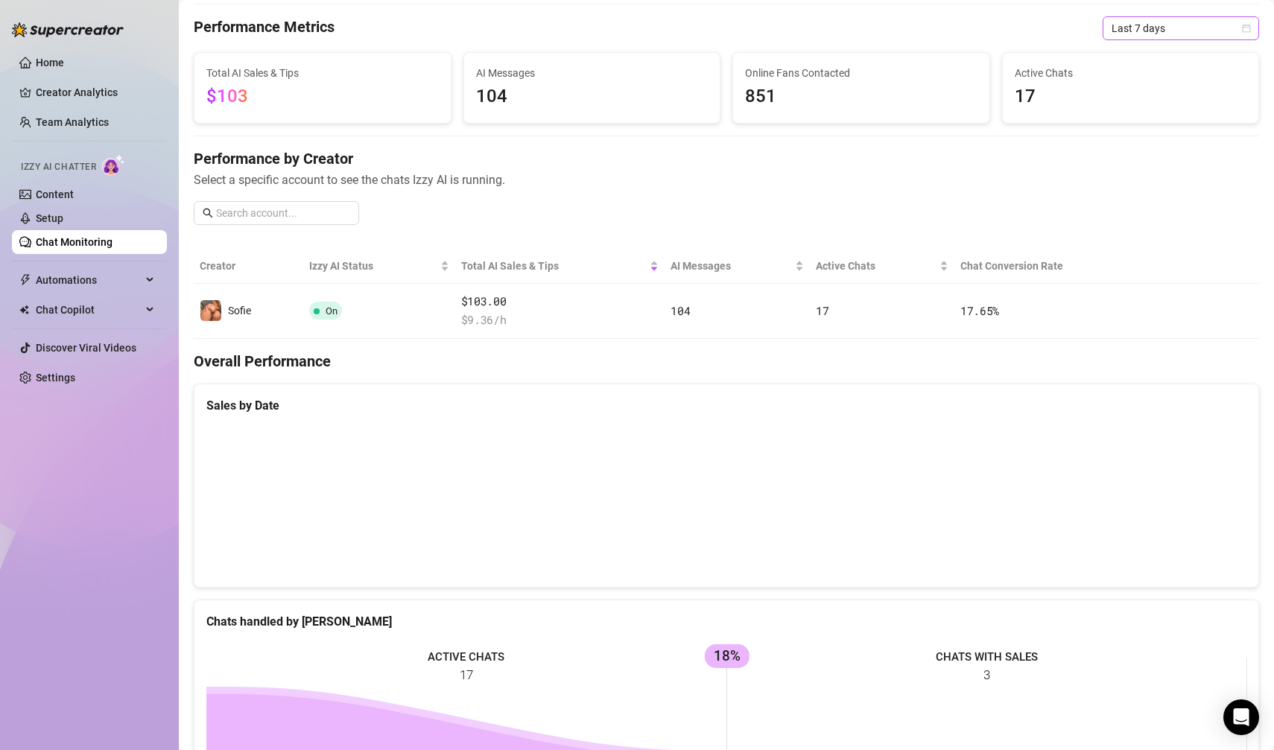
click at [1139, 33] on span "Last 7 days" at bounding box center [1180, 28] width 139 height 22
click at [1132, 63] on div "Last 24 hours" at bounding box center [1180, 57] width 133 height 16
